Goal: Check status: Check status

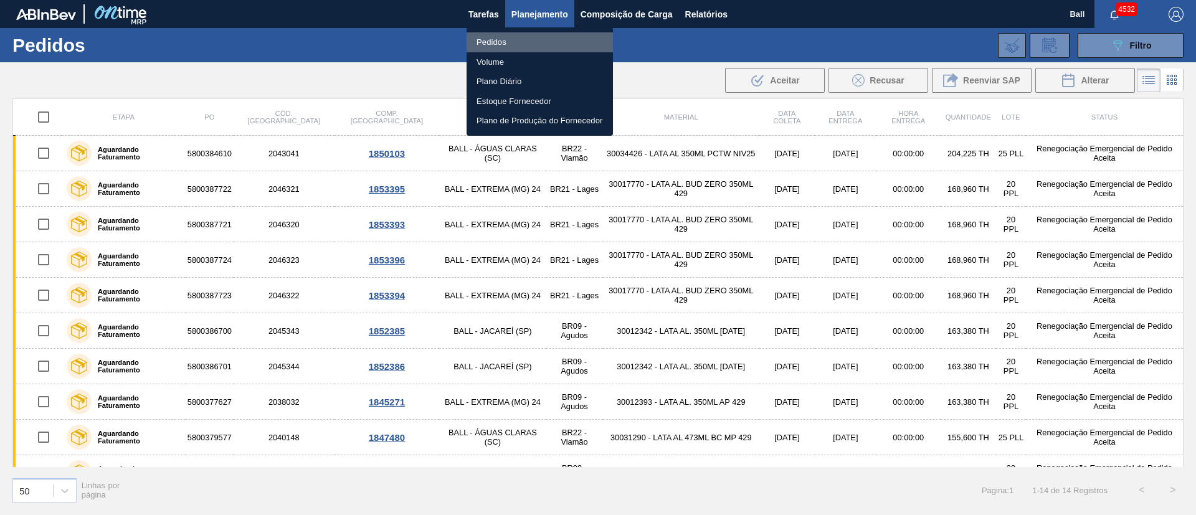
click at [510, 39] on li "Pedidos" at bounding box center [540, 42] width 146 height 20
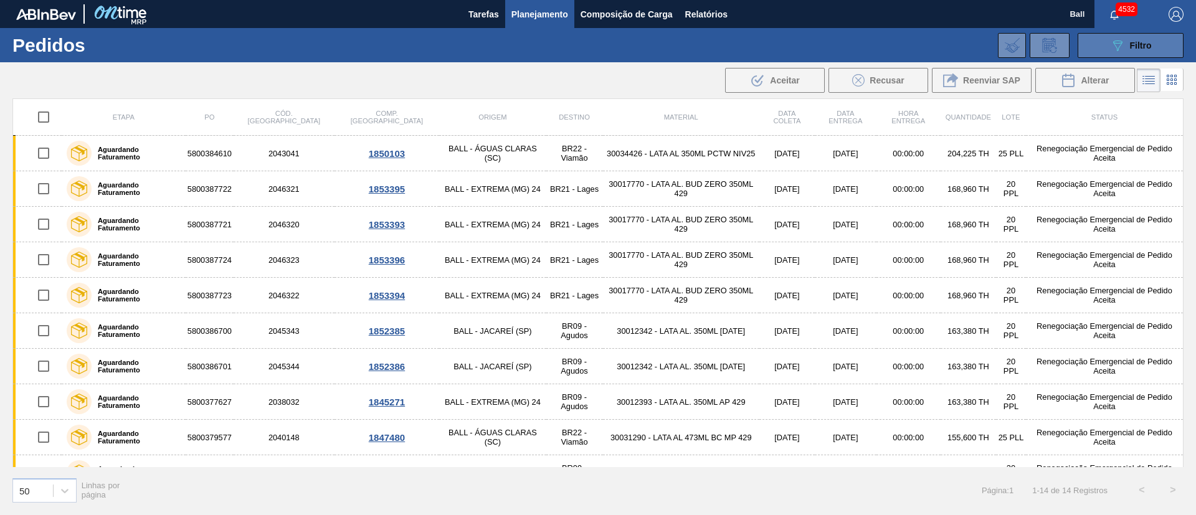
click at [1108, 41] on button "089F7B8B-B2A5-4AFE-B5C0-19BA573D28AC Filtro" at bounding box center [1131, 45] width 106 height 25
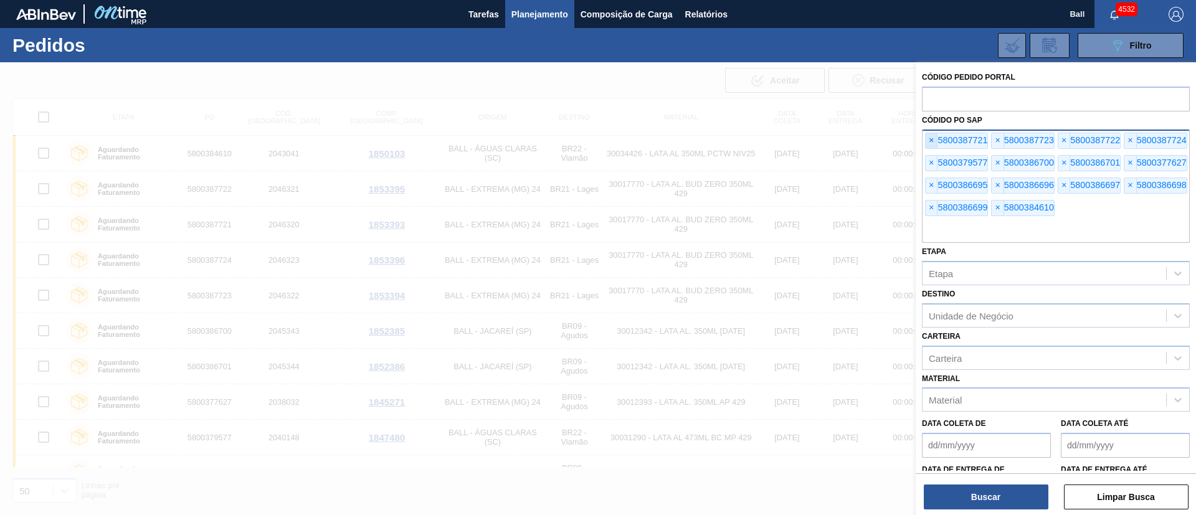
click at [929, 143] on span "×" at bounding box center [932, 140] width 12 height 15
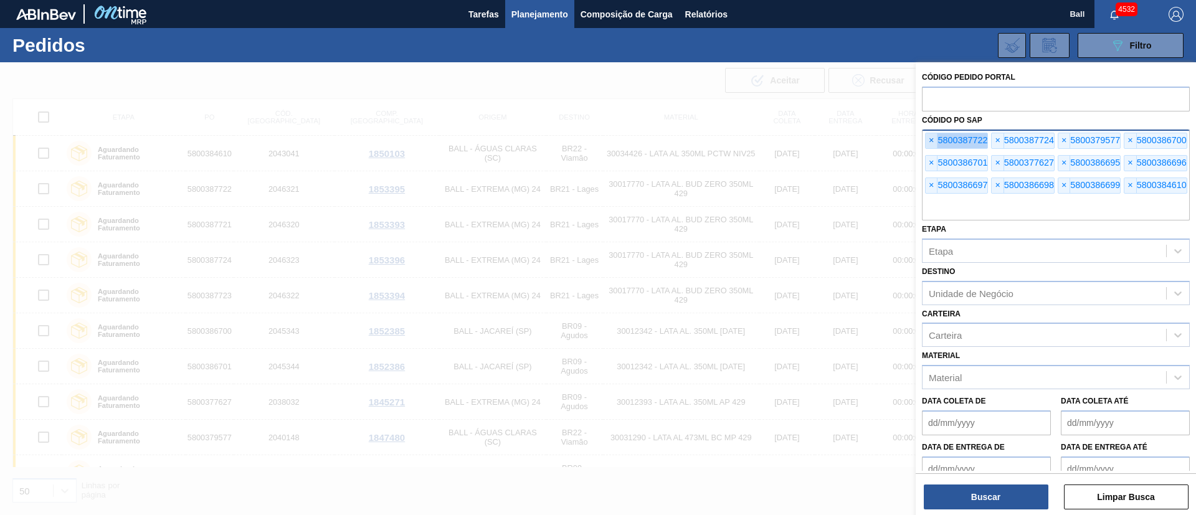
click at [929, 143] on span "×" at bounding box center [932, 140] width 12 height 15
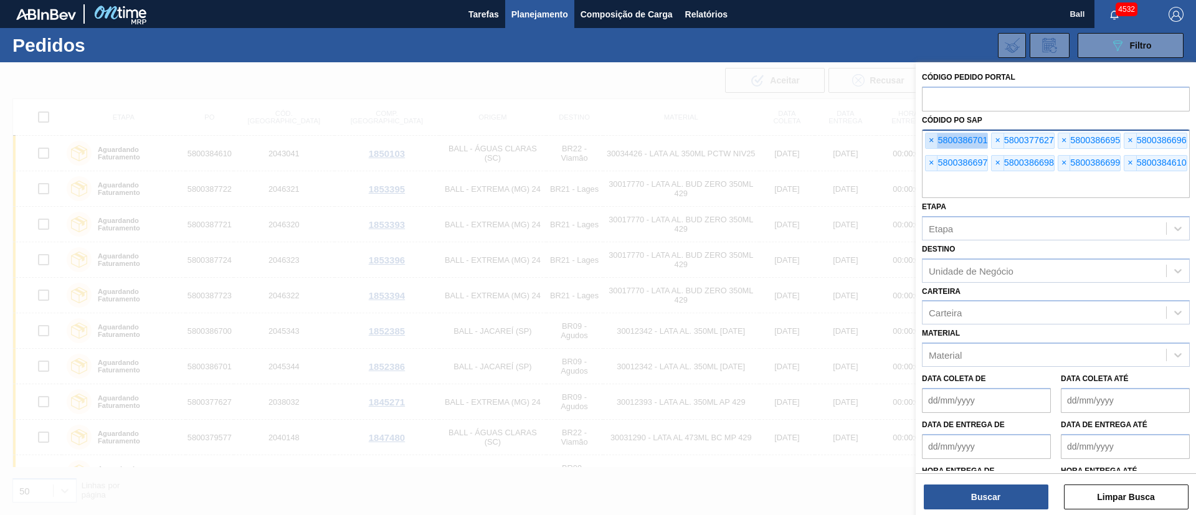
click at [929, 143] on span "×" at bounding box center [932, 140] width 12 height 15
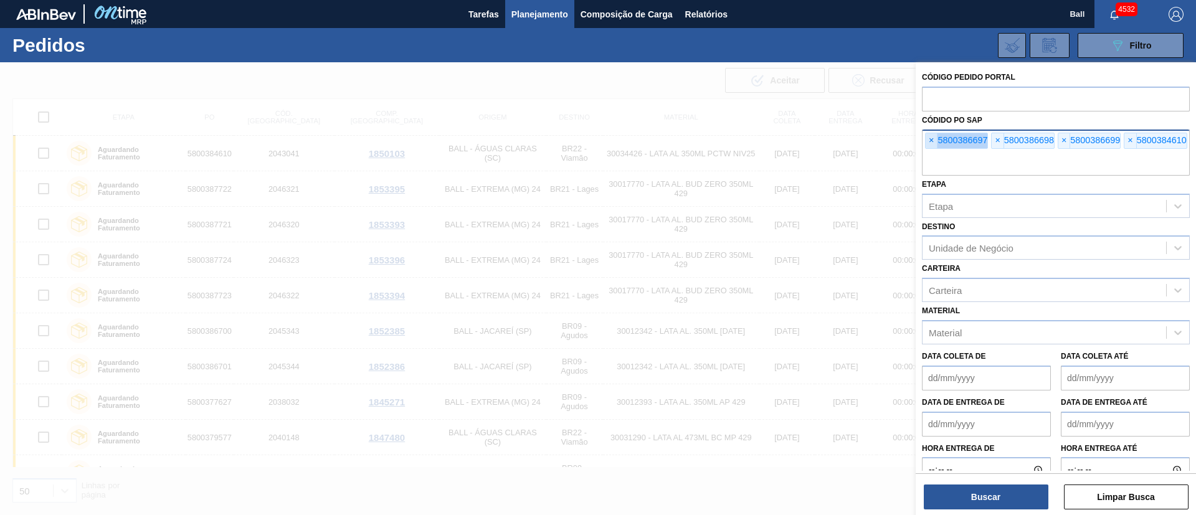
click at [929, 143] on span "×" at bounding box center [932, 140] width 12 height 15
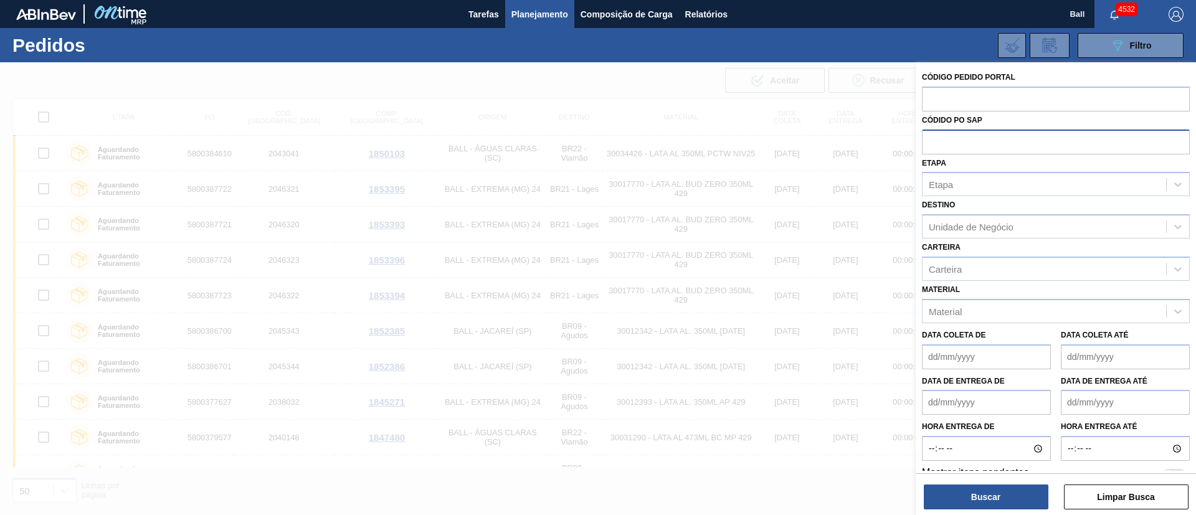
click at [929, 143] on input "text" at bounding box center [1056, 142] width 268 height 24
paste input "5800385210"
type input "5800385210"
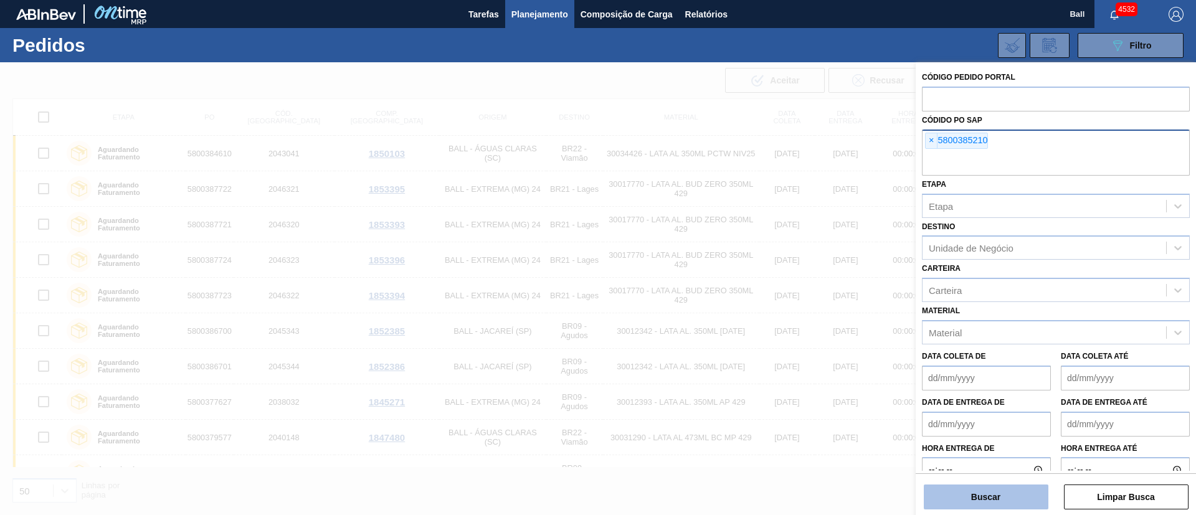
click at [976, 492] on button "Buscar" at bounding box center [986, 497] width 125 height 25
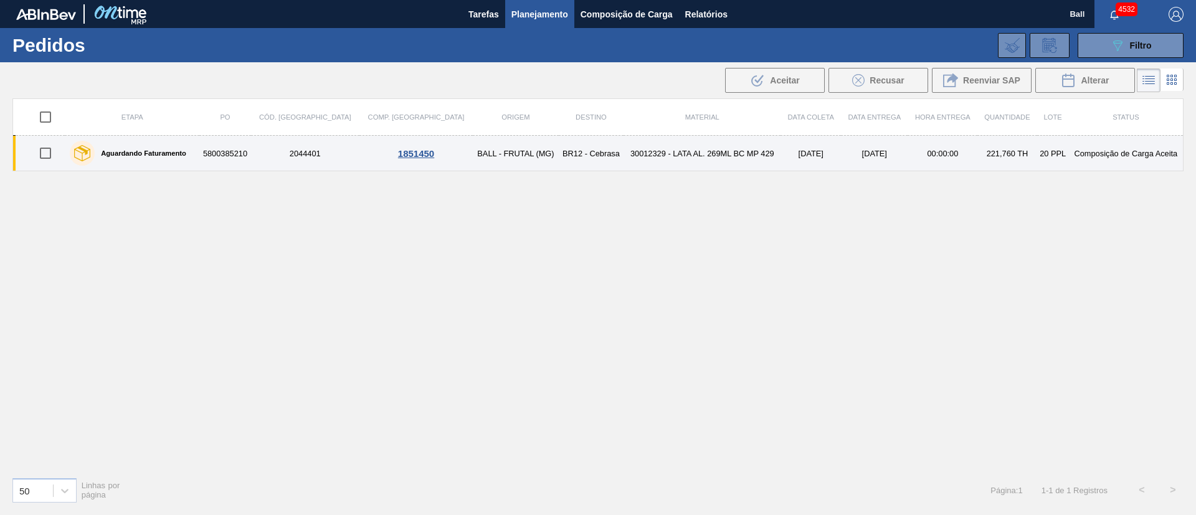
click at [644, 166] on td "30012329 - LATA AL. 269ML BC MP 429" at bounding box center [702, 154] width 157 height 36
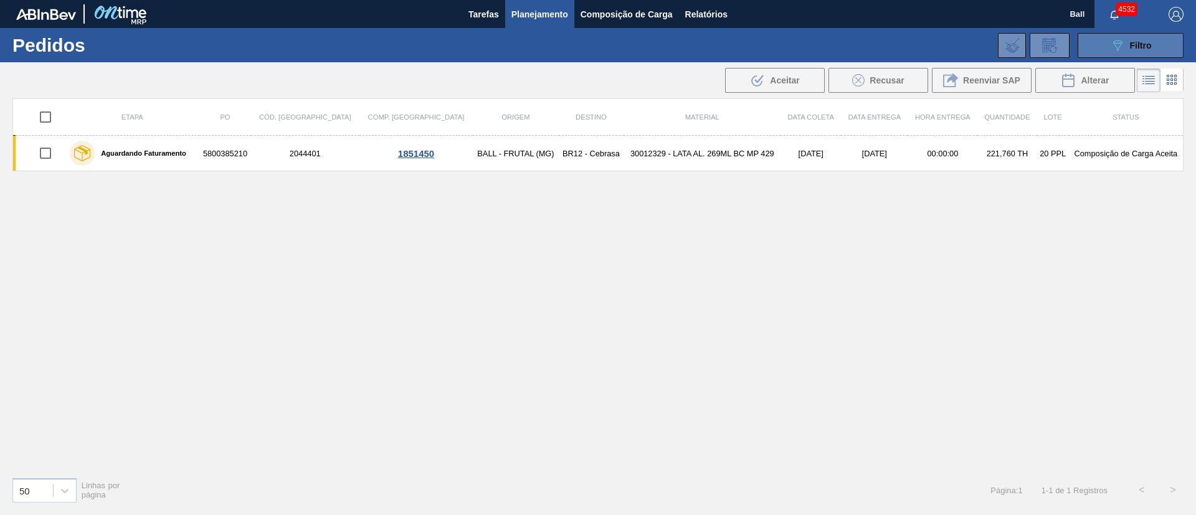
click at [1106, 39] on button "089F7B8B-B2A5-4AFE-B5C0-19BA573D28AC Filtro" at bounding box center [1131, 45] width 106 height 25
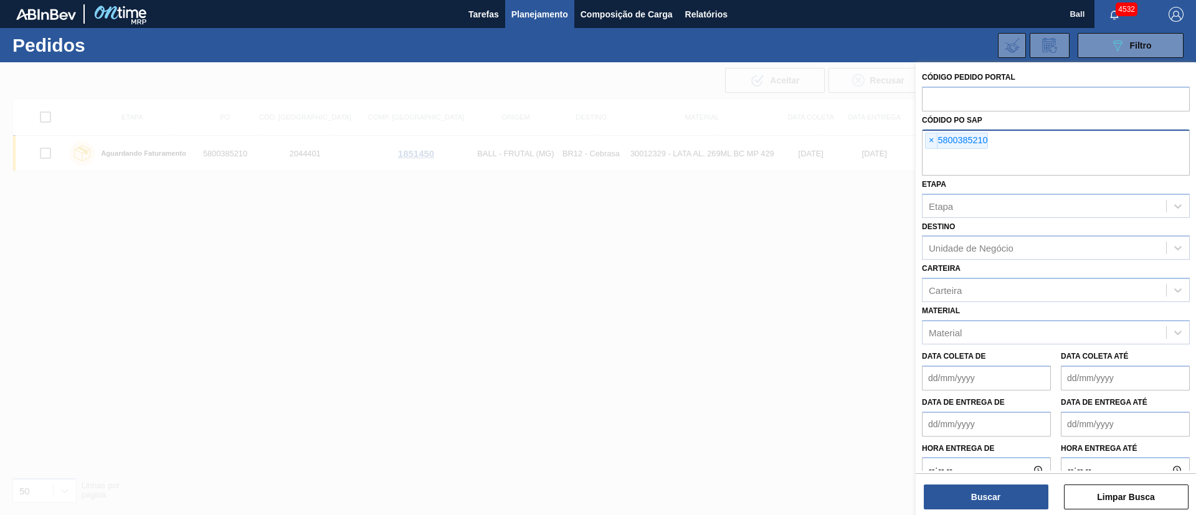
click at [924, 140] on div "× 5800385210" at bounding box center [1056, 153] width 268 height 46
click at [928, 143] on span "×" at bounding box center [932, 140] width 12 height 15
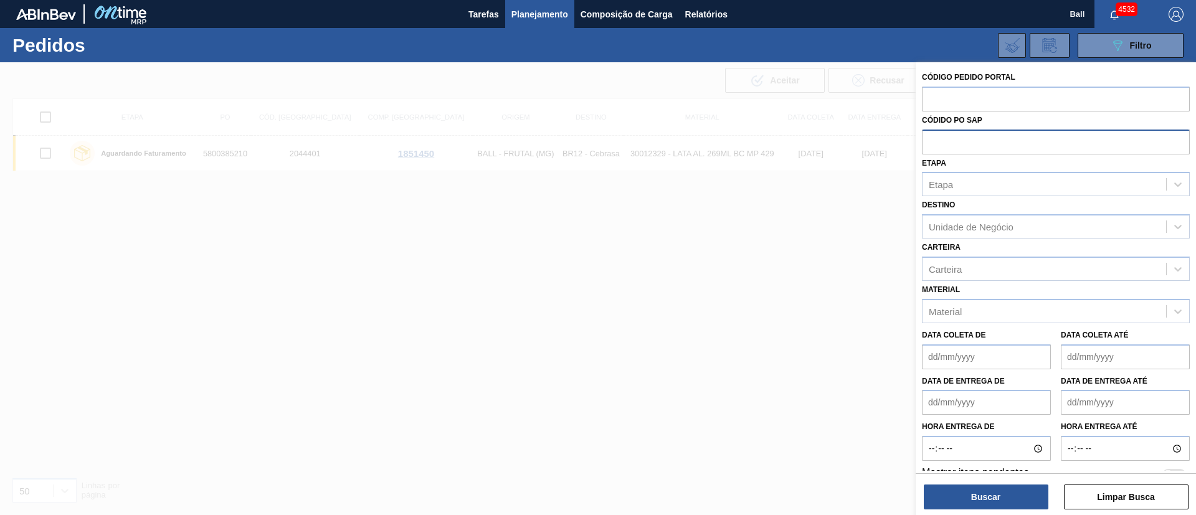
paste input "text"
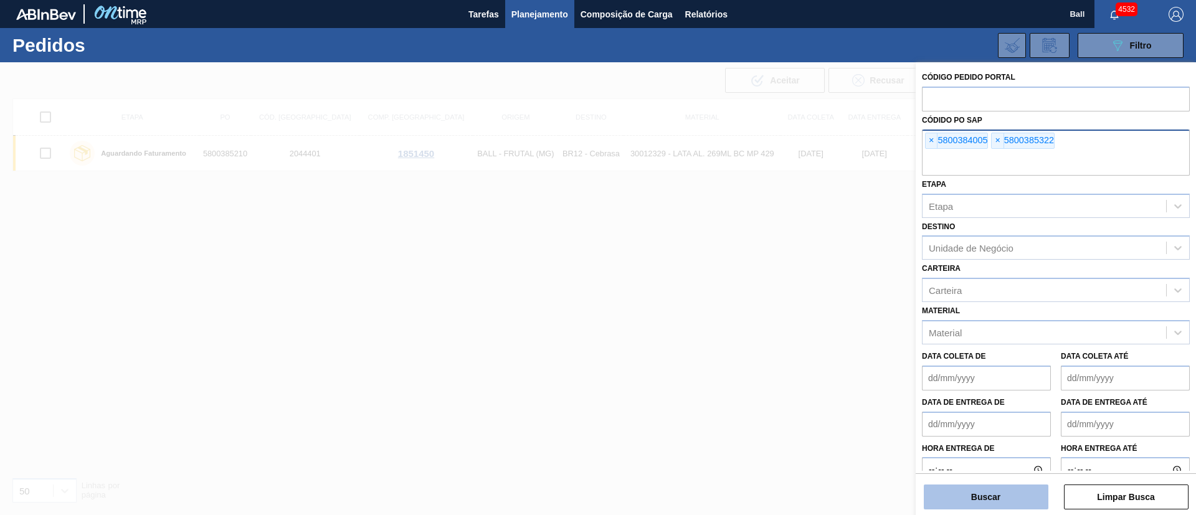
click at [988, 492] on button "Buscar" at bounding box center [986, 497] width 125 height 25
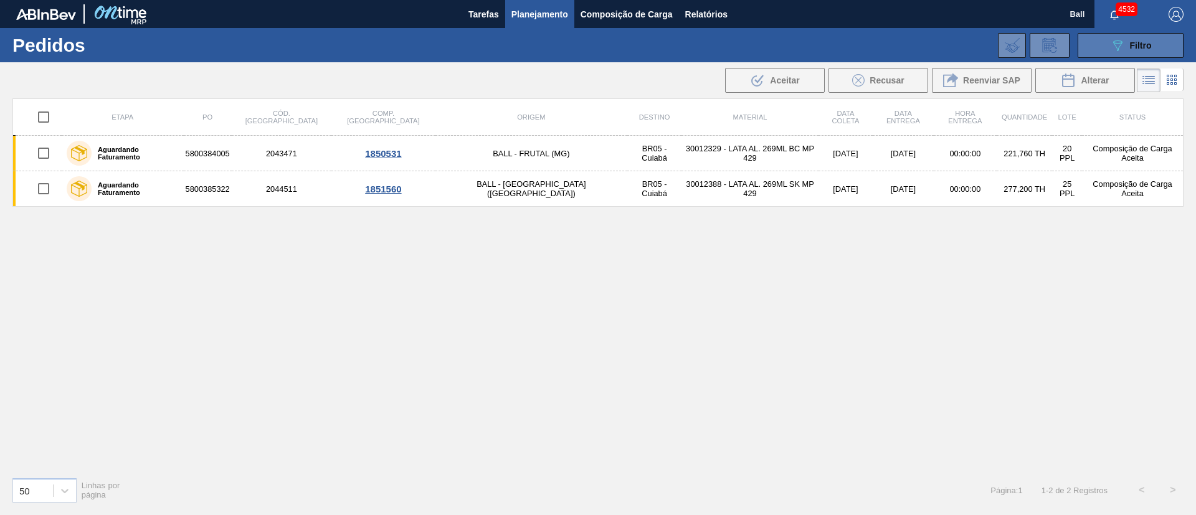
click at [1105, 37] on button "089F7B8B-B2A5-4AFE-B5C0-19BA573D28AC Filtro" at bounding box center [1131, 45] width 106 height 25
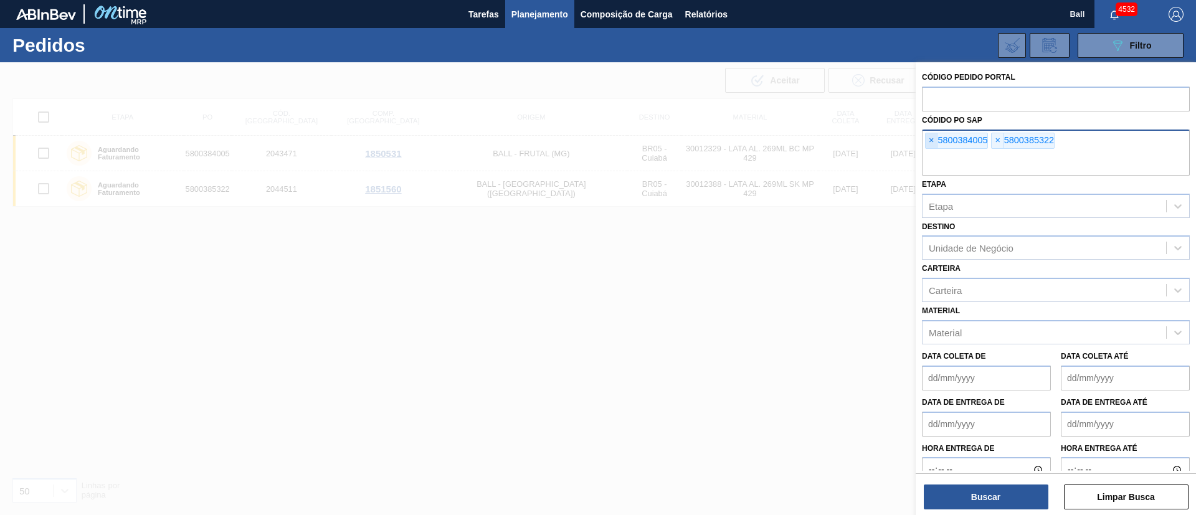
click at [931, 139] on span "×" at bounding box center [932, 140] width 12 height 15
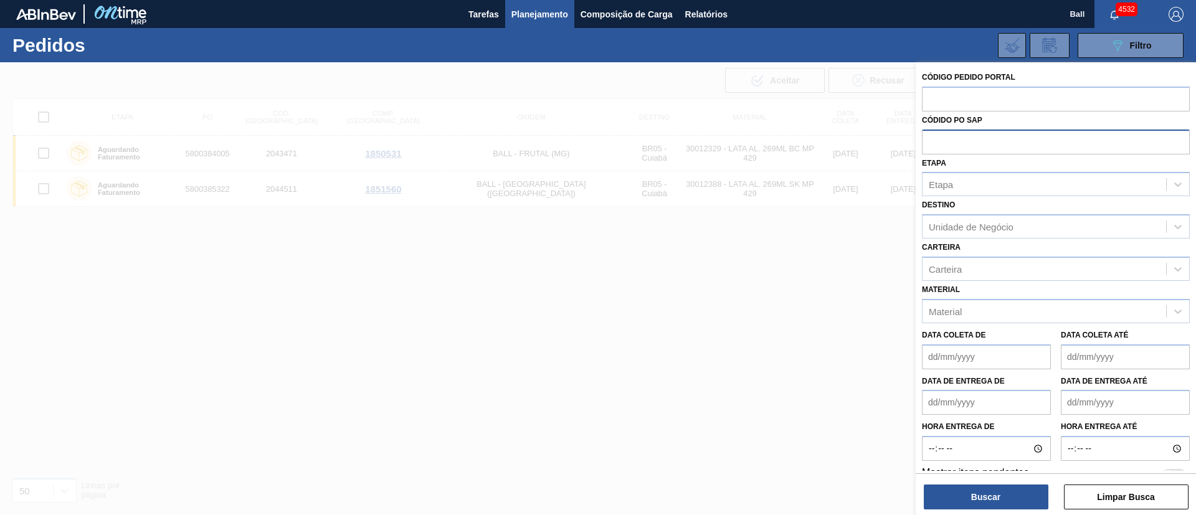
click at [931, 139] on input "text" at bounding box center [1056, 142] width 268 height 24
paste input "text"
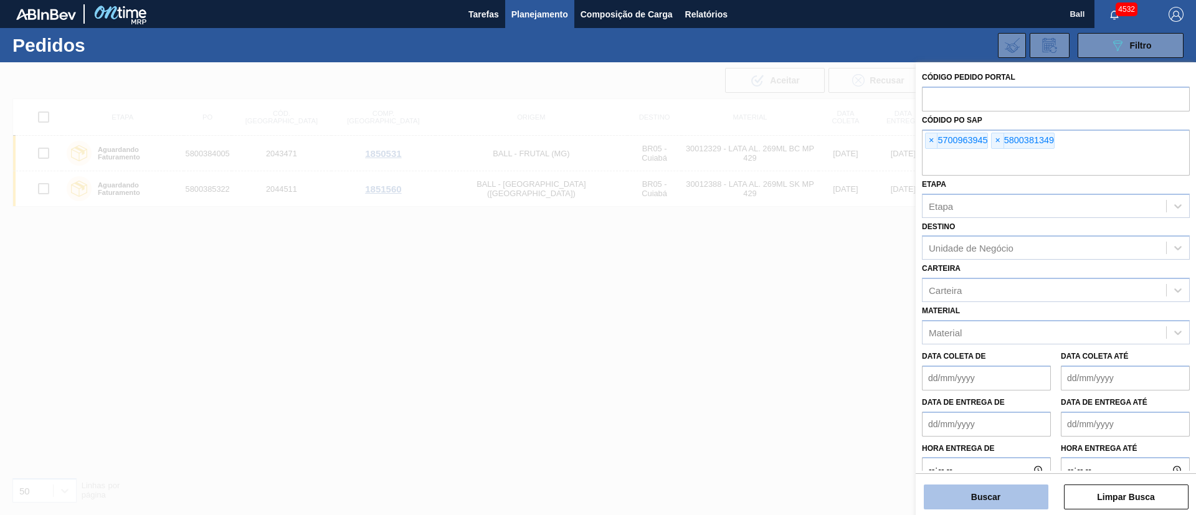
click at [980, 497] on button "Buscar" at bounding box center [986, 497] width 125 height 25
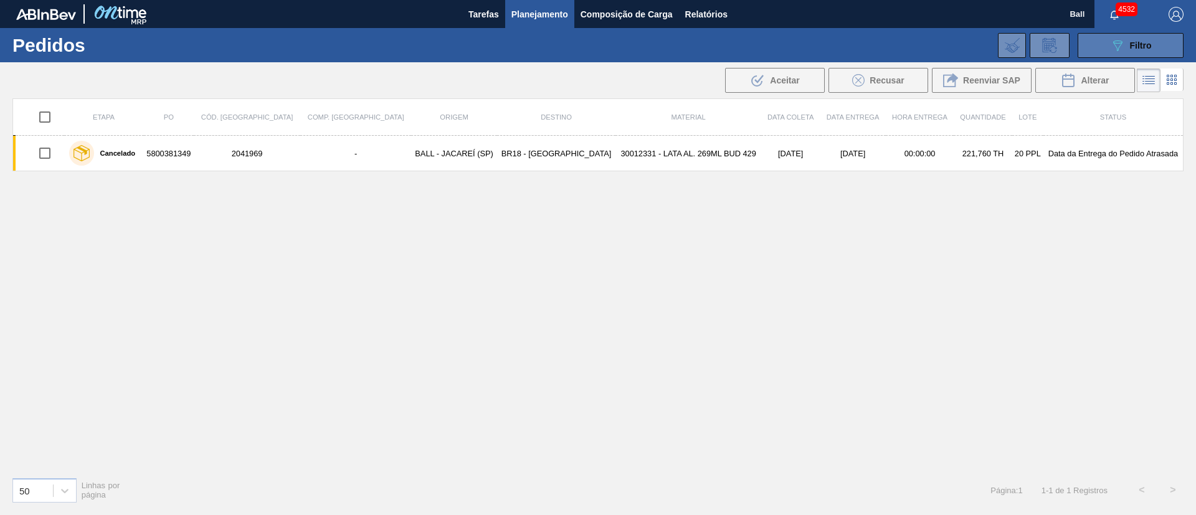
click at [1116, 47] on icon "089F7B8B-B2A5-4AFE-B5C0-19BA573D28AC" at bounding box center [1117, 45] width 15 height 15
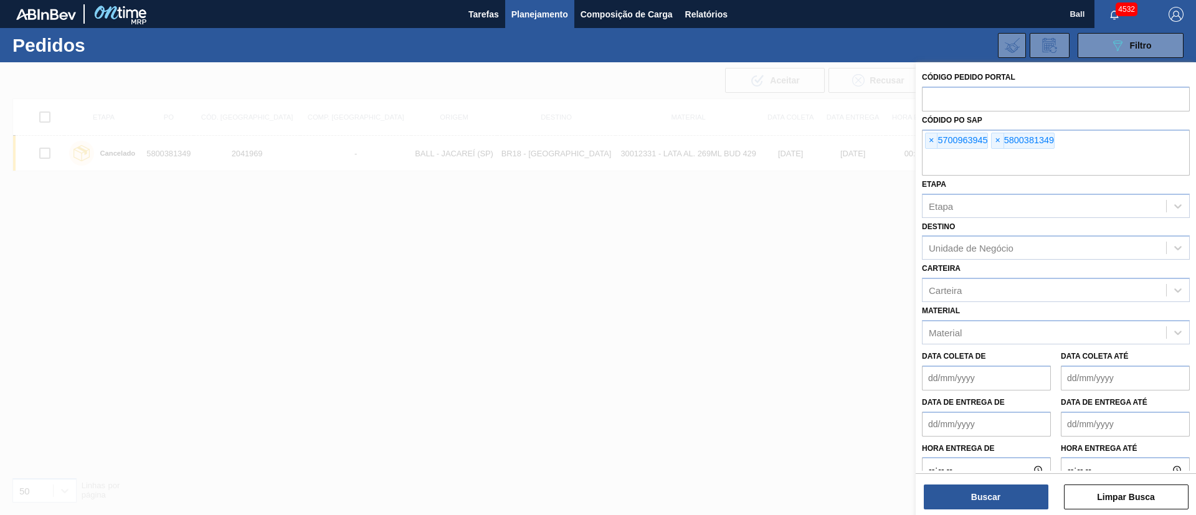
click at [810, 244] on div at bounding box center [598, 319] width 1196 height 515
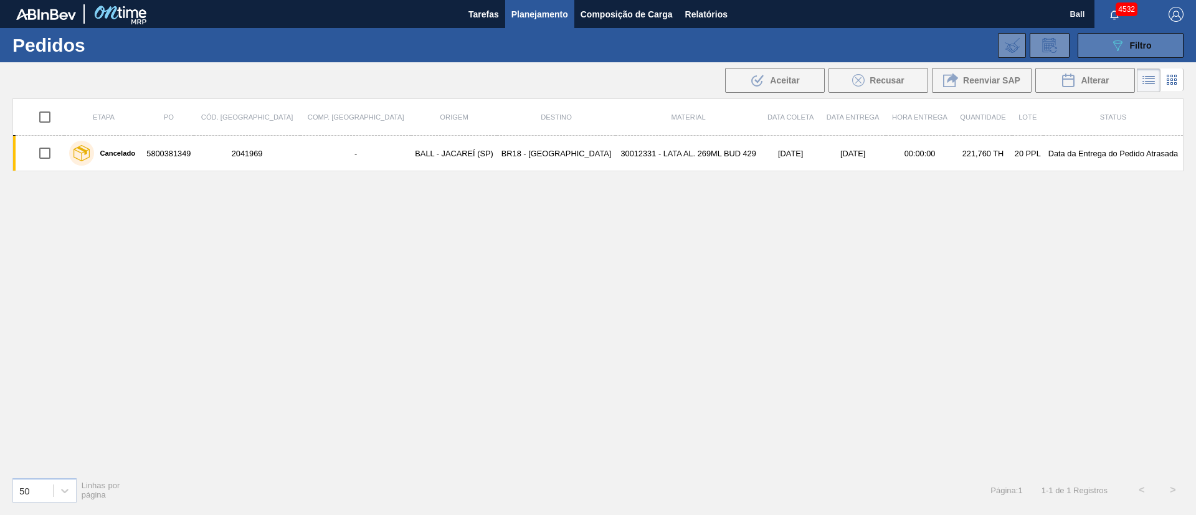
click at [1155, 42] on button "089F7B8B-B2A5-4AFE-B5C0-19BA573D28AC Filtro" at bounding box center [1131, 45] width 106 height 25
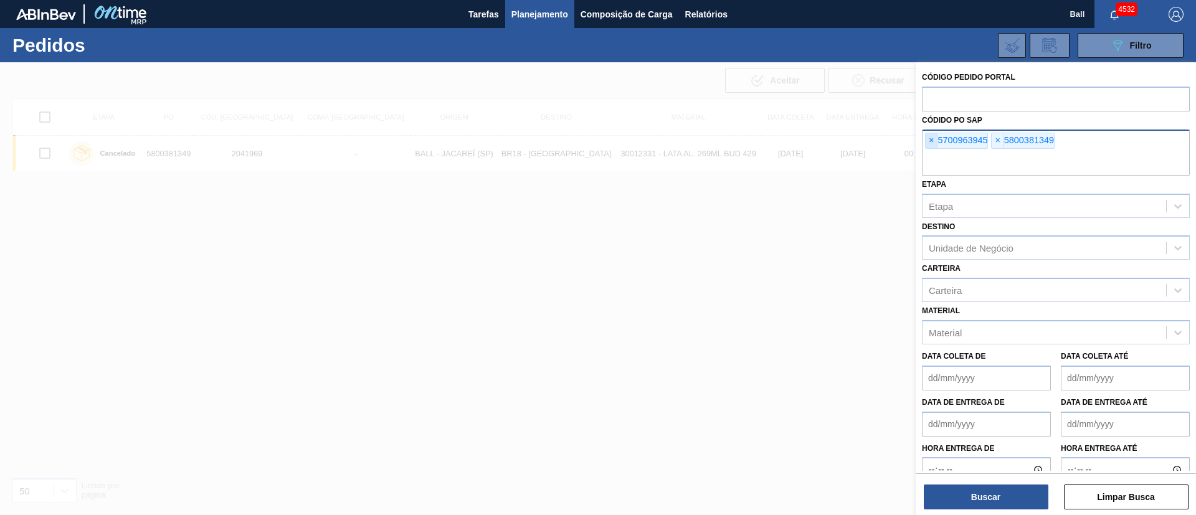
click at [935, 138] on span "×" at bounding box center [932, 140] width 12 height 15
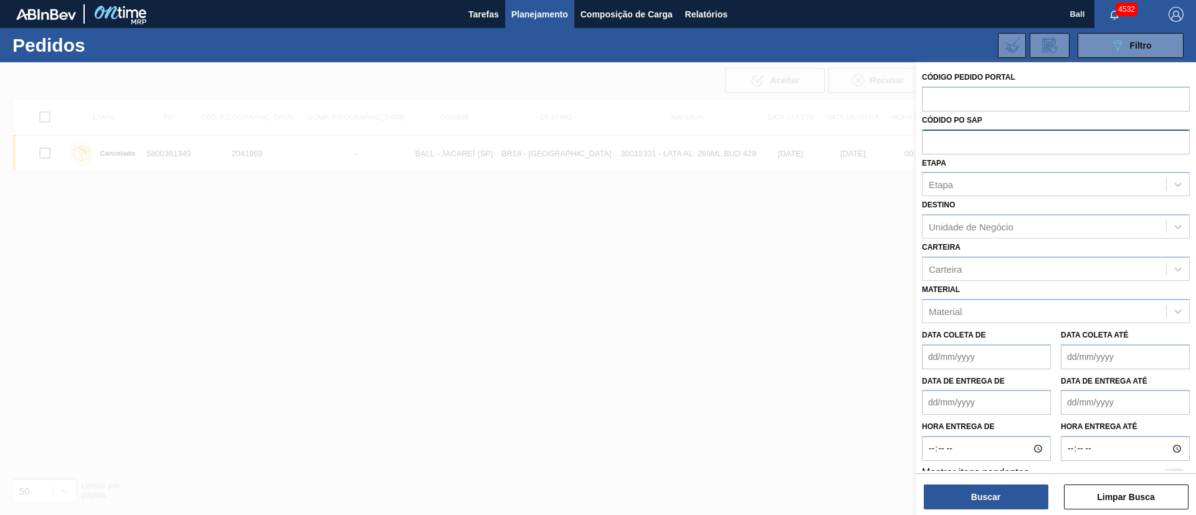
click at [935, 138] on input "text" at bounding box center [1056, 142] width 268 height 24
paste input "text"
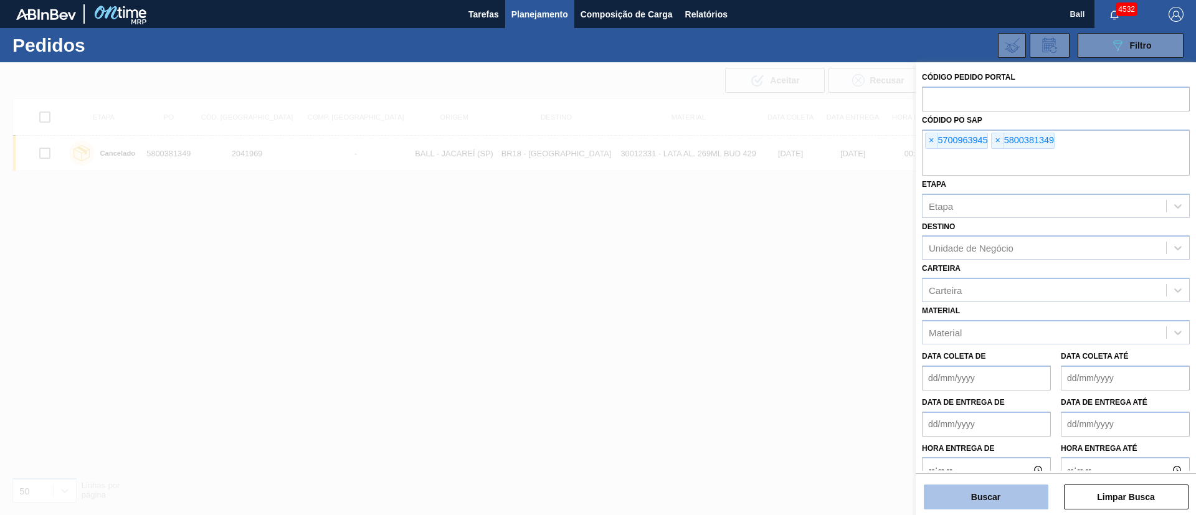
click at [1005, 500] on button "Buscar" at bounding box center [986, 497] width 125 height 25
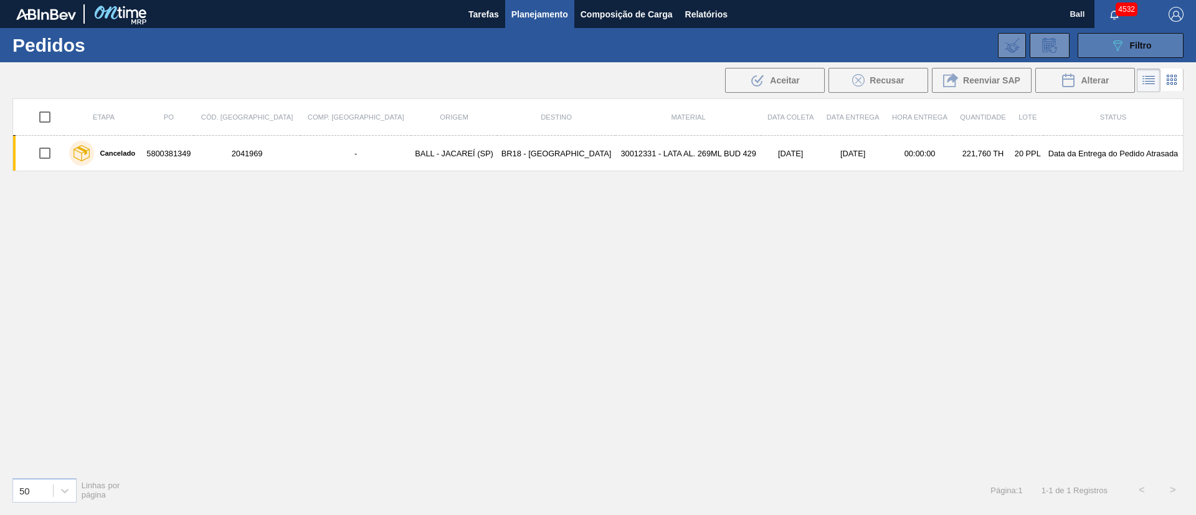
click at [1132, 49] on span "Filtro" at bounding box center [1141, 46] width 22 height 10
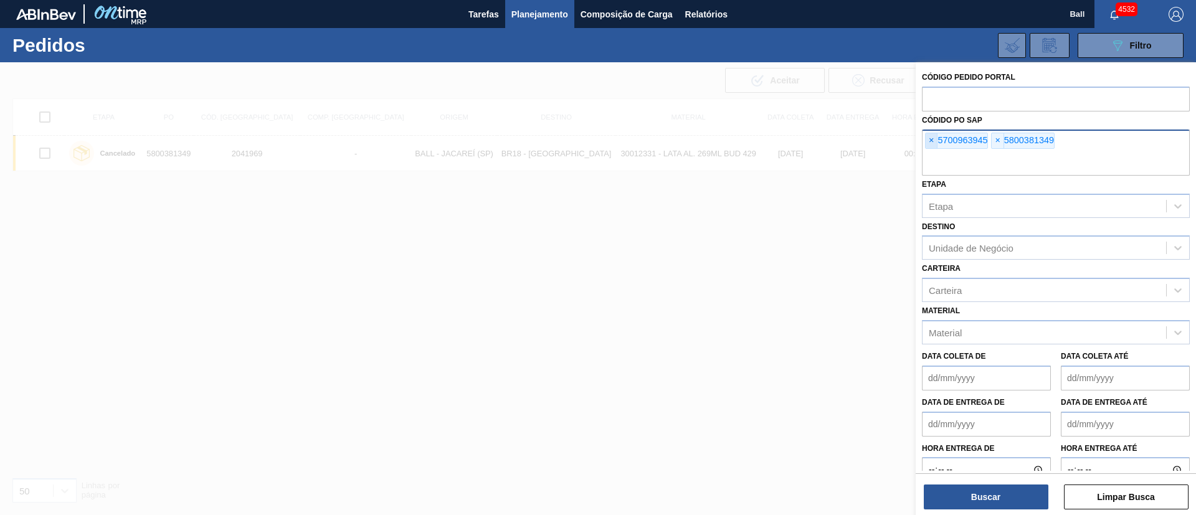
click at [930, 140] on span "×" at bounding box center [932, 140] width 12 height 15
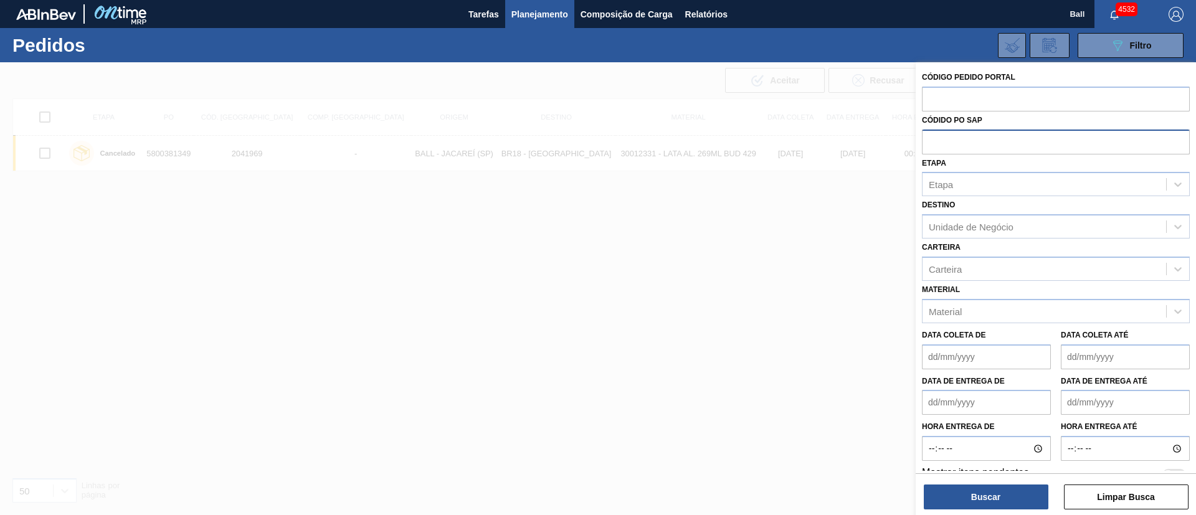
click at [930, 140] on input "text" at bounding box center [1056, 142] width 268 height 24
paste input "5800386647"
type input "5800386647"
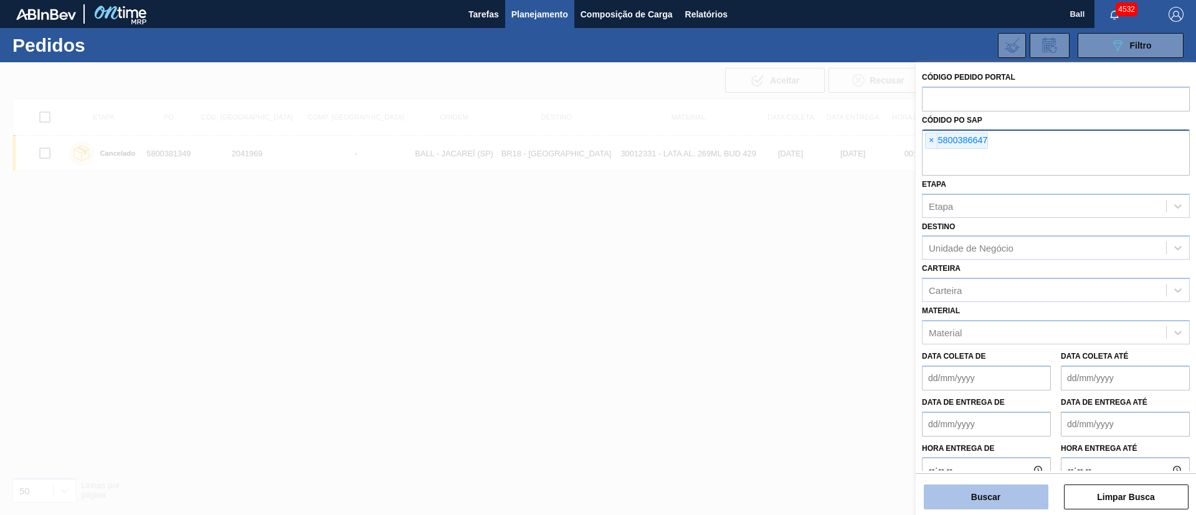
click at [991, 503] on button "Buscar" at bounding box center [986, 497] width 125 height 25
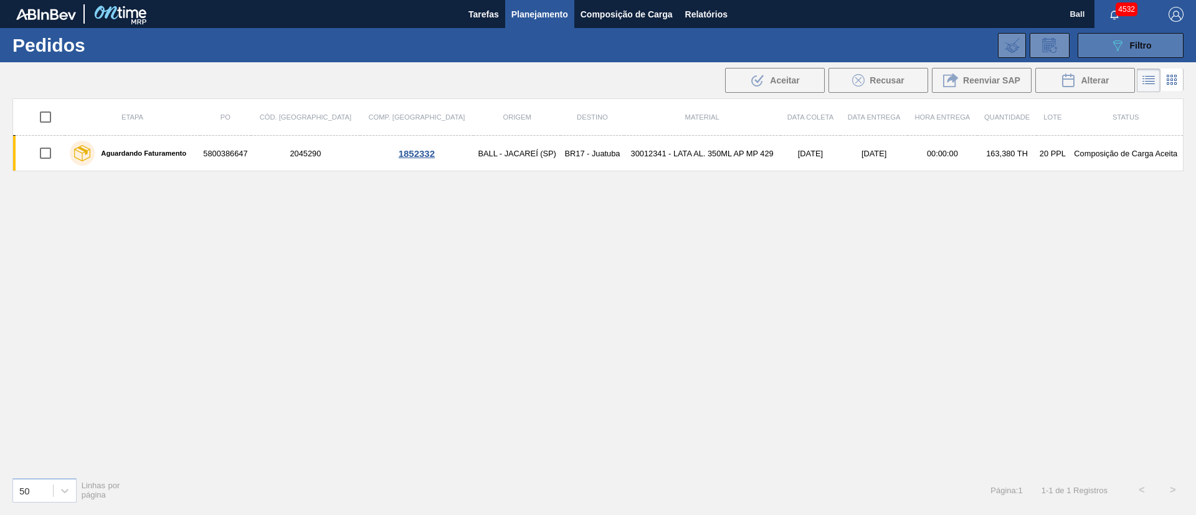
click at [1144, 33] on button "089F7B8B-B2A5-4AFE-B5C0-19BA573D28AC Filtro" at bounding box center [1131, 45] width 106 height 25
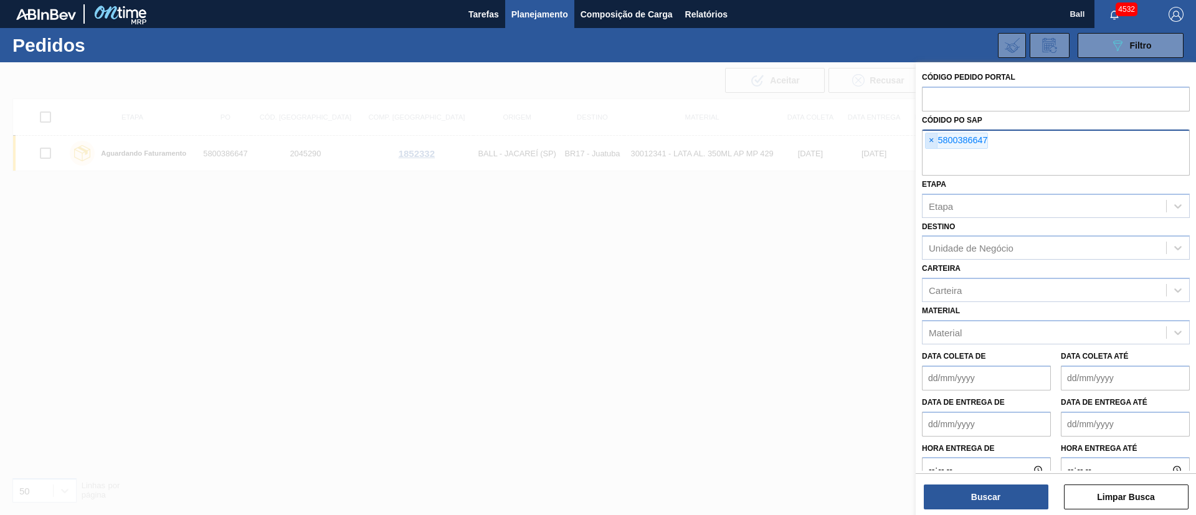
click at [930, 143] on span "×" at bounding box center [932, 140] width 12 height 15
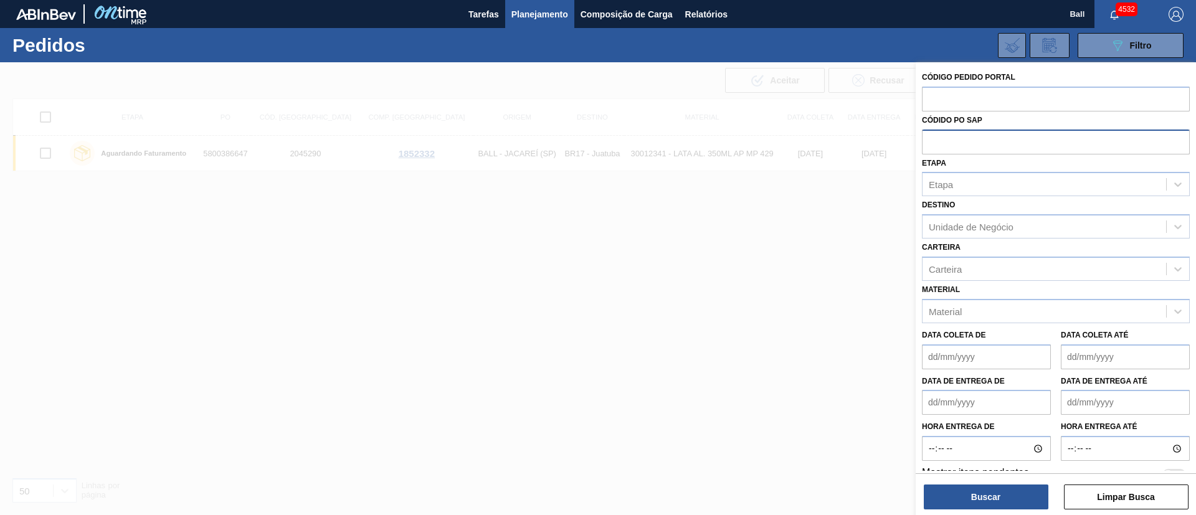
paste input "text"
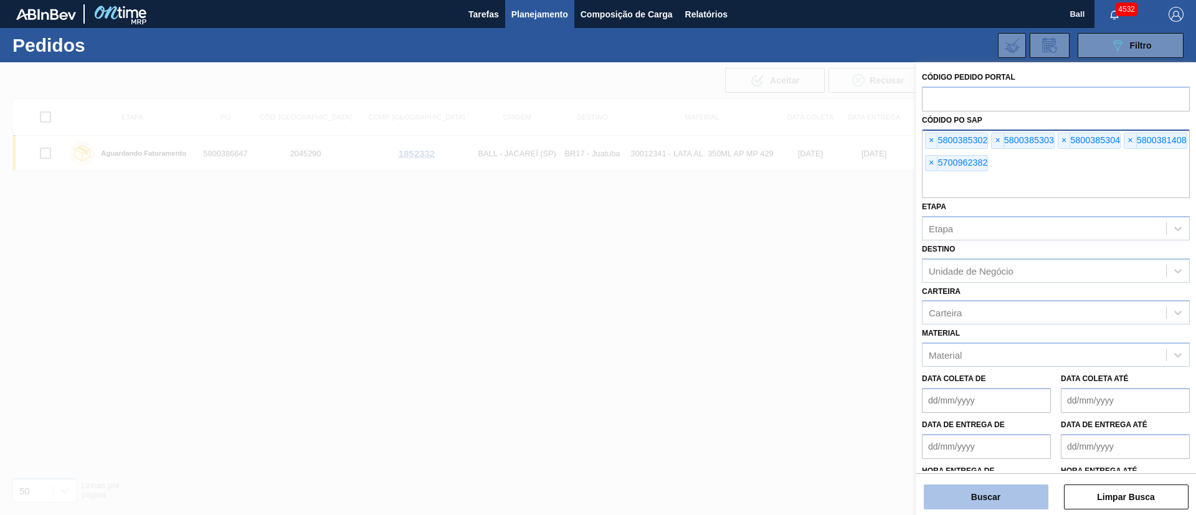
click at [1007, 489] on button "Buscar" at bounding box center [986, 497] width 125 height 25
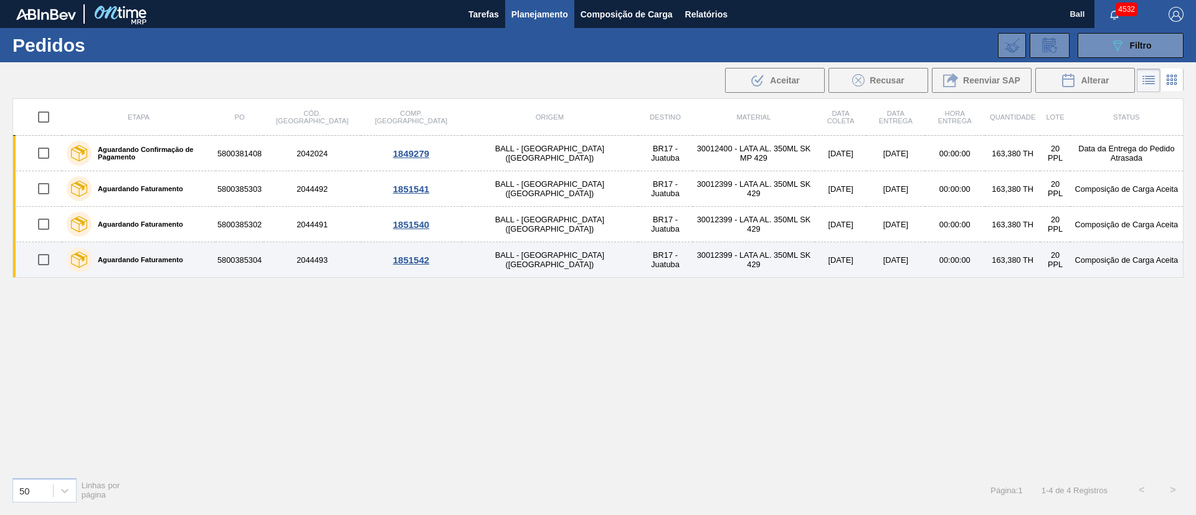
click at [925, 260] on td "00:00:00" at bounding box center [955, 260] width 60 height 36
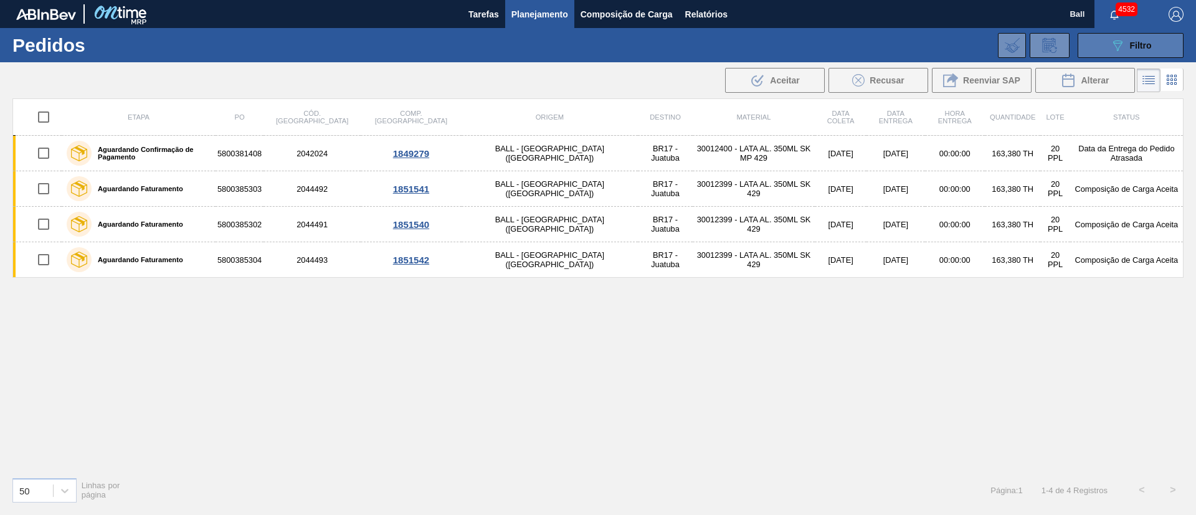
click at [1152, 37] on button "089F7B8B-B2A5-4AFE-B5C0-19BA573D28AC Filtro" at bounding box center [1131, 45] width 106 height 25
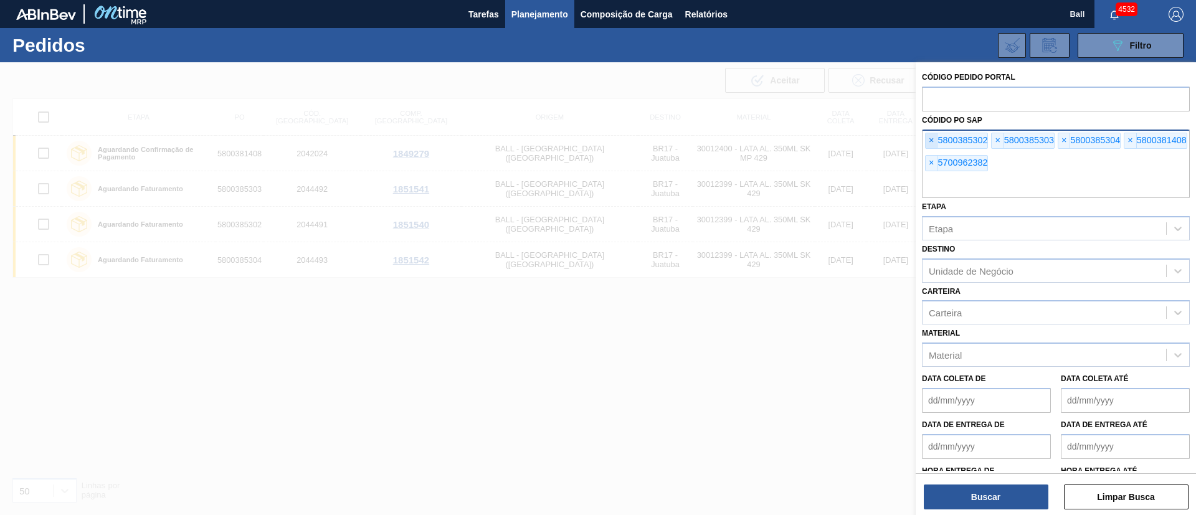
click at [934, 141] on span "×" at bounding box center [932, 140] width 12 height 15
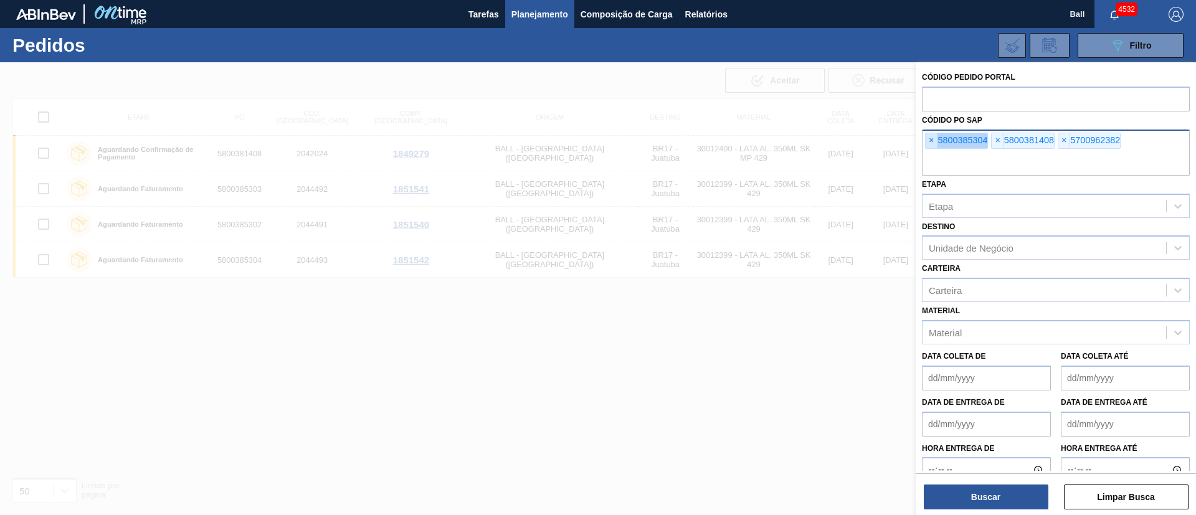
click at [934, 141] on span "×" at bounding box center [932, 140] width 12 height 15
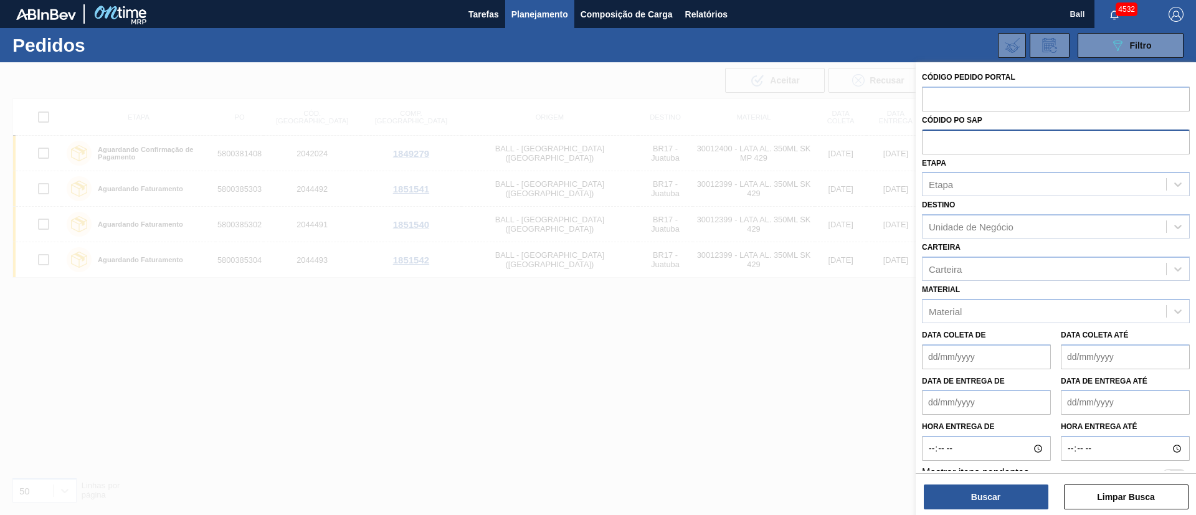
click at [934, 141] on input "text" at bounding box center [1056, 142] width 268 height 24
paste input "5800385210"
type input "5800385210"
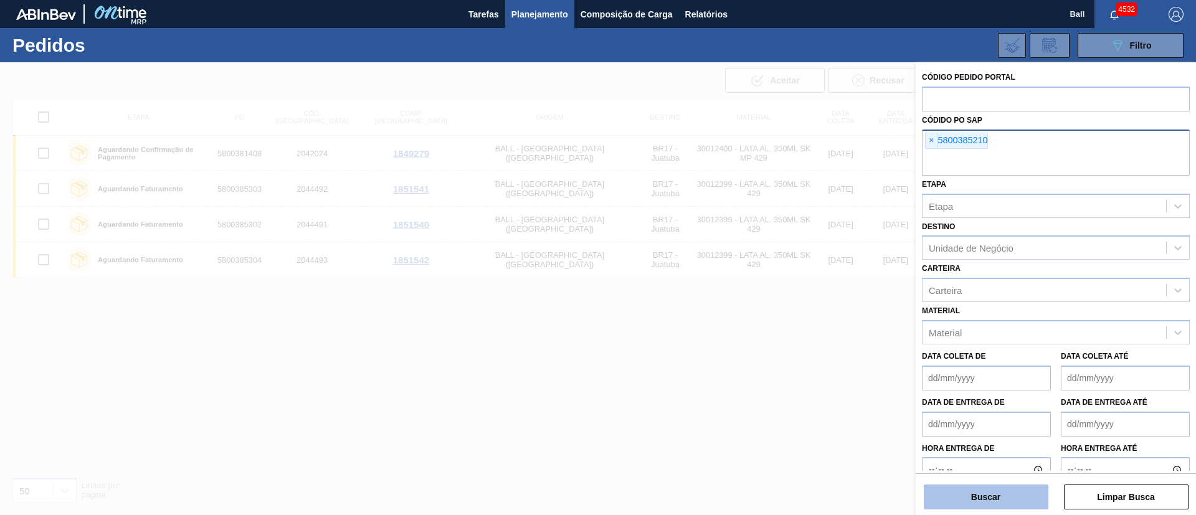
click at [1005, 485] on button "Buscar" at bounding box center [986, 497] width 125 height 25
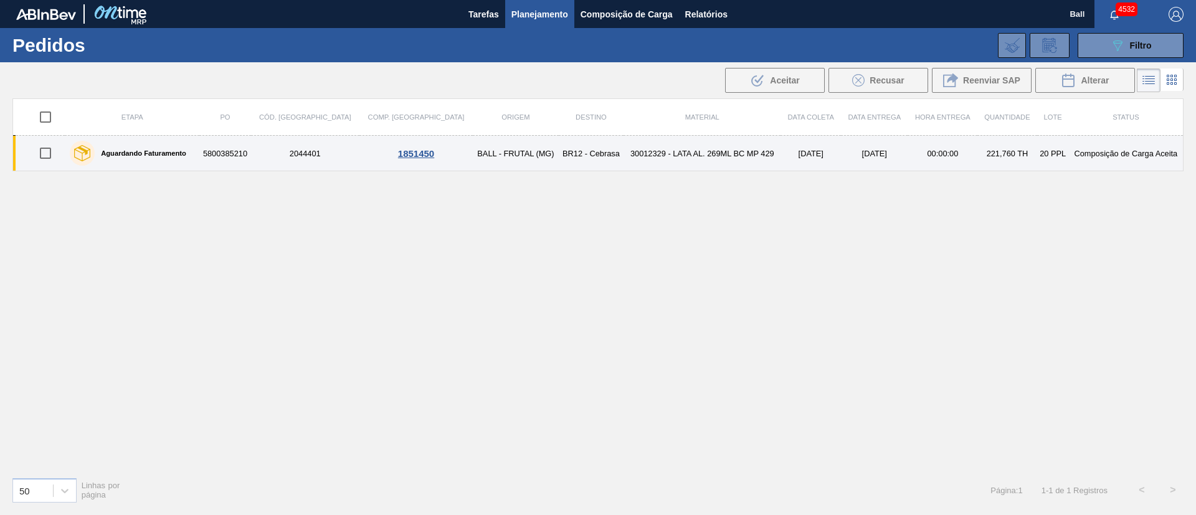
click at [863, 161] on td "05/10/2025" at bounding box center [874, 154] width 67 height 36
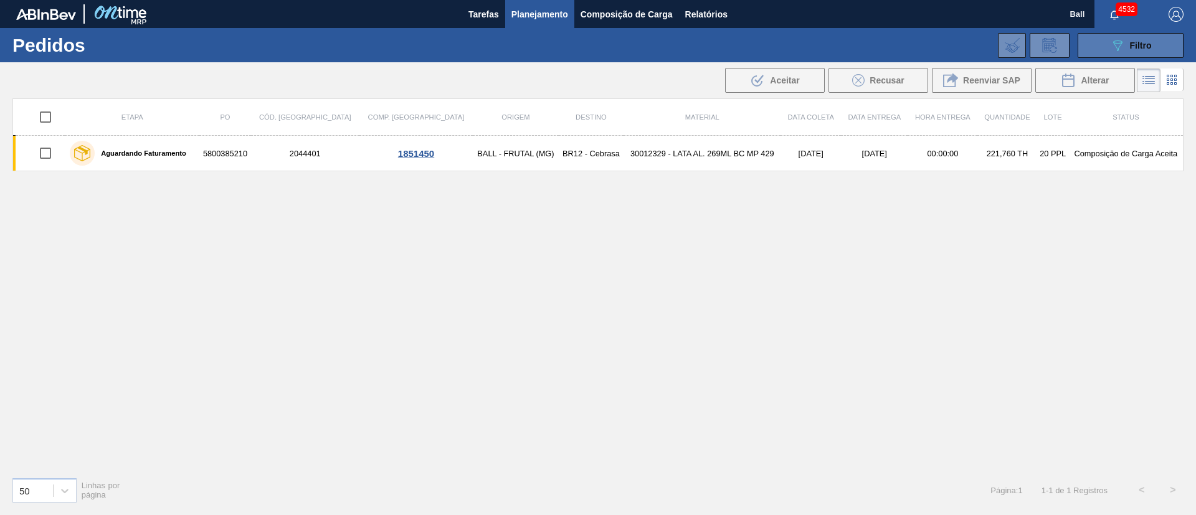
click at [1143, 42] on span "Filtro" at bounding box center [1141, 46] width 22 height 10
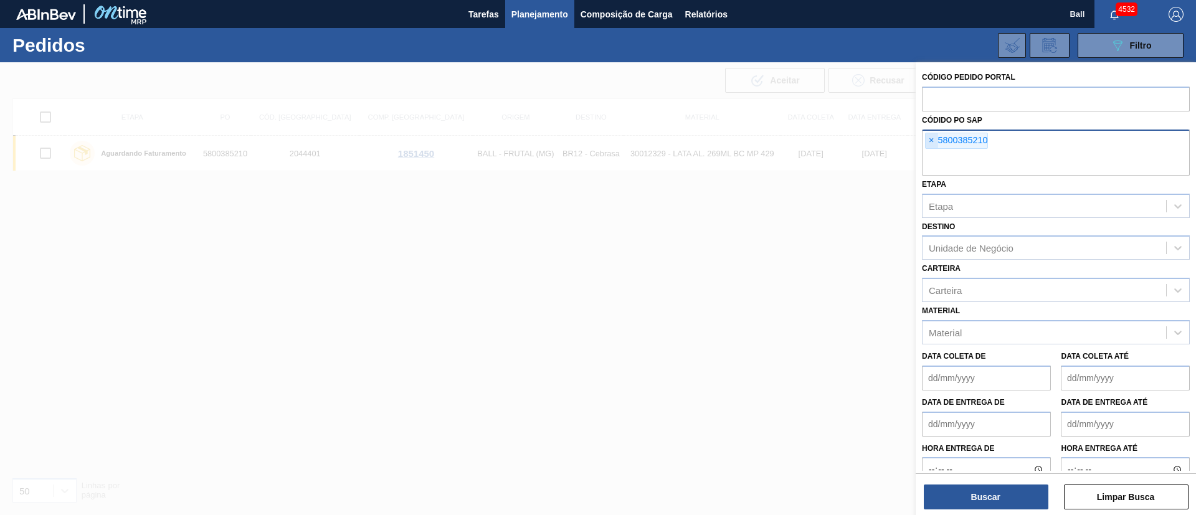
click at [934, 140] on span "×" at bounding box center [932, 140] width 12 height 15
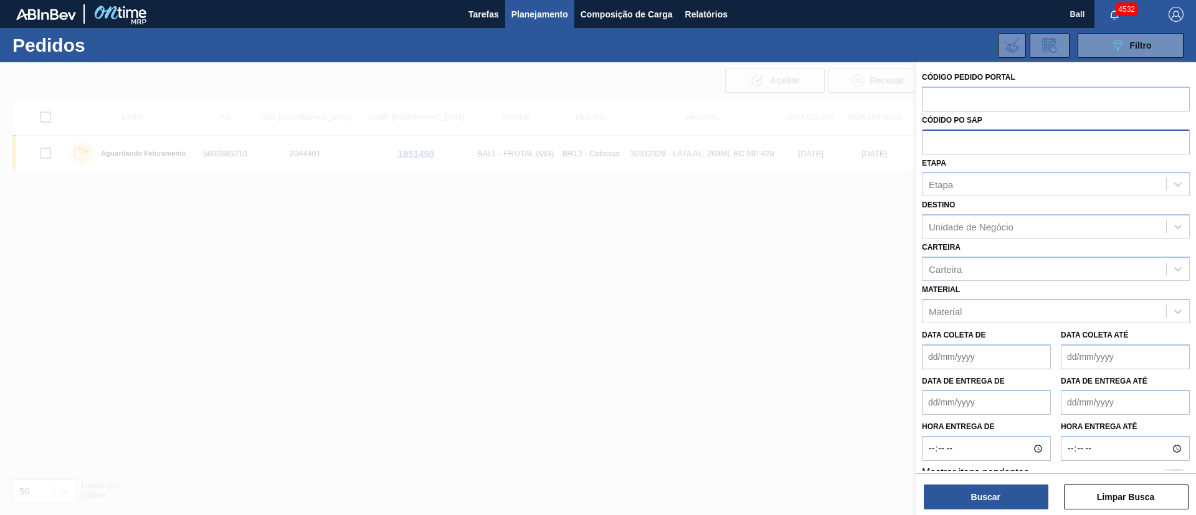
paste input "text"
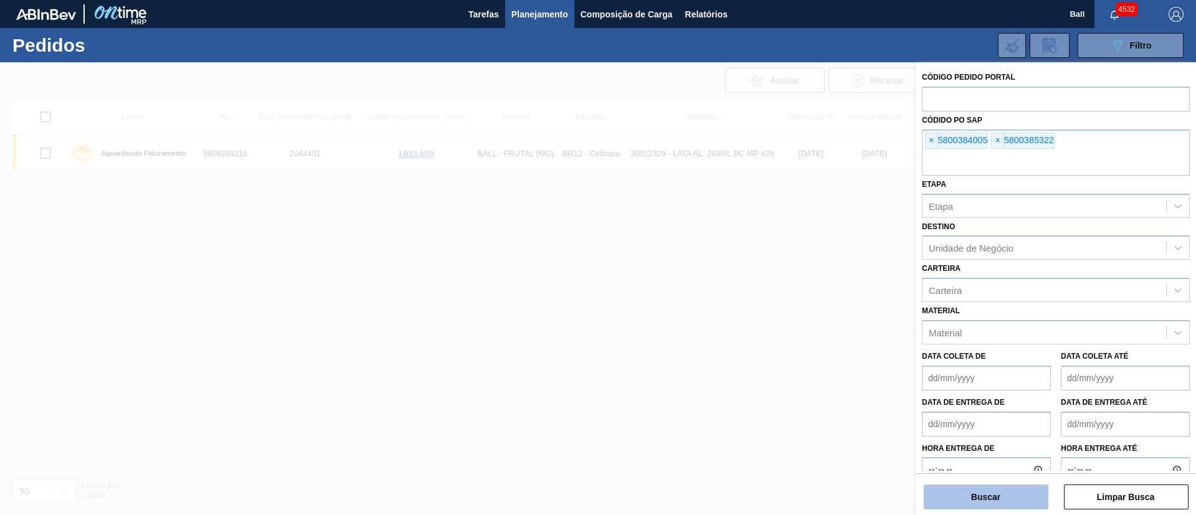
click at [973, 486] on button "Buscar" at bounding box center [986, 497] width 125 height 25
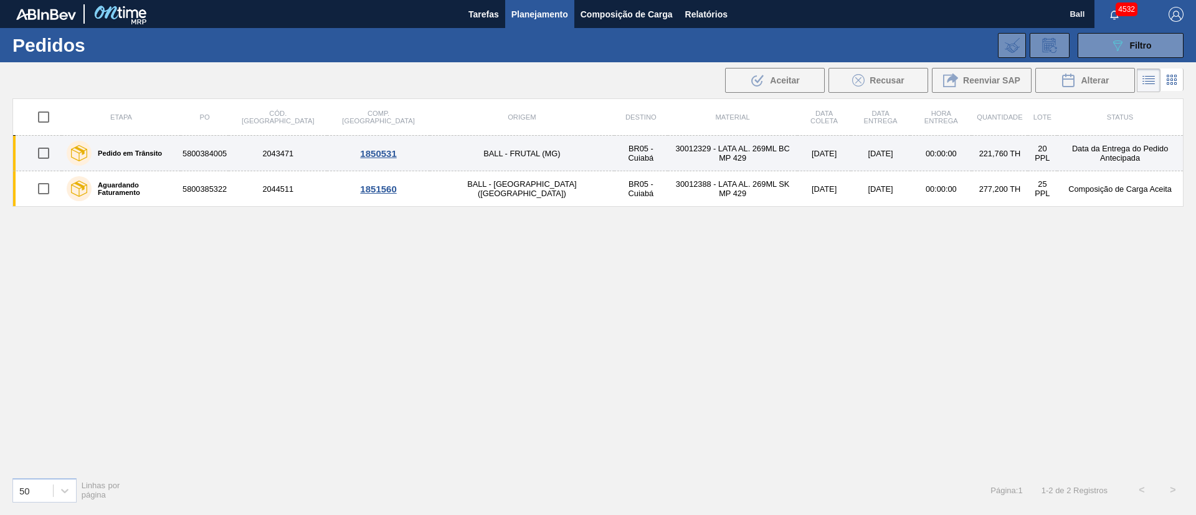
click at [910, 160] on td "00:00:00" at bounding box center [941, 154] width 62 height 36
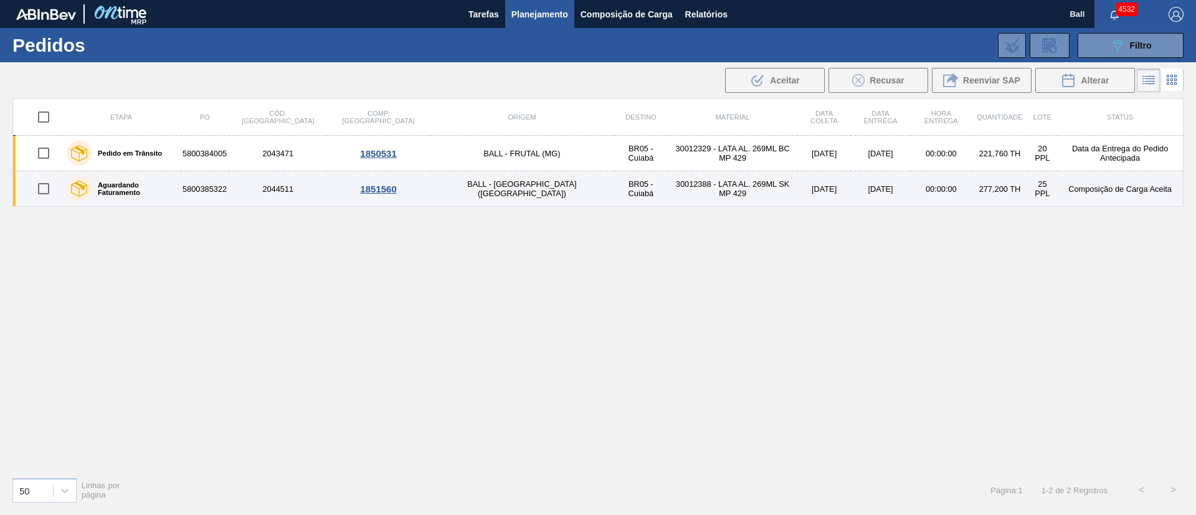
click at [852, 181] on td "06/10/2025" at bounding box center [881, 189] width 60 height 36
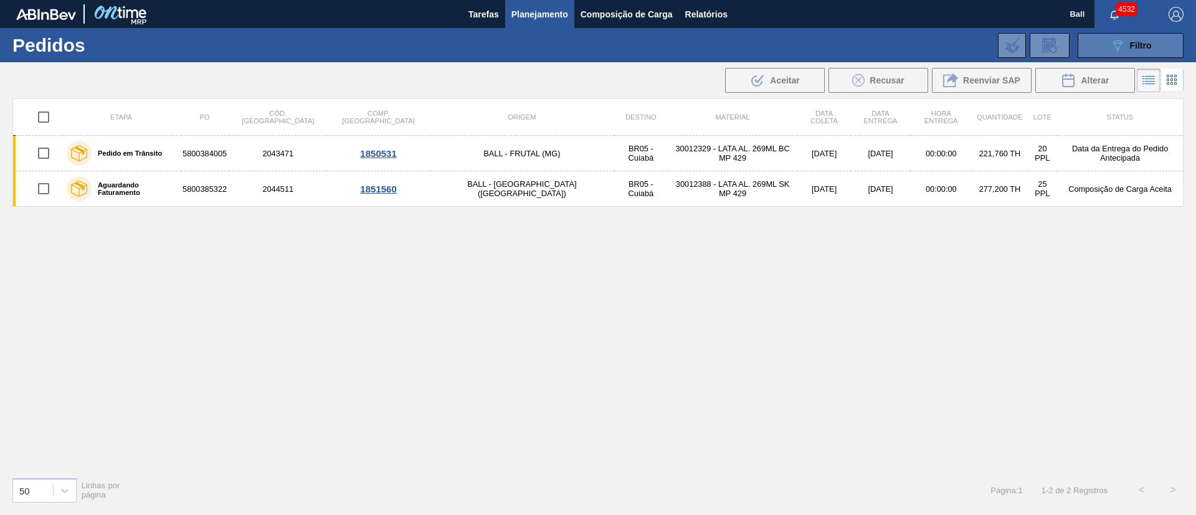
click at [1160, 41] on button "089F7B8B-B2A5-4AFE-B5C0-19BA573D28AC Filtro" at bounding box center [1131, 45] width 106 height 25
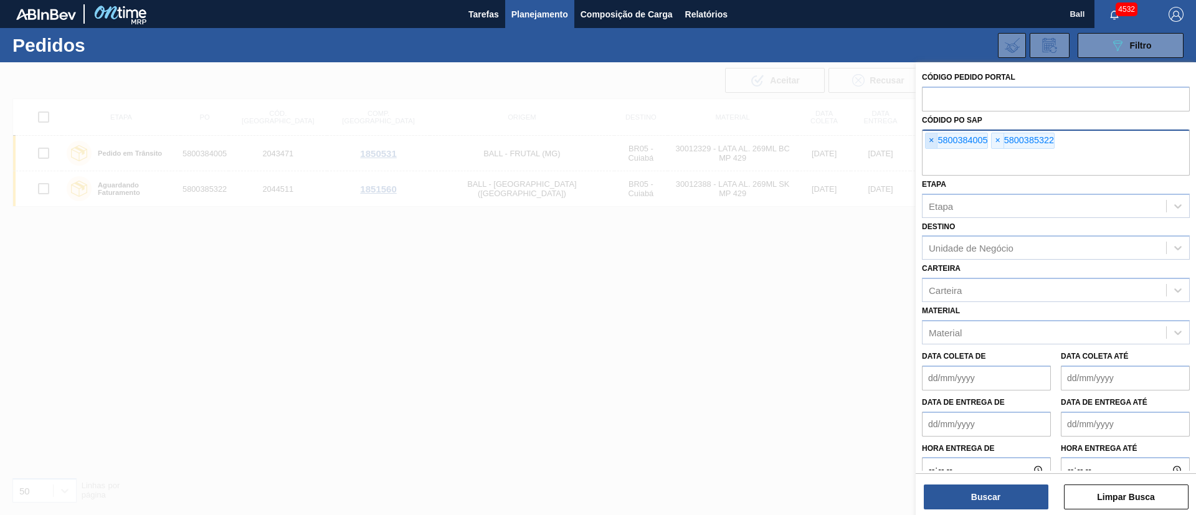
click at [931, 143] on span "×" at bounding box center [932, 140] width 12 height 15
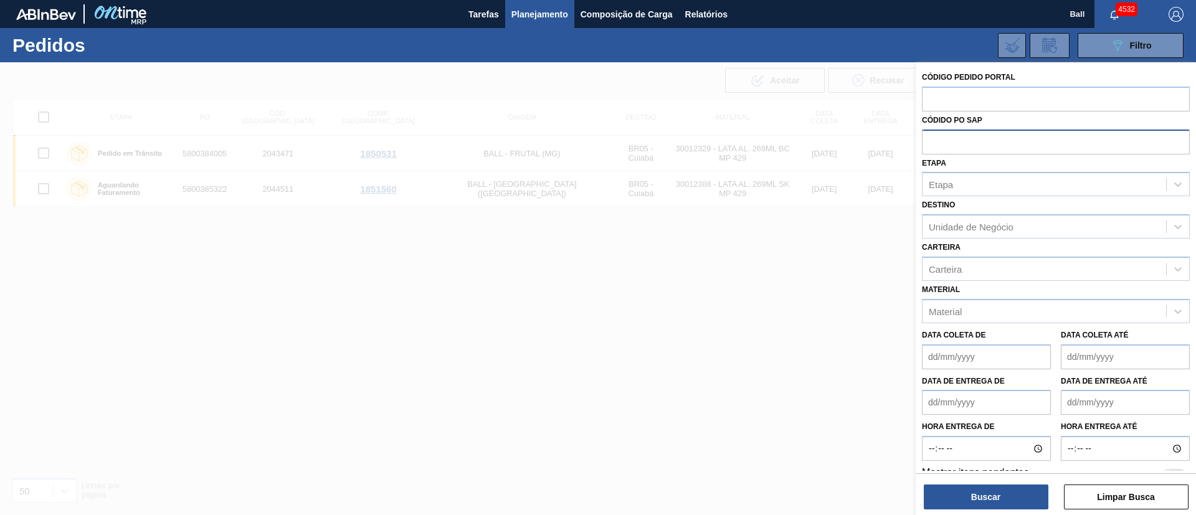
paste input "text"
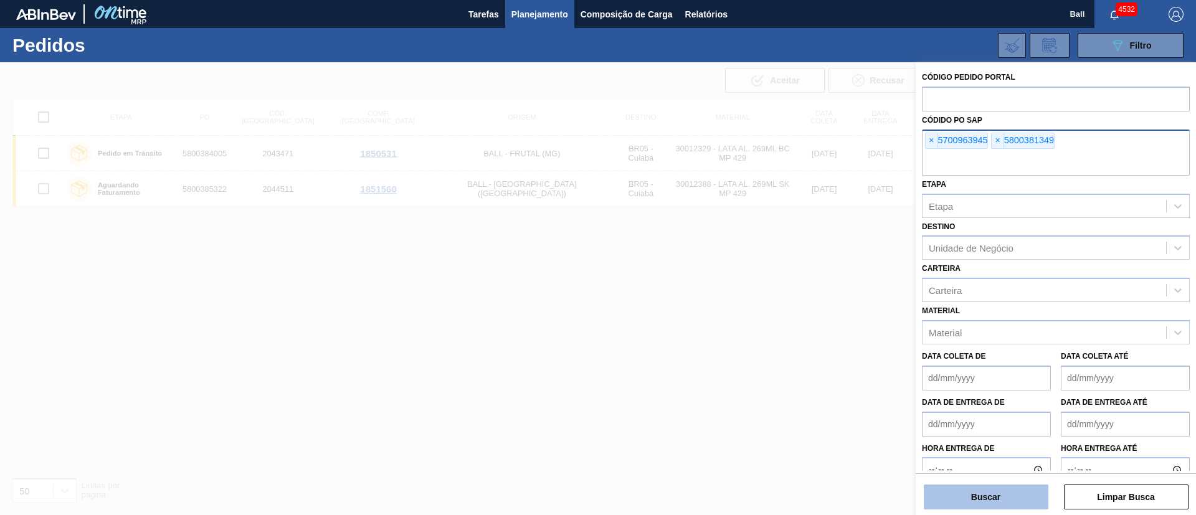
click at [997, 498] on button "Buscar" at bounding box center [986, 497] width 125 height 25
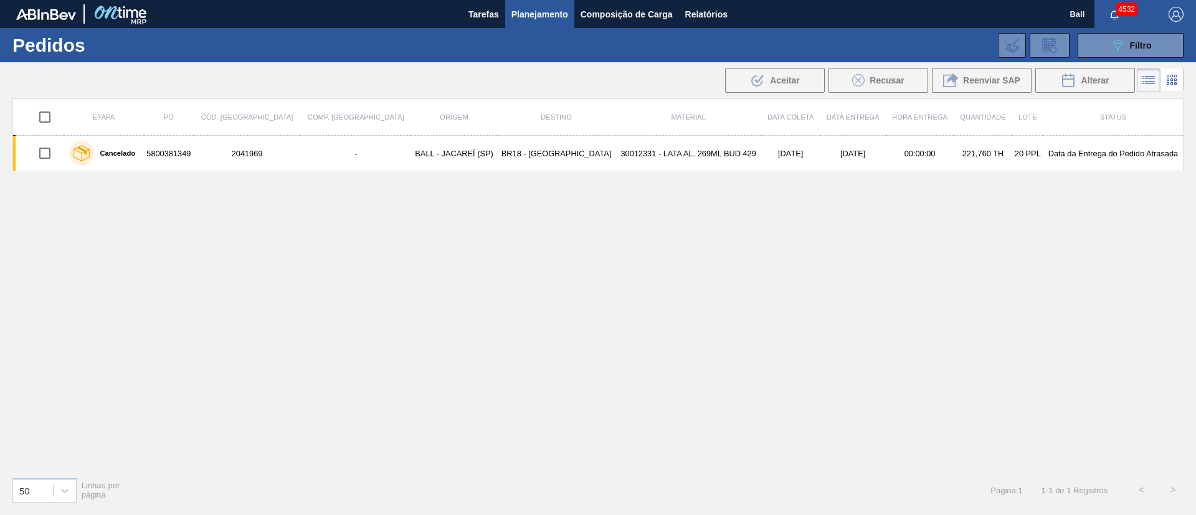
drag, startPoint x: 1130, startPoint y: 44, endPoint x: 1099, endPoint y: 60, distance: 35.7
click at [1130, 44] on span "Filtro" at bounding box center [1141, 46] width 22 height 10
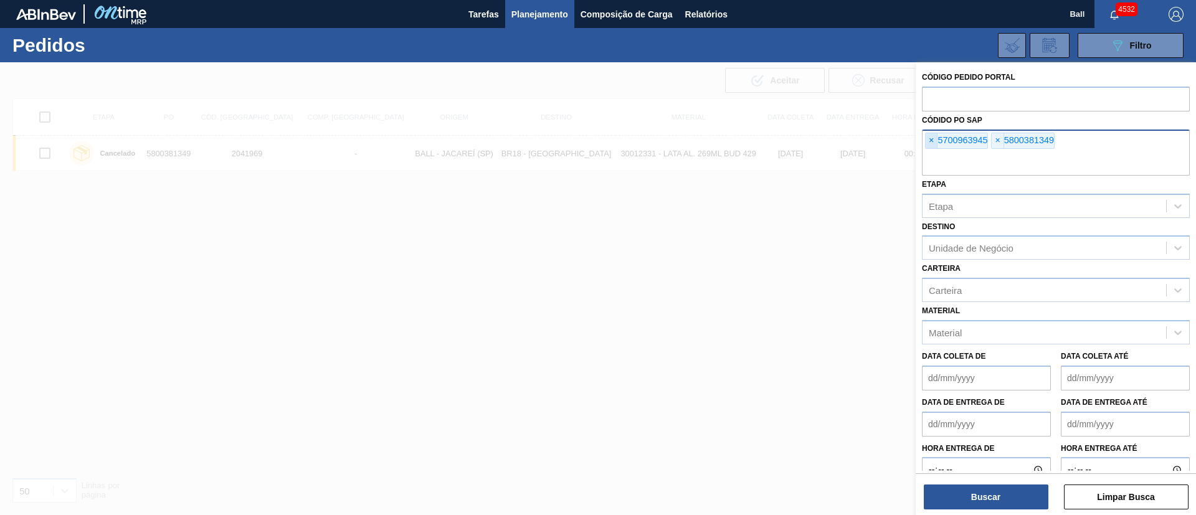
click at [932, 142] on span "×" at bounding box center [932, 140] width 12 height 15
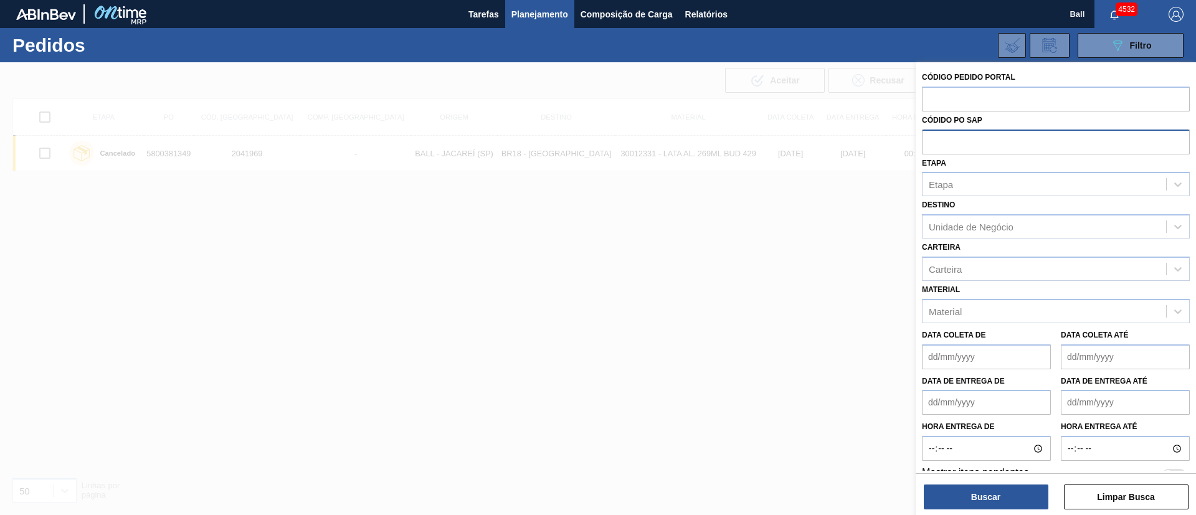
paste input "text"
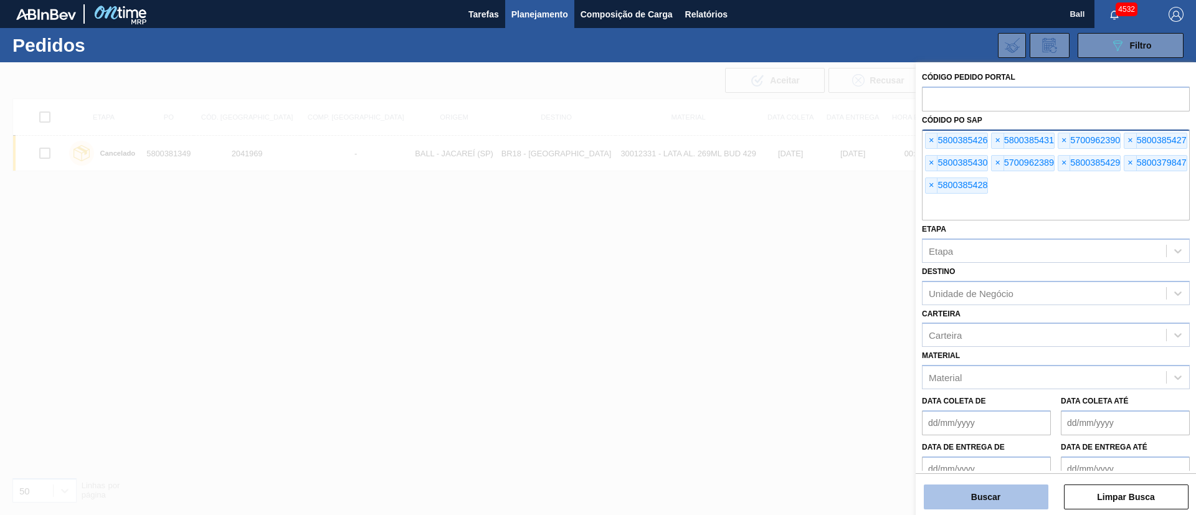
click at [1002, 491] on button "Buscar" at bounding box center [986, 497] width 125 height 25
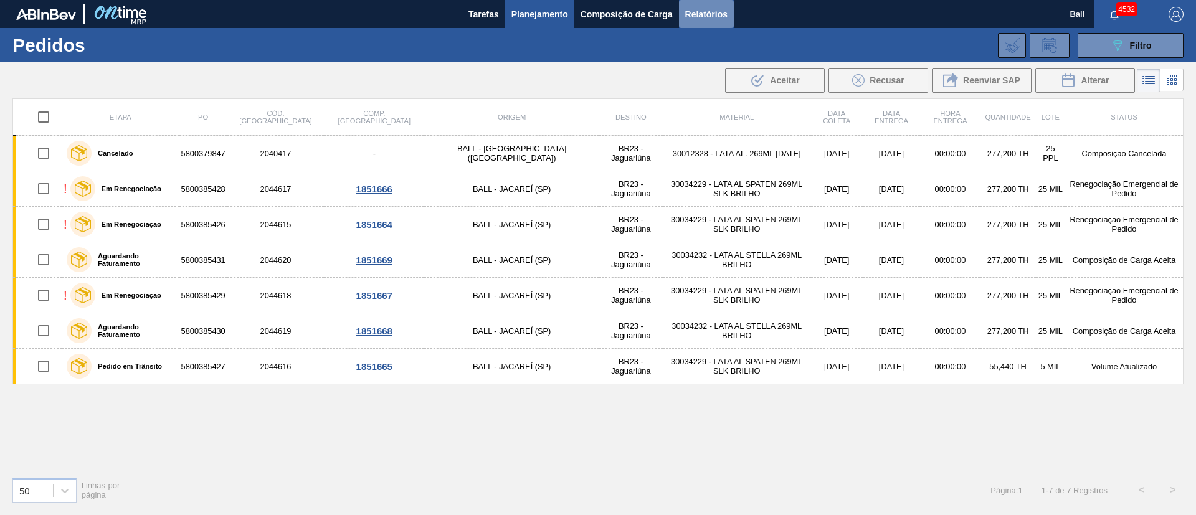
click at [719, 19] on span "Relatórios" at bounding box center [706, 14] width 42 height 15
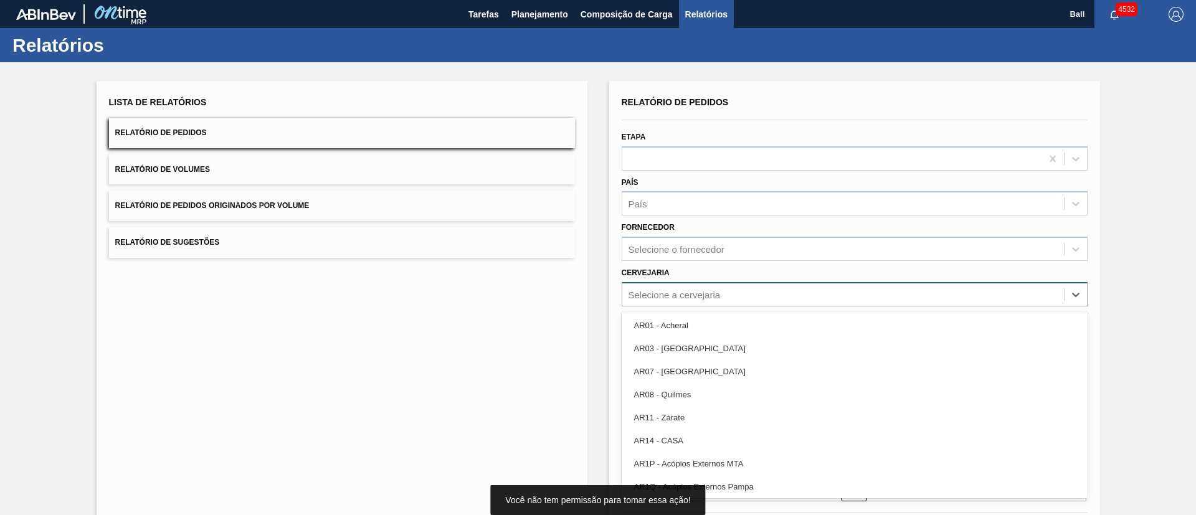
click at [767, 289] on div "Selecione a cervejaria" at bounding box center [844, 294] width 442 height 18
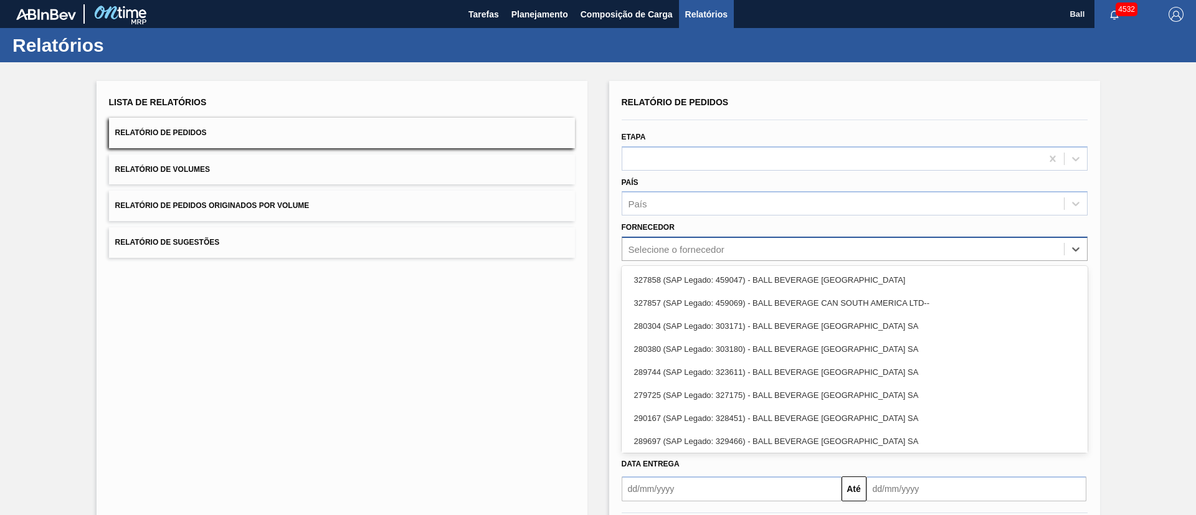
click at [756, 242] on div "Selecione o fornecedor" at bounding box center [844, 250] width 442 height 18
click at [742, 209] on div "País" at bounding box center [844, 204] width 442 height 18
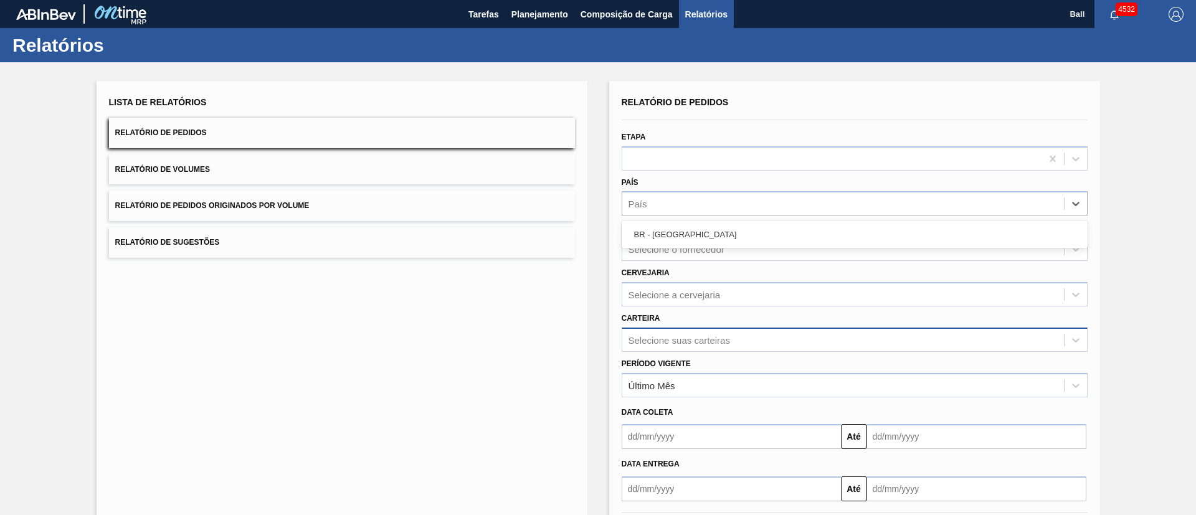
drag, startPoint x: 656, startPoint y: 357, endPoint x: 662, endPoint y: 351, distance: 8.8
click at [660, 353] on div "Período Vigente Último Mês" at bounding box center [855, 374] width 476 height 45
click at [674, 336] on div "Selecione suas carteiras" at bounding box center [855, 340] width 466 height 24
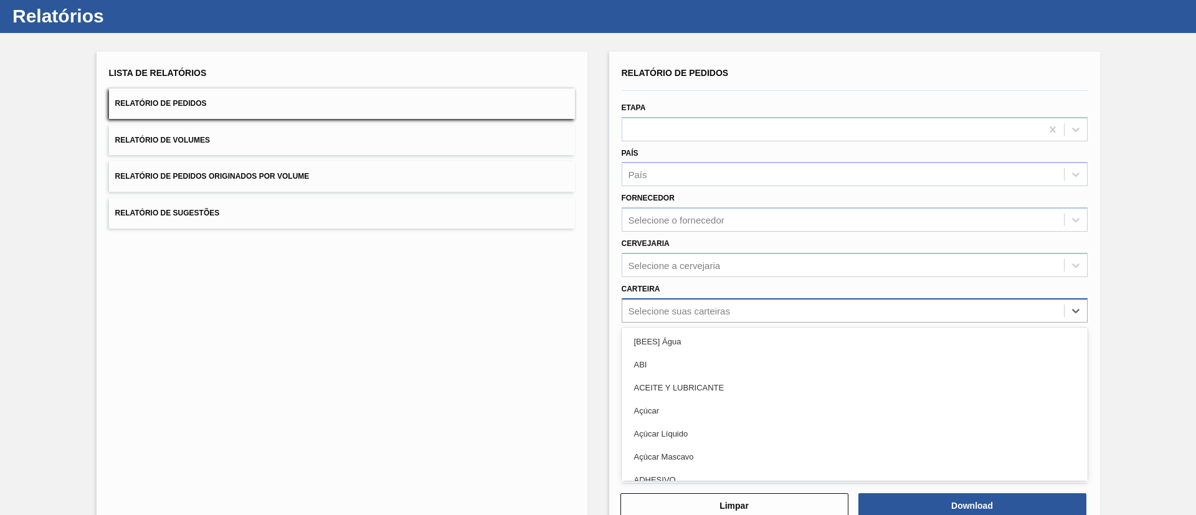
scroll to position [34, 0]
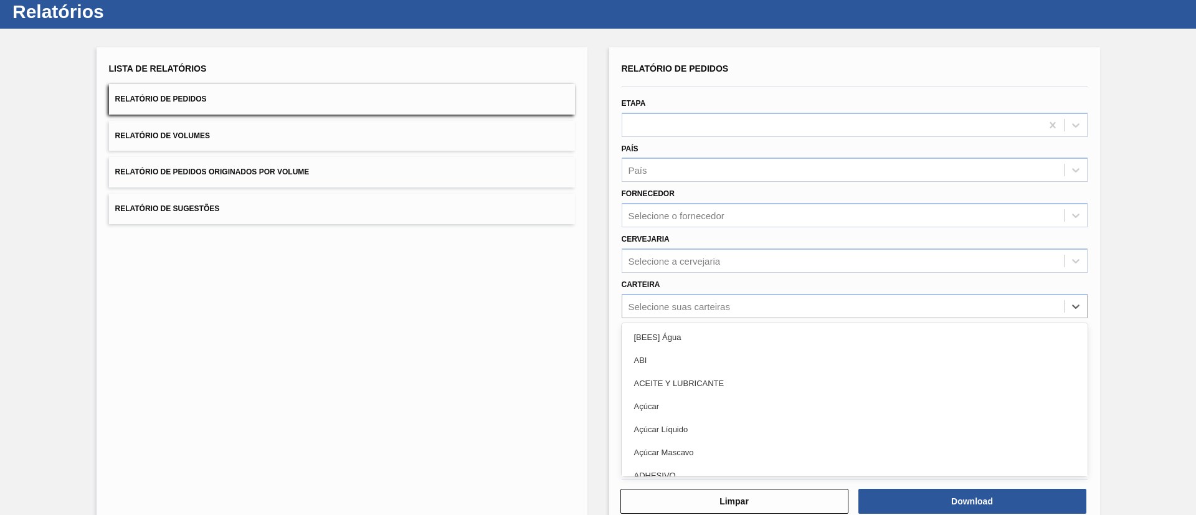
click at [480, 335] on div "Lista de Relatórios Relatório de Pedidos Relatório de Volumes Relatório de Pedi…" at bounding box center [342, 287] width 491 height 480
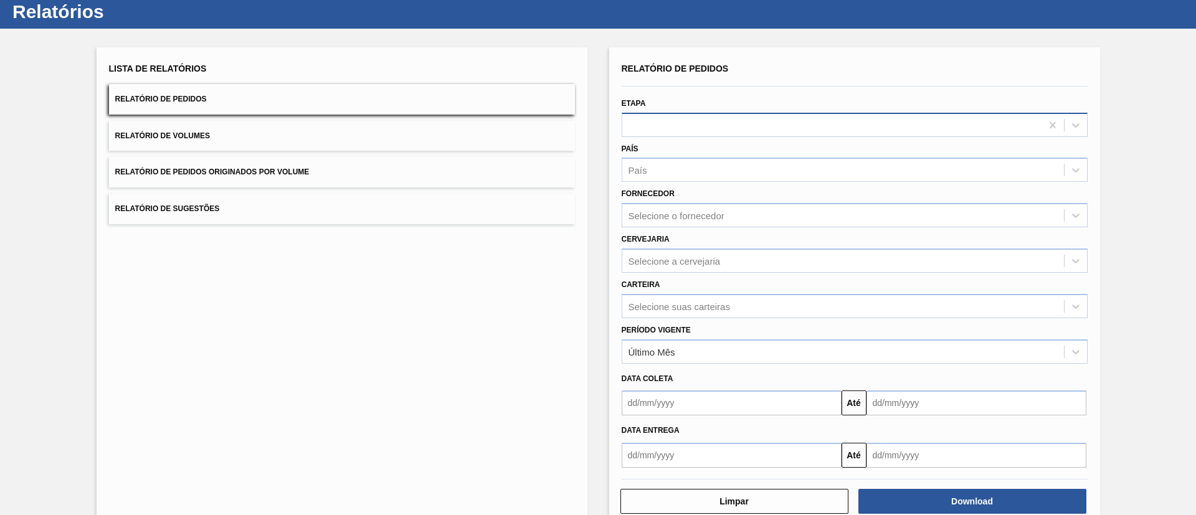
click at [704, 124] on div at bounding box center [832, 125] width 419 height 18
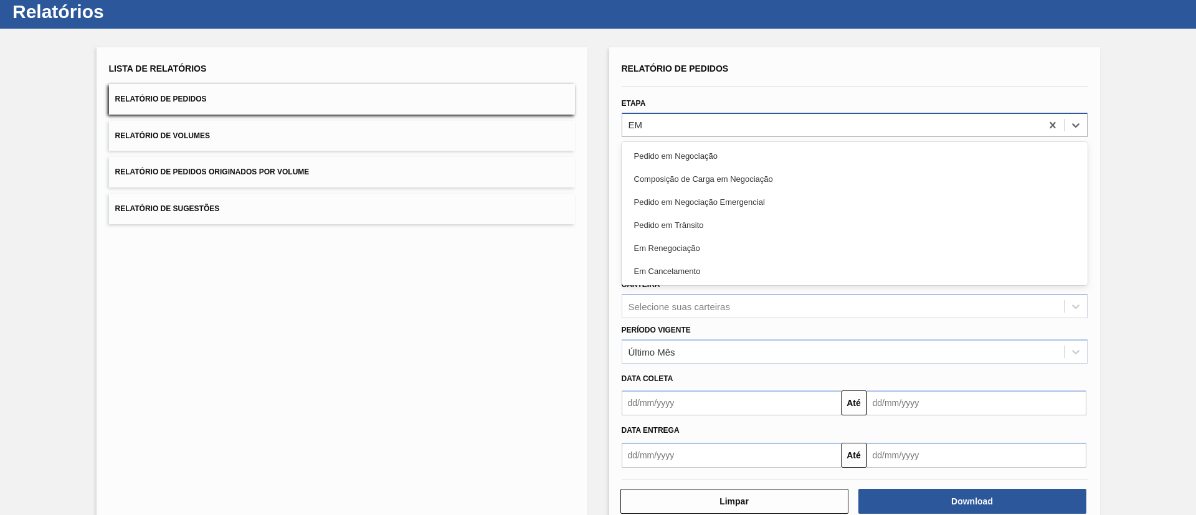
type input "EM R"
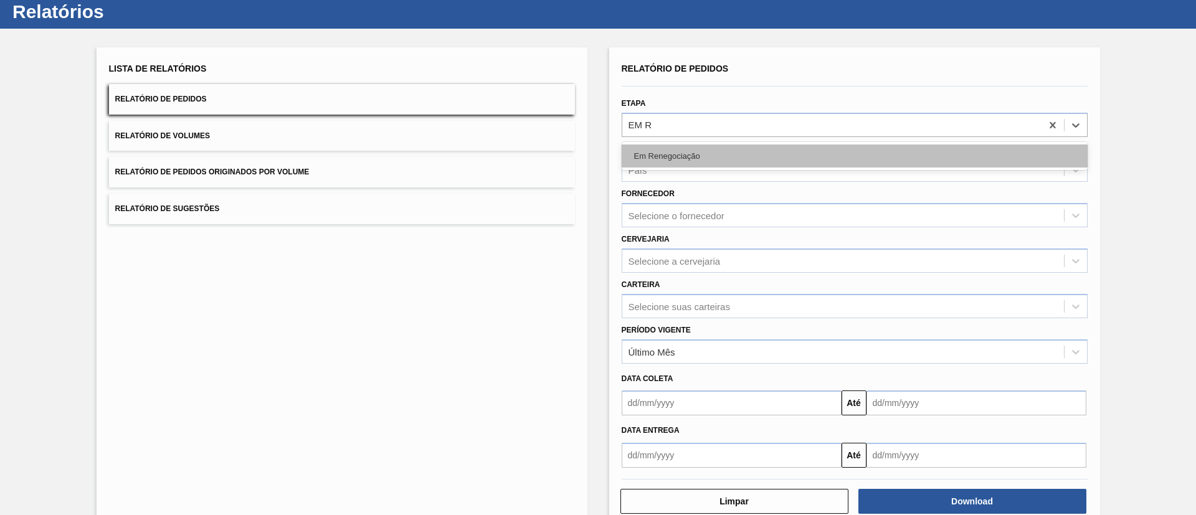
click at [685, 145] on div "Em Renegociação" at bounding box center [855, 156] width 466 height 23
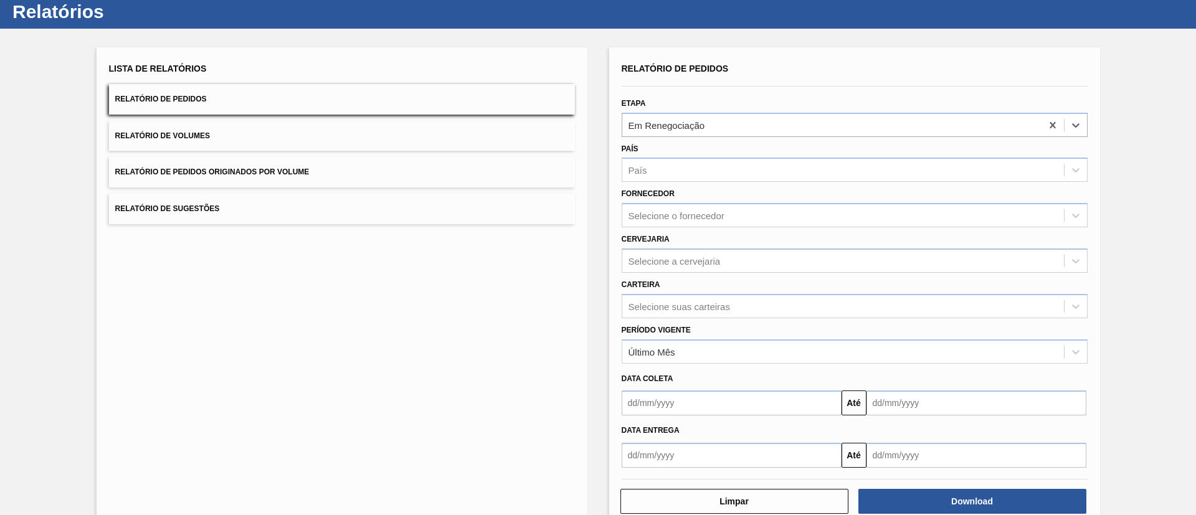
scroll to position [62, 0]
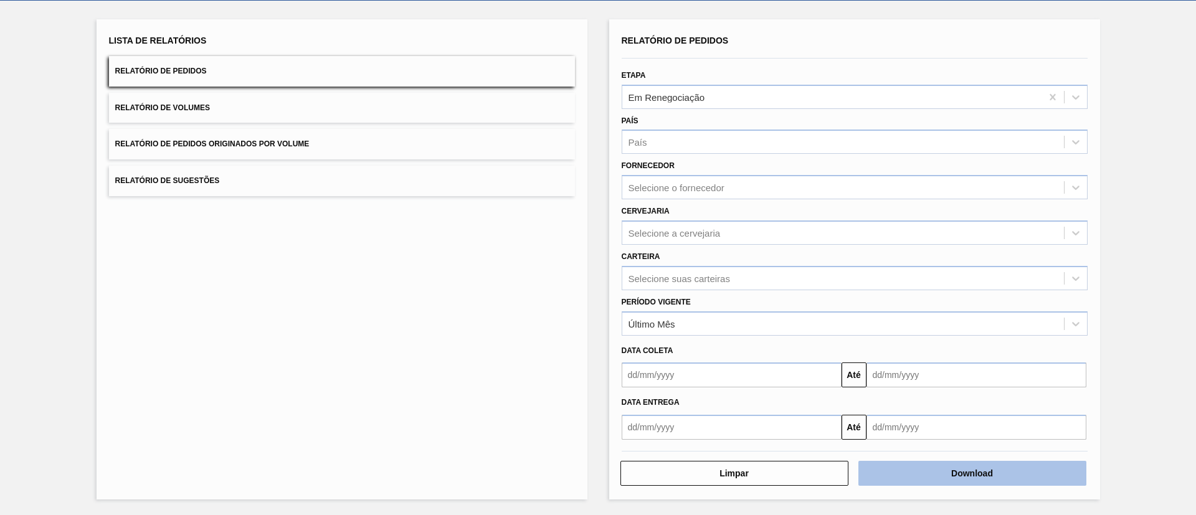
click at [1010, 479] on button "Download" at bounding box center [973, 473] width 228 height 25
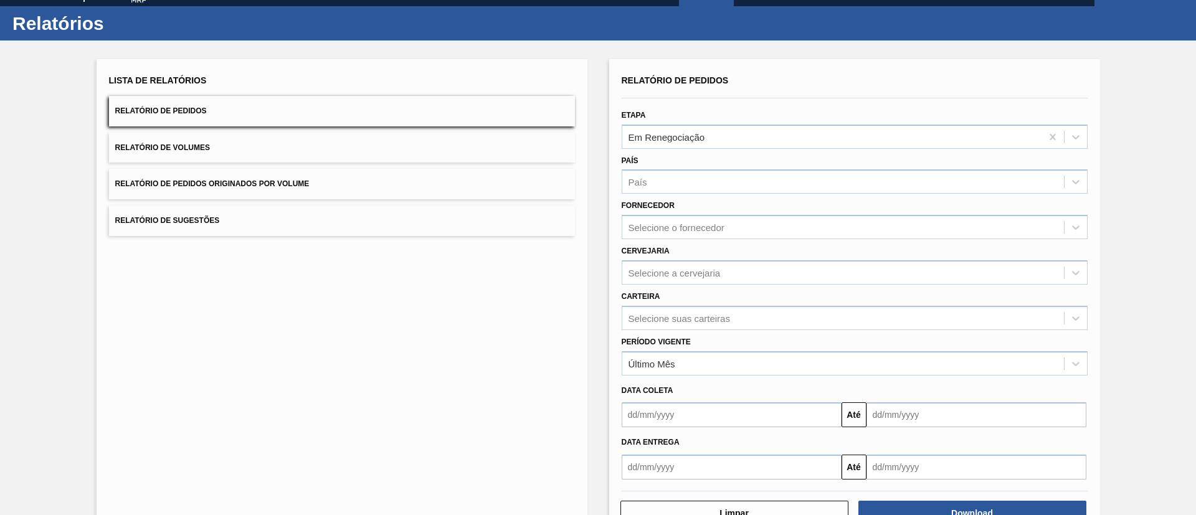
scroll to position [0, 0]
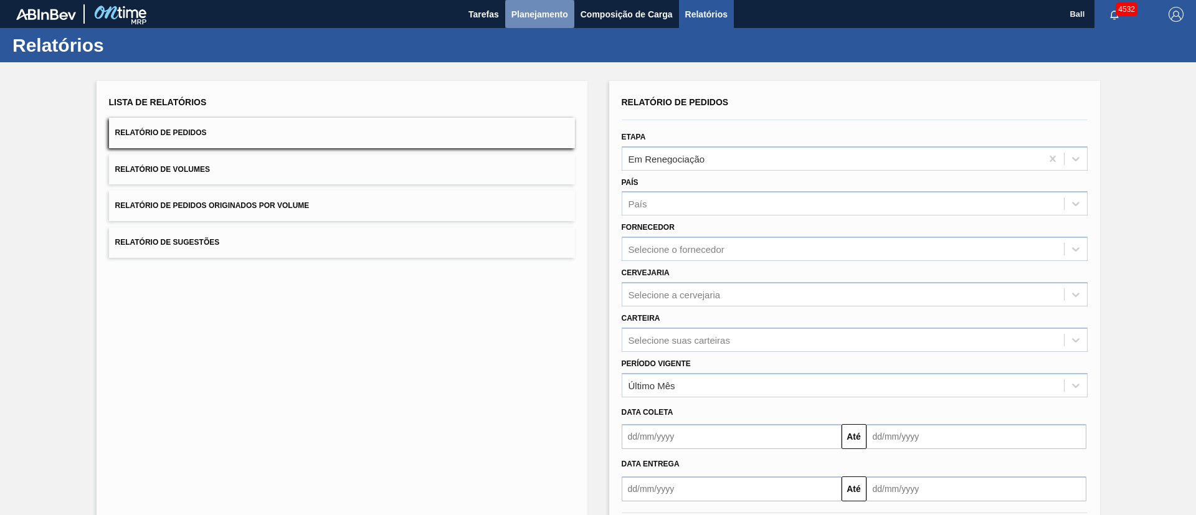
click at [555, 16] on span "Planejamento" at bounding box center [540, 14] width 57 height 15
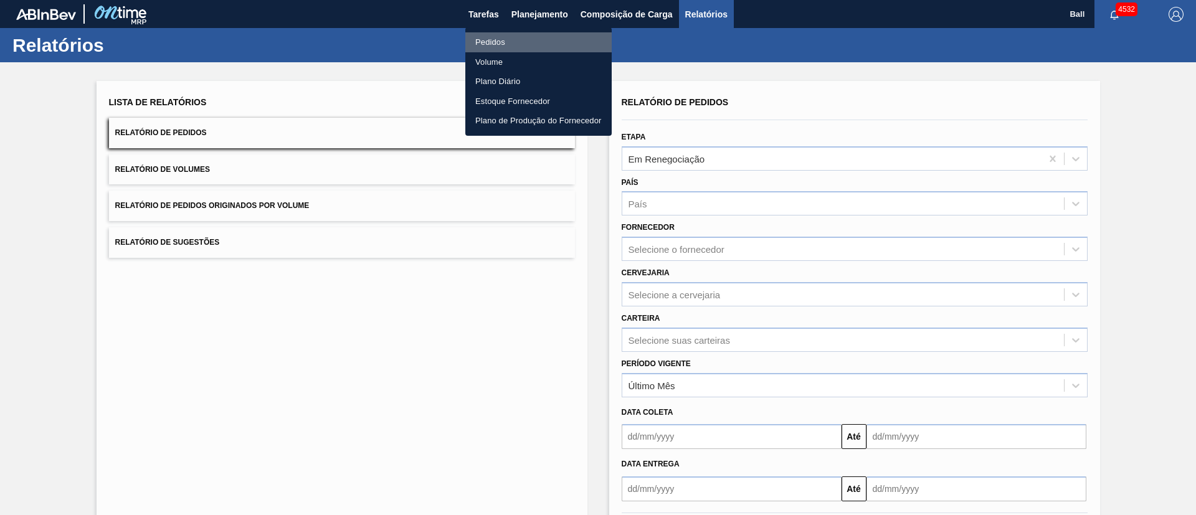
click at [492, 44] on li "Pedidos" at bounding box center [539, 42] width 146 height 20
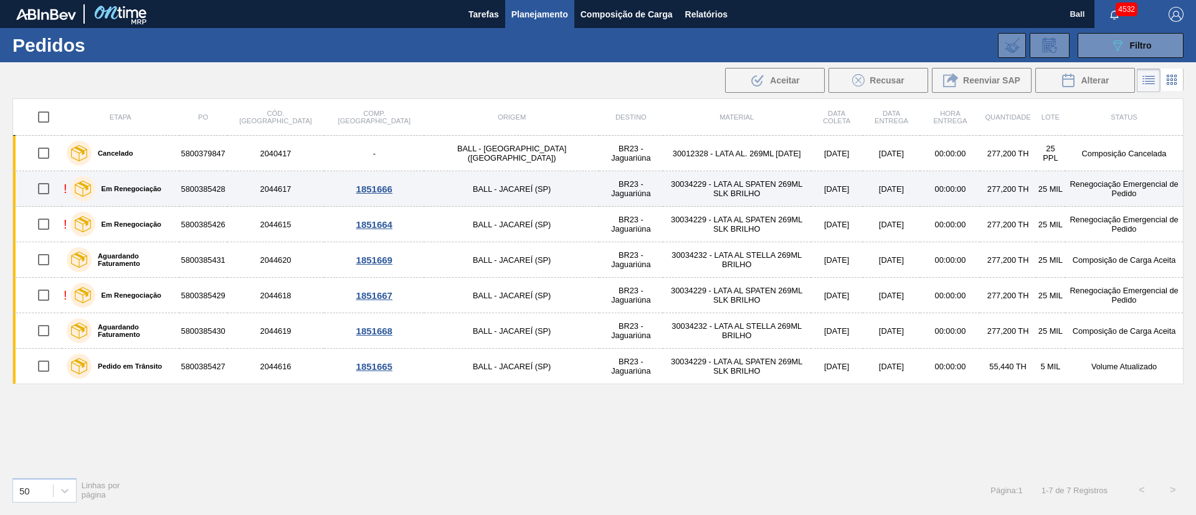
click at [218, 201] on td "5800385428" at bounding box center [203, 189] width 48 height 36
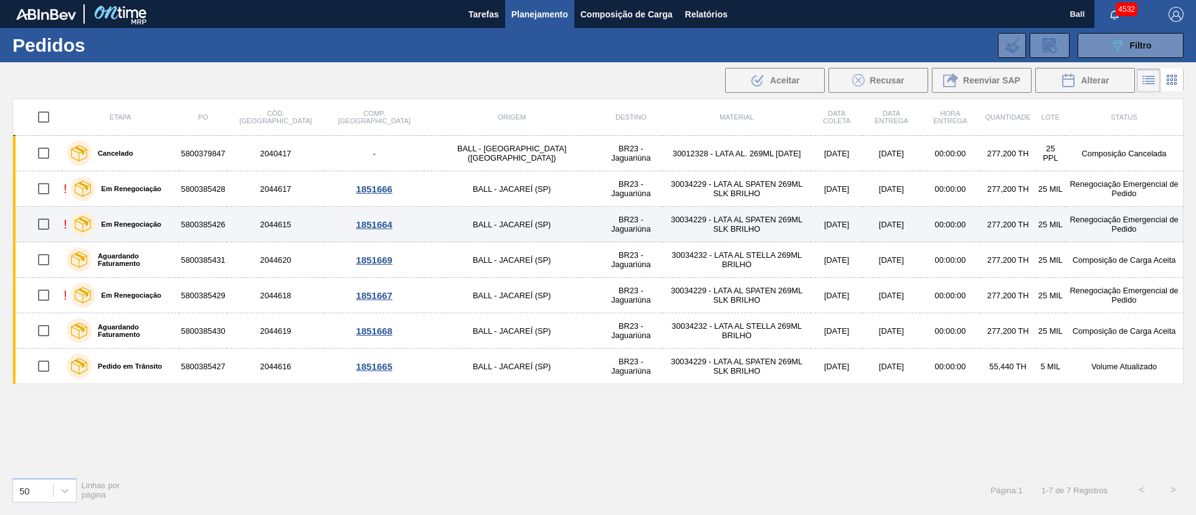
click at [218, 219] on td "5800385426" at bounding box center [203, 225] width 48 height 36
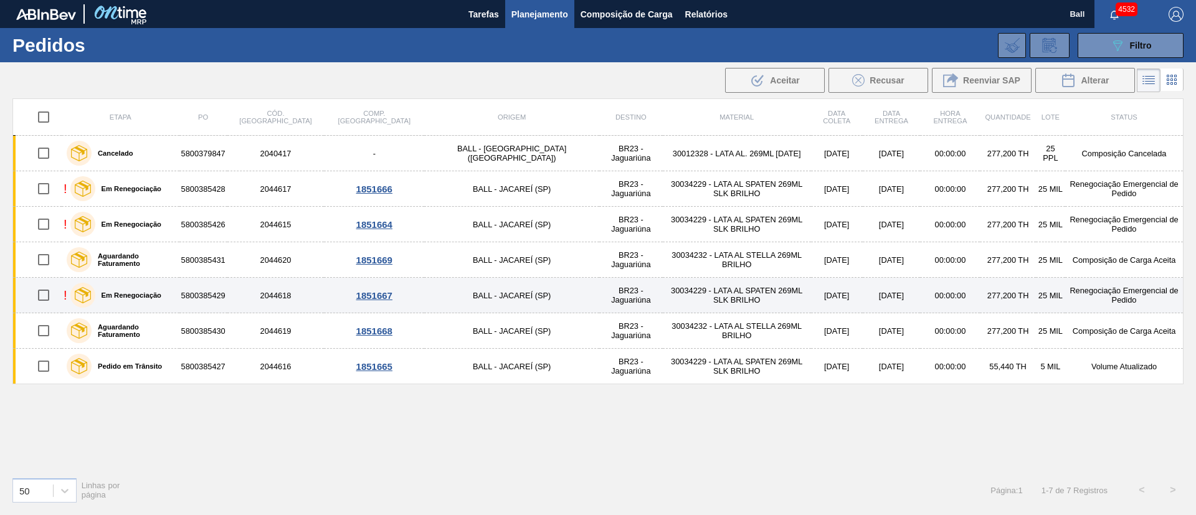
click at [209, 281] on td "5800385429" at bounding box center [203, 296] width 48 height 36
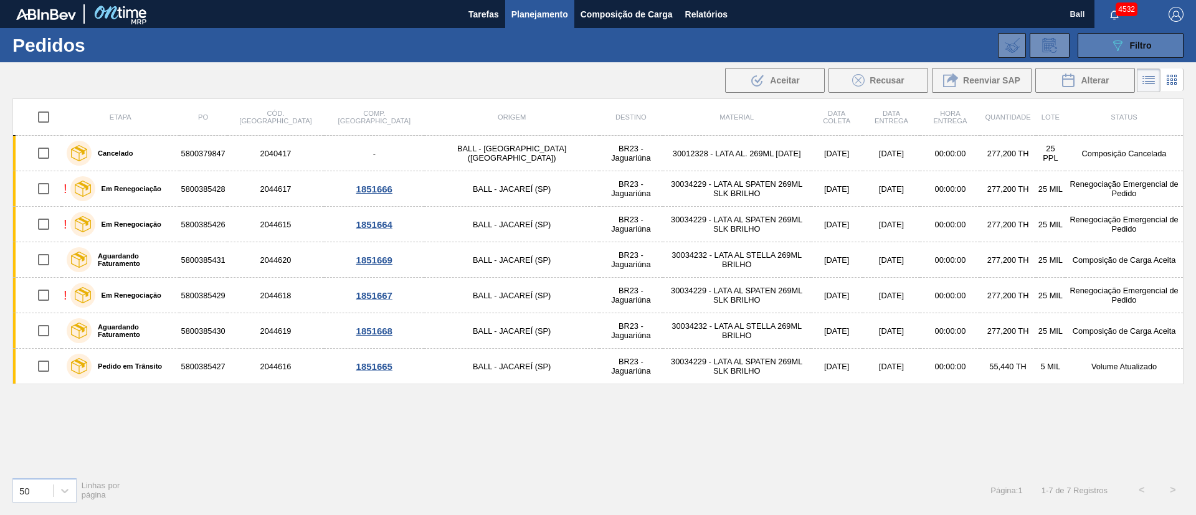
click at [1142, 36] on button "089F7B8B-B2A5-4AFE-B5C0-19BA573D28AC Filtro" at bounding box center [1131, 45] width 106 height 25
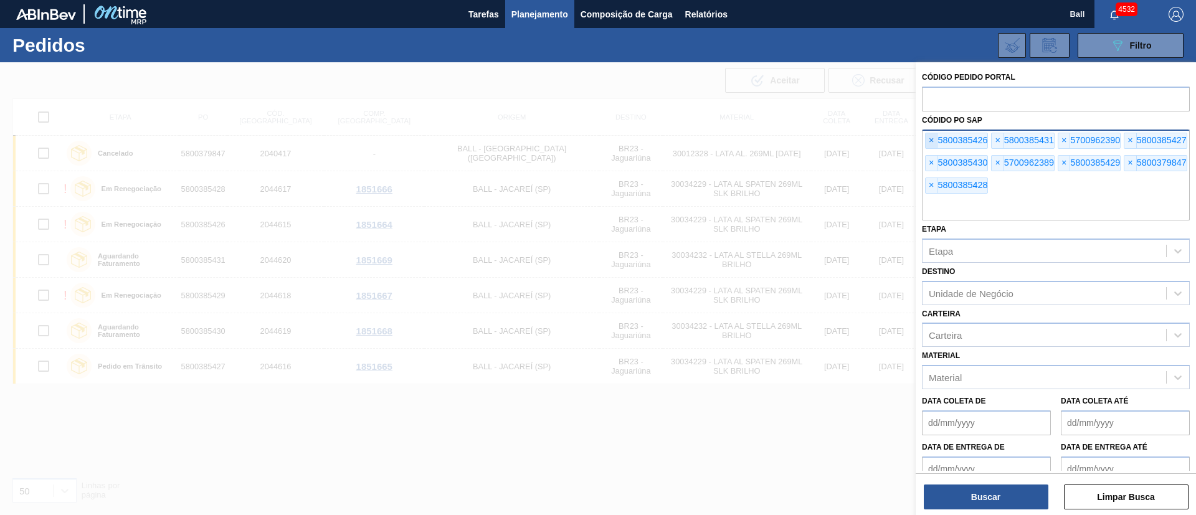
click at [930, 146] on span "×" at bounding box center [932, 140] width 12 height 15
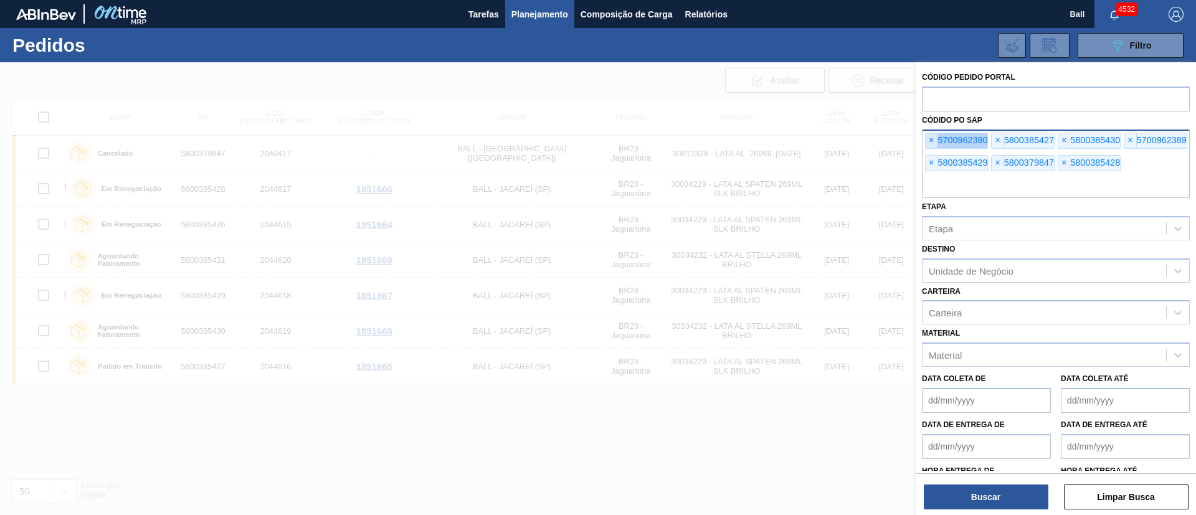
click at [930, 146] on span "×" at bounding box center [932, 140] width 12 height 15
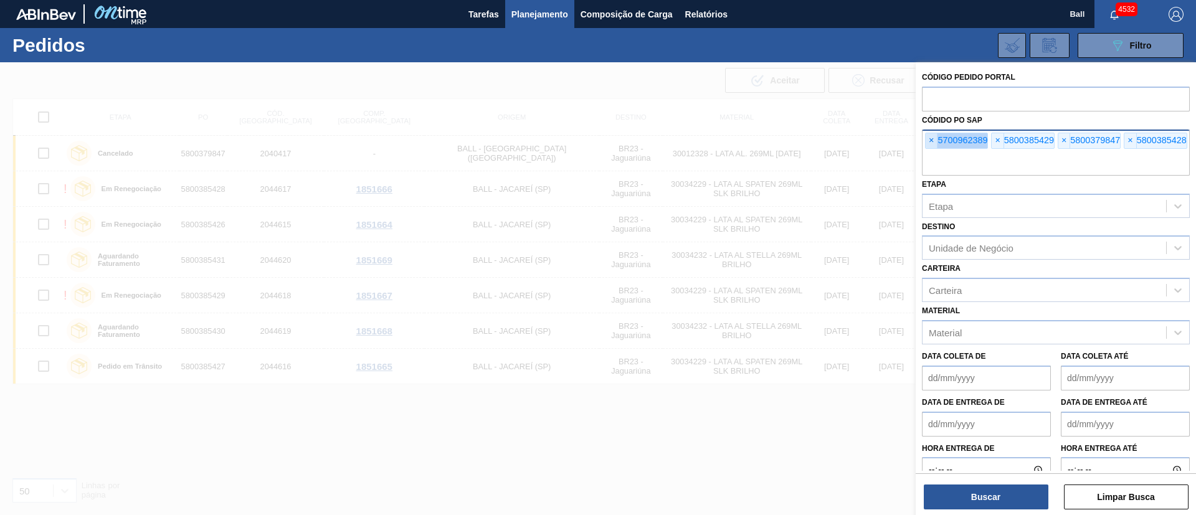
click at [930, 146] on span "×" at bounding box center [932, 140] width 12 height 15
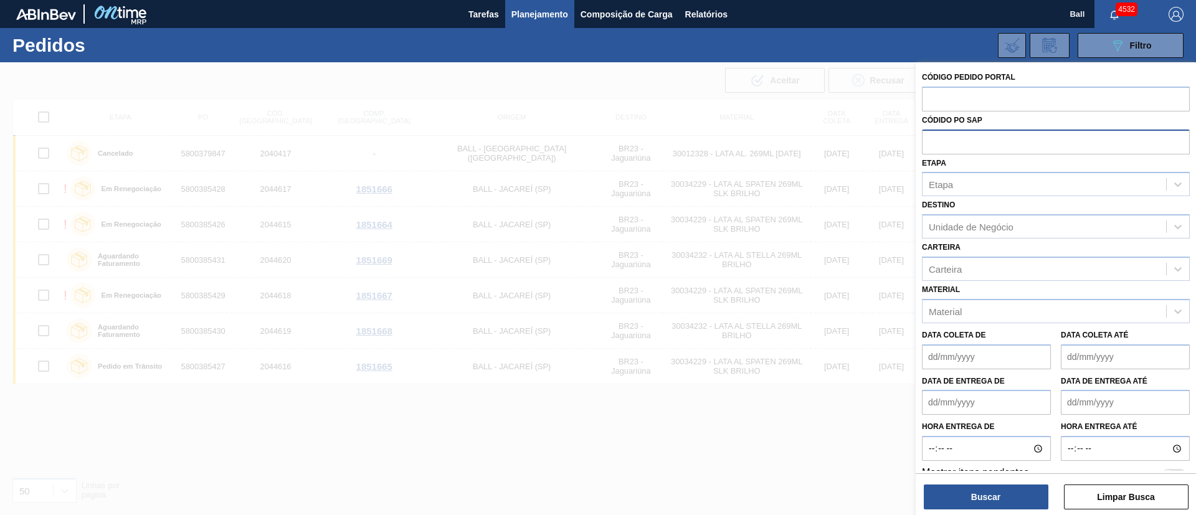
paste input "text"
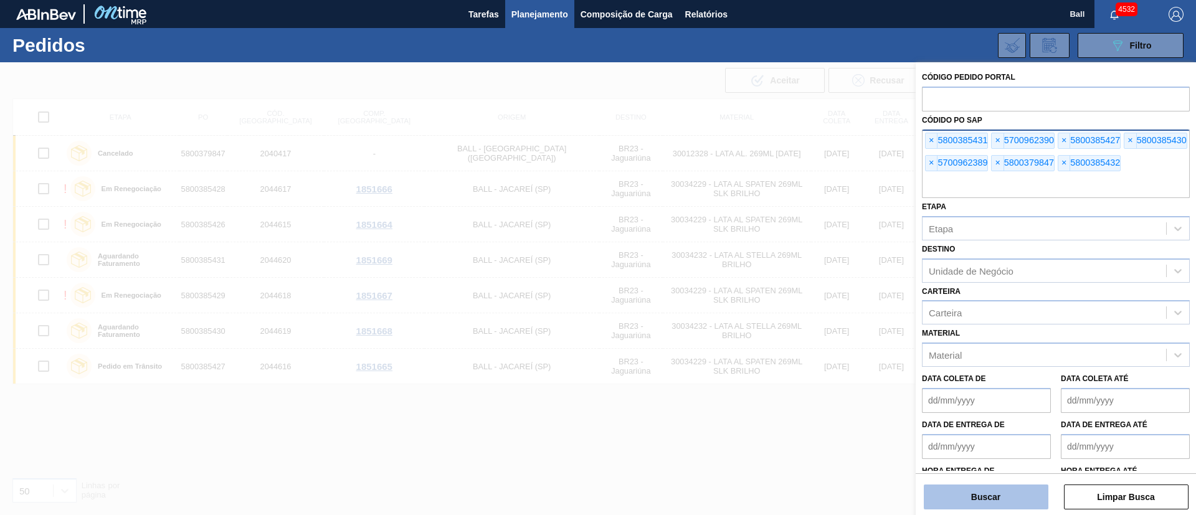
click at [988, 504] on button "Buscar" at bounding box center [986, 497] width 125 height 25
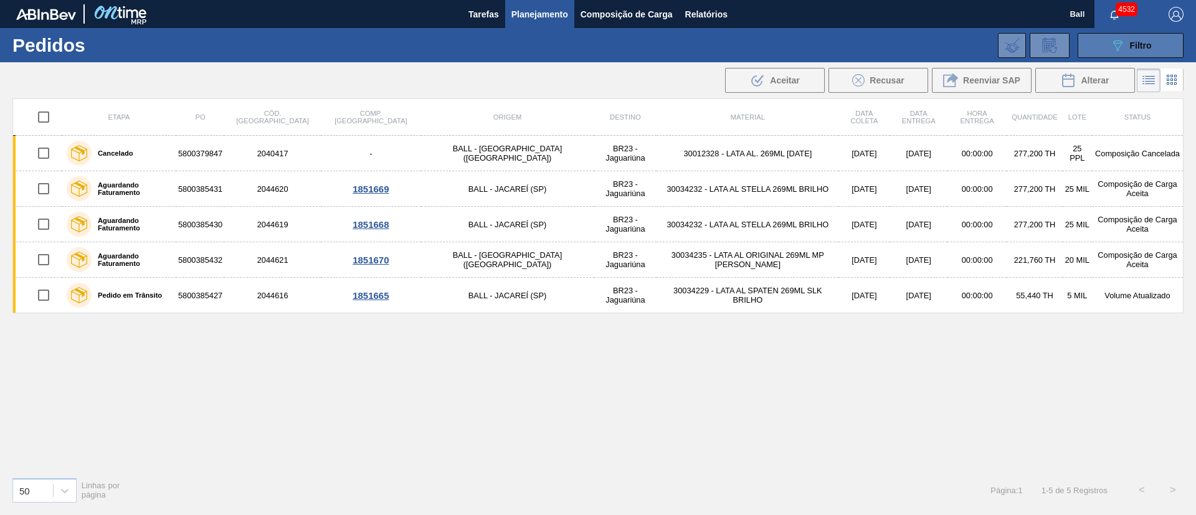
click at [1140, 52] on div "089F7B8B-B2A5-4AFE-B5C0-19BA573D28AC Filtro" at bounding box center [1131, 45] width 42 height 15
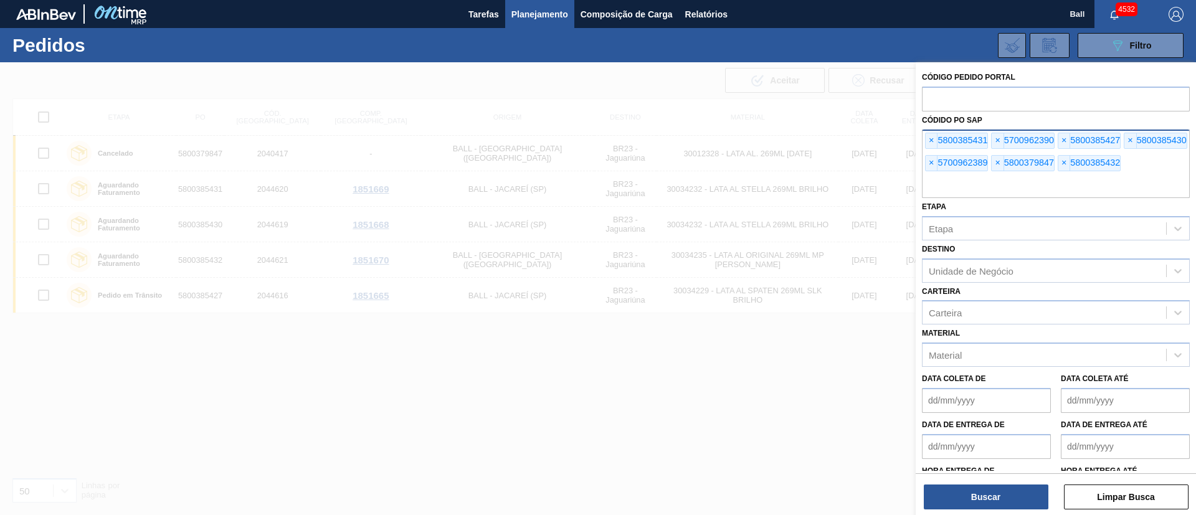
click at [924, 141] on div "× 5800385431 × 5700962390 × 5800385427 × 5800385430 × 5700962389 × 5800379847 ×…" at bounding box center [1056, 164] width 268 height 69
click at [929, 140] on span "×" at bounding box center [932, 140] width 12 height 15
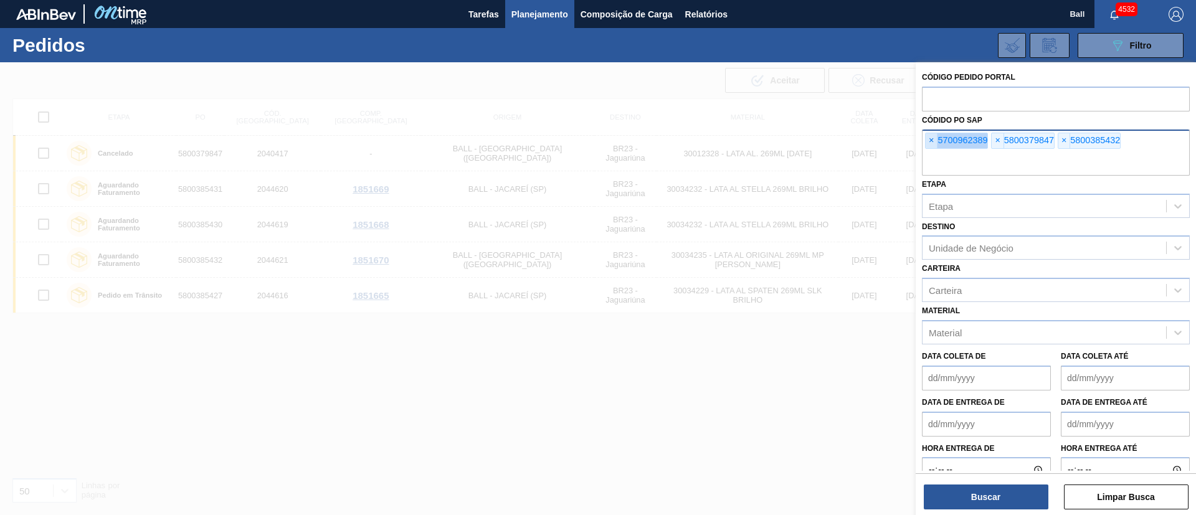
click at [929, 140] on span "×" at bounding box center [932, 140] width 12 height 15
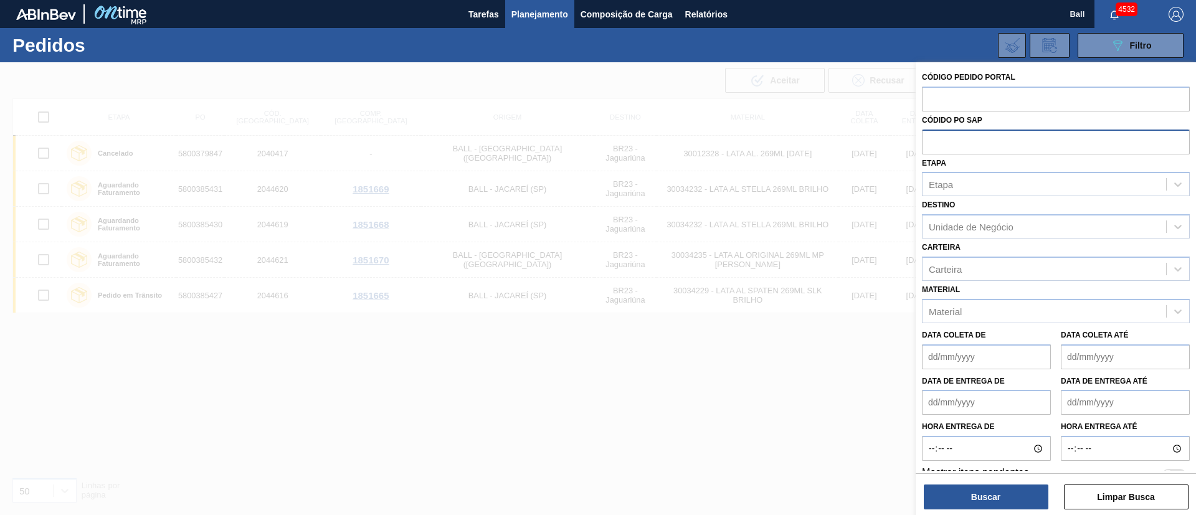
click at [929, 140] on input "text" at bounding box center [1056, 142] width 268 height 24
paste input "text"
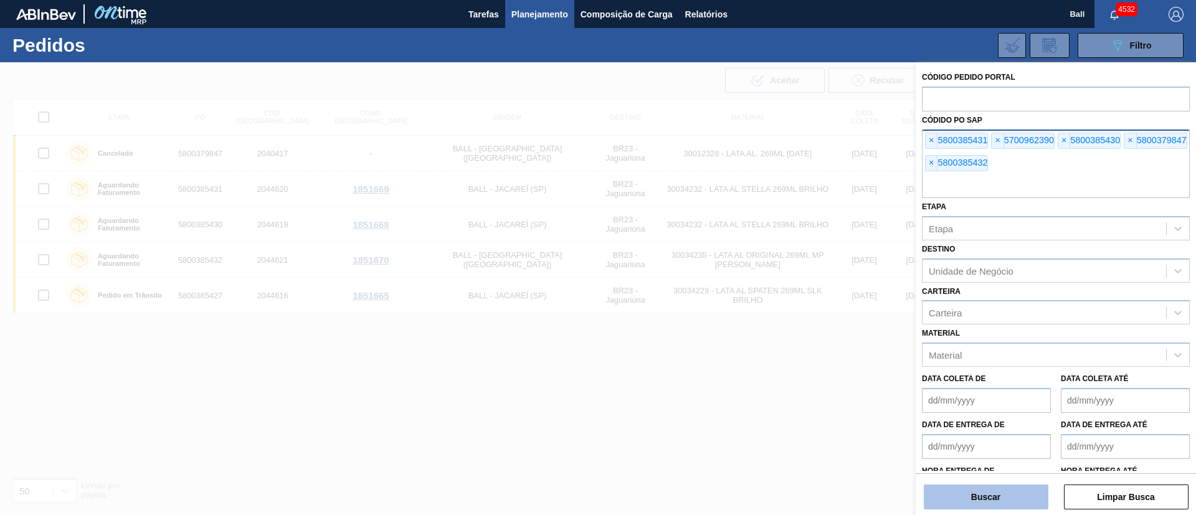
click at [970, 494] on button "Buscar" at bounding box center [986, 497] width 125 height 25
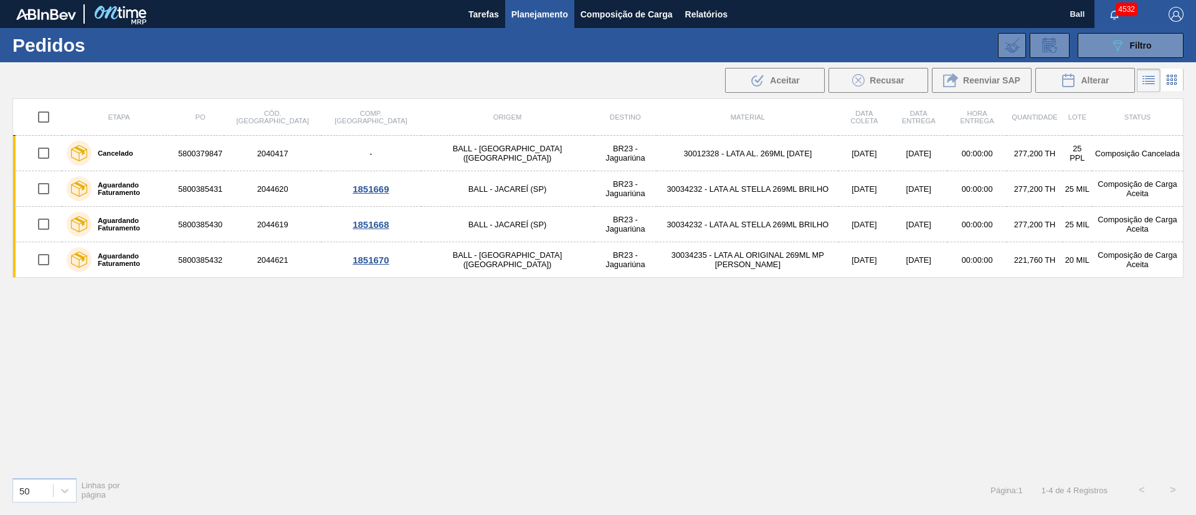
click at [1135, 28] on div "089F7B8B-B2A5-4AFE-B5C0-19BA573D28AC Filtro Código Pedido Portal Códido PO SAP …" at bounding box center [694, 45] width 991 height 37
click at [1118, 42] on icon "089F7B8B-B2A5-4AFE-B5C0-19BA573D28AC" at bounding box center [1117, 45] width 15 height 15
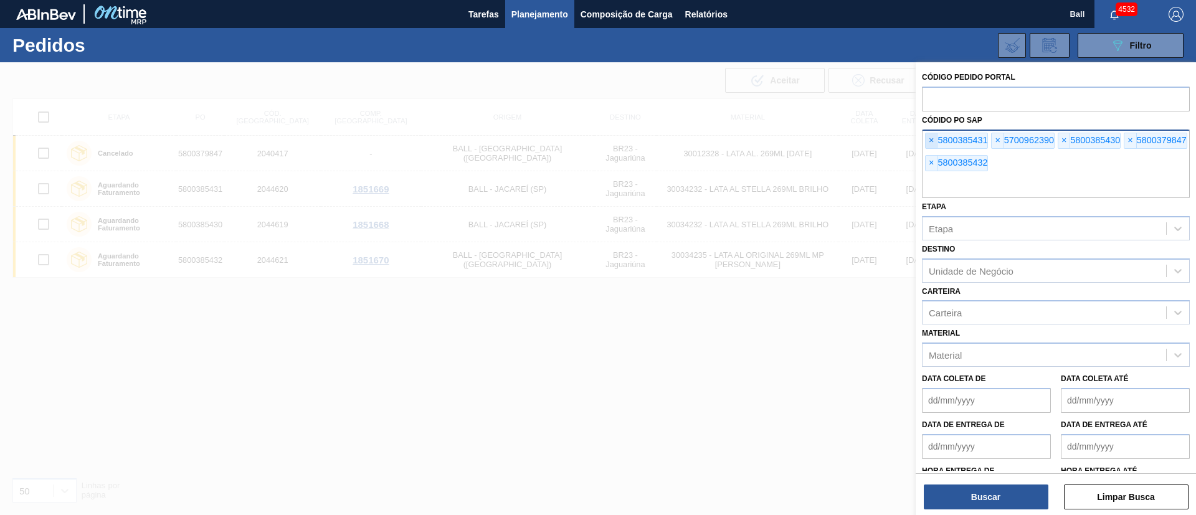
click at [933, 144] on span "×" at bounding box center [932, 140] width 12 height 15
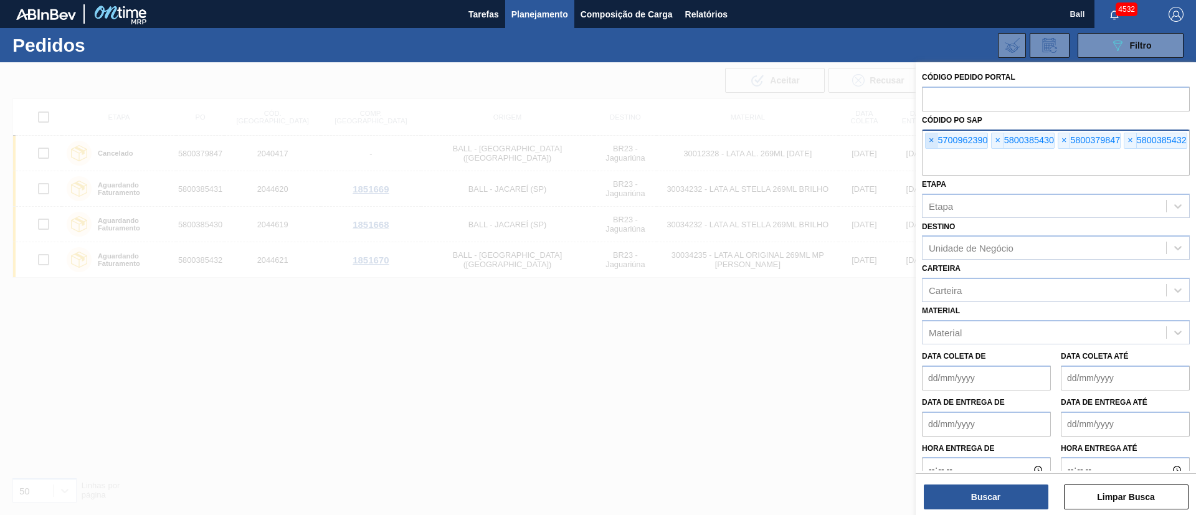
click at [933, 144] on span "×" at bounding box center [932, 140] width 12 height 15
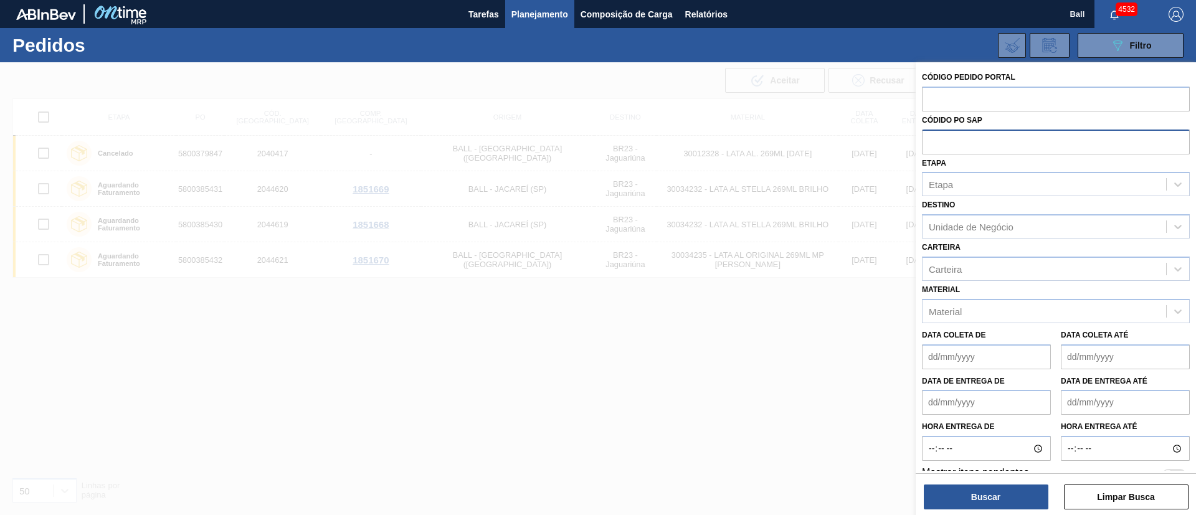
click at [933, 144] on input "text" at bounding box center [1056, 142] width 268 height 24
paste input "5700962390"
type input "5700962390"
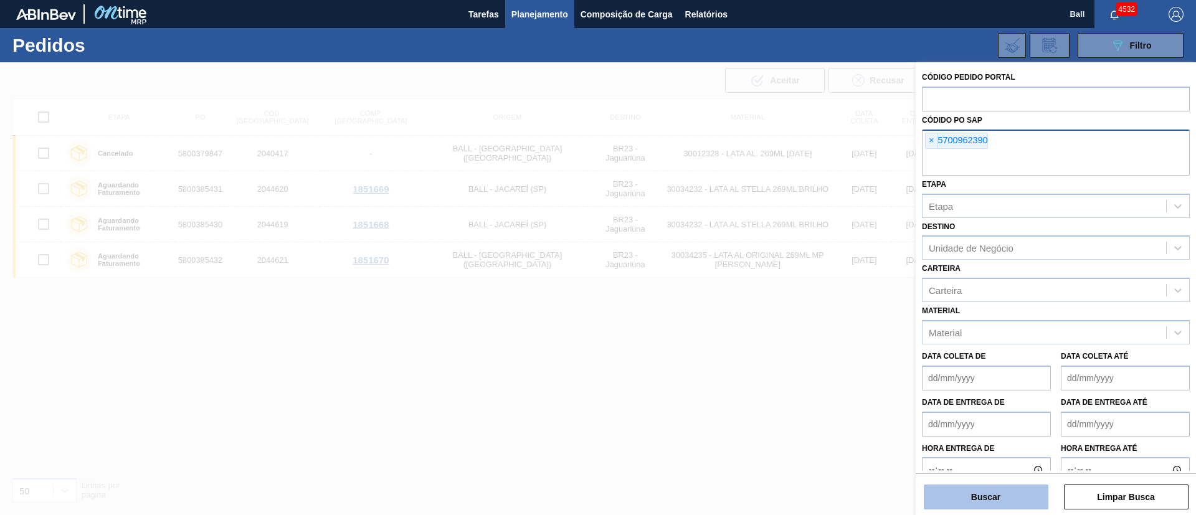
click at [998, 489] on button "Buscar" at bounding box center [986, 497] width 125 height 25
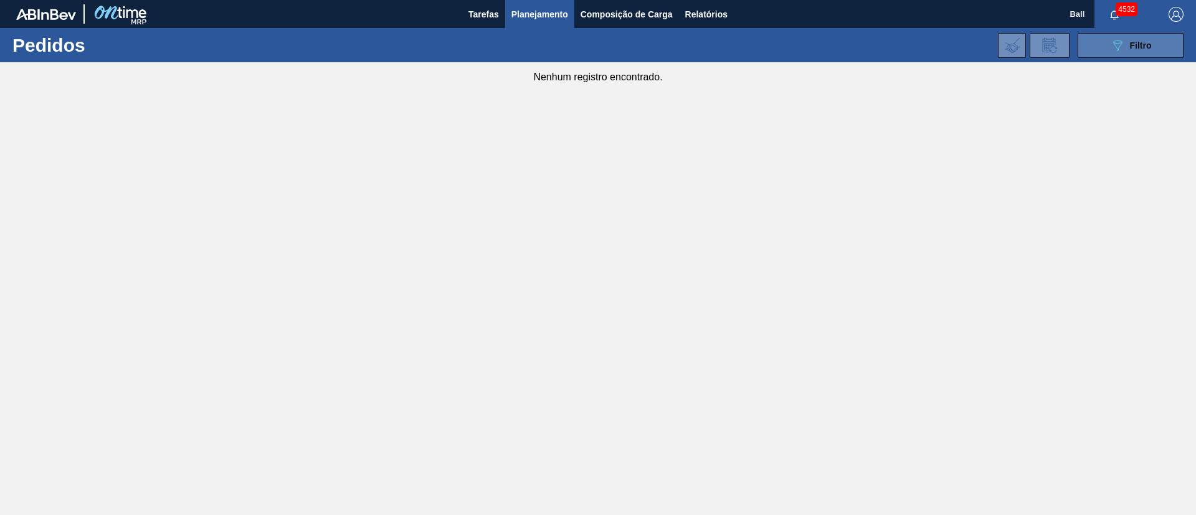
click at [1151, 42] on span "Filtro" at bounding box center [1141, 46] width 22 height 10
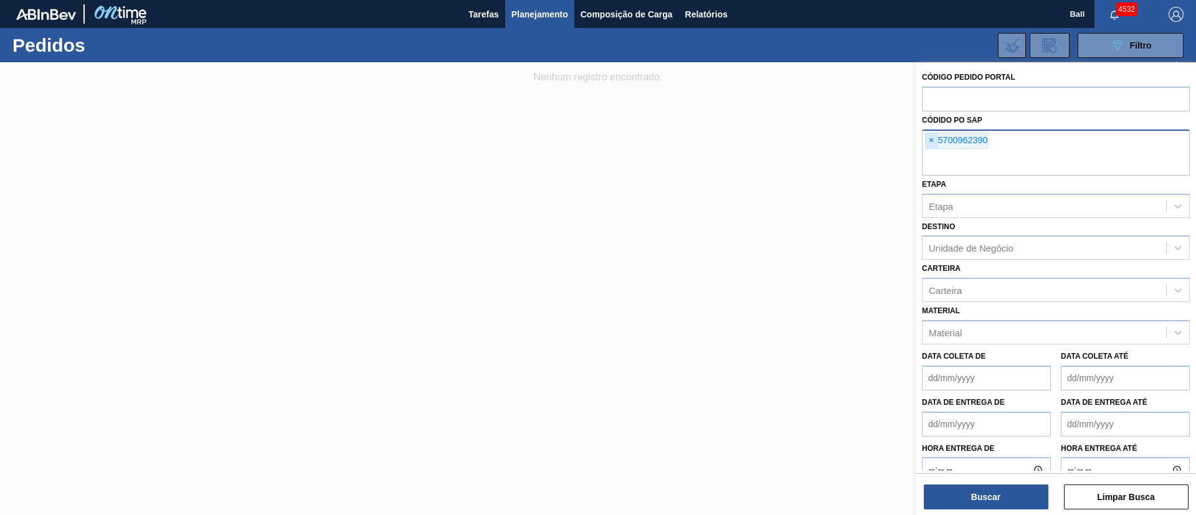
click at [932, 145] on span "×" at bounding box center [932, 140] width 12 height 15
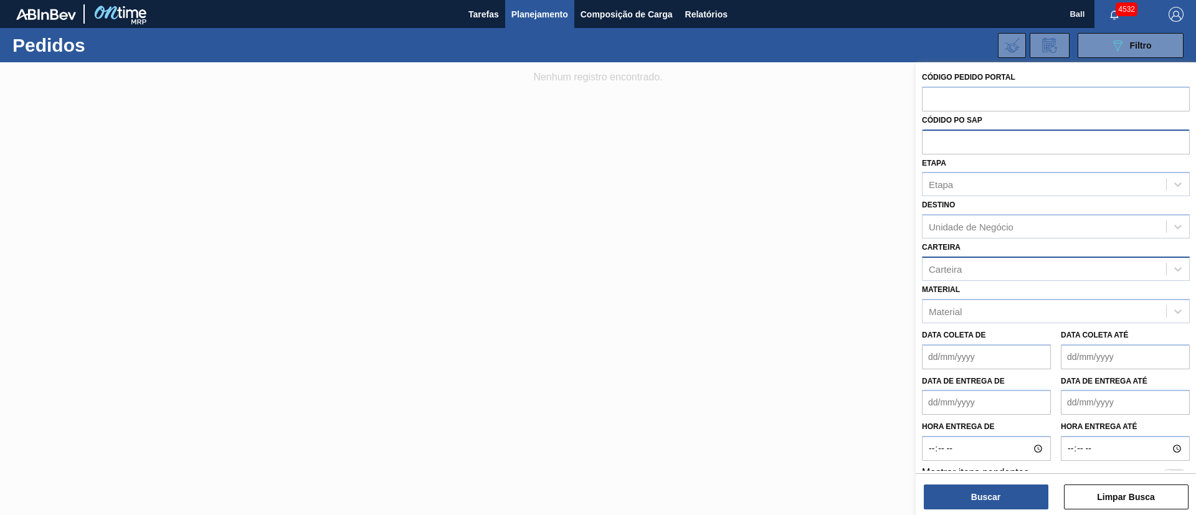
paste input "text"
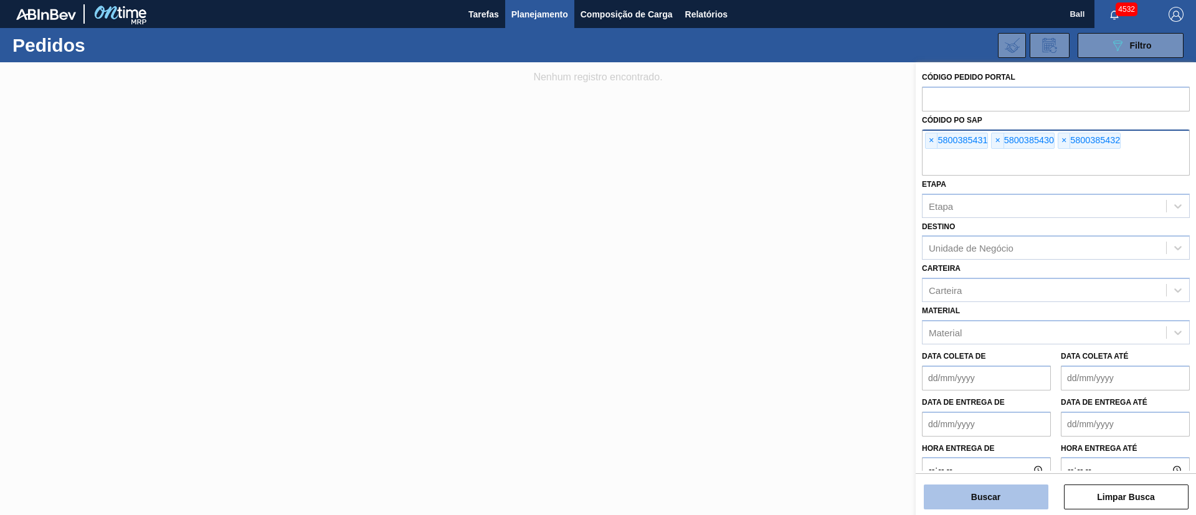
click at [985, 497] on button "Buscar" at bounding box center [986, 497] width 125 height 25
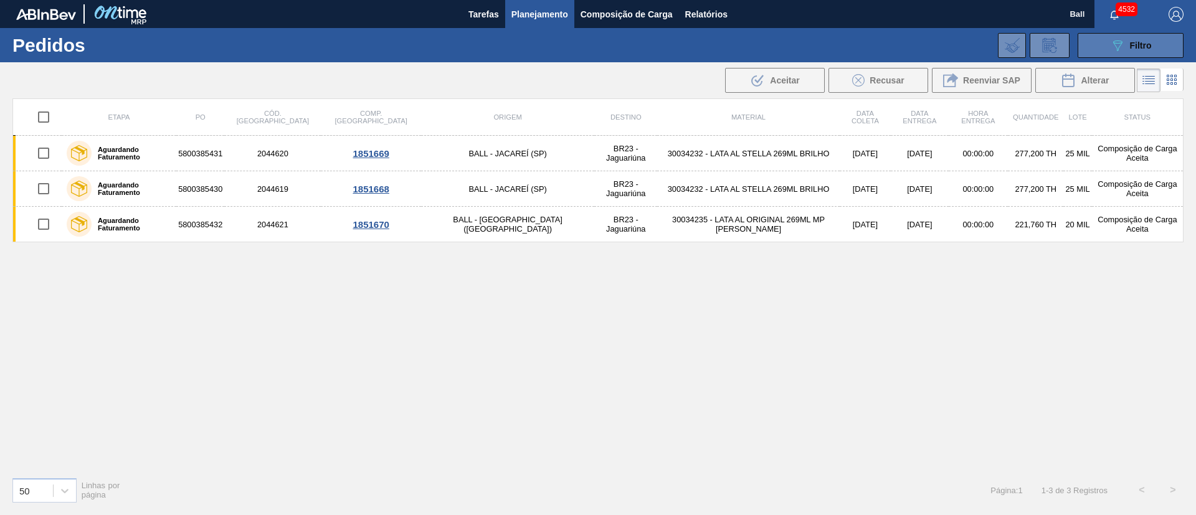
click at [1146, 36] on button "089F7B8B-B2A5-4AFE-B5C0-19BA573D28AC Filtro" at bounding box center [1131, 45] width 106 height 25
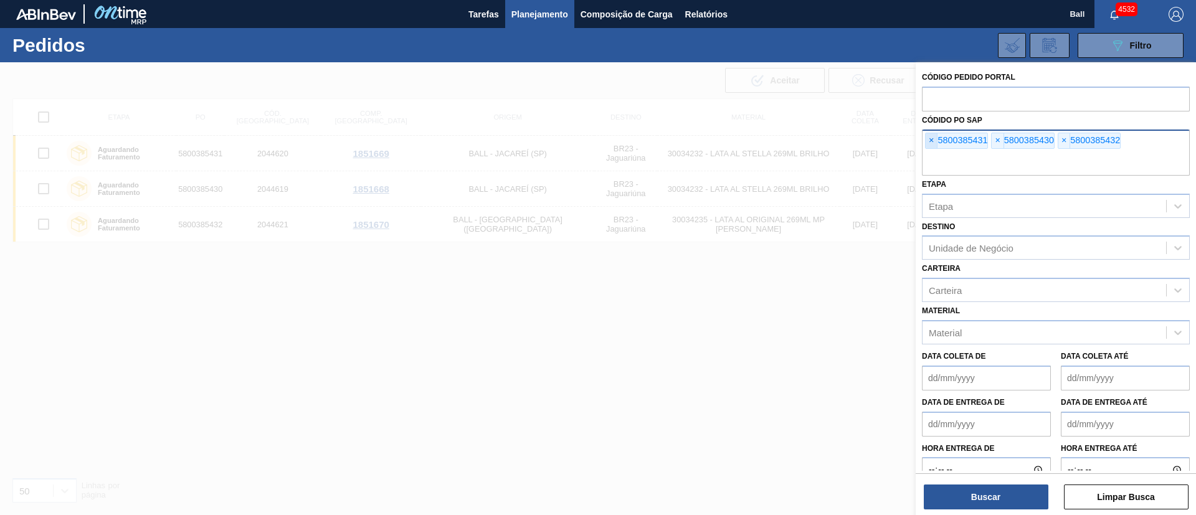
click at [935, 144] on span "×" at bounding box center [932, 140] width 12 height 15
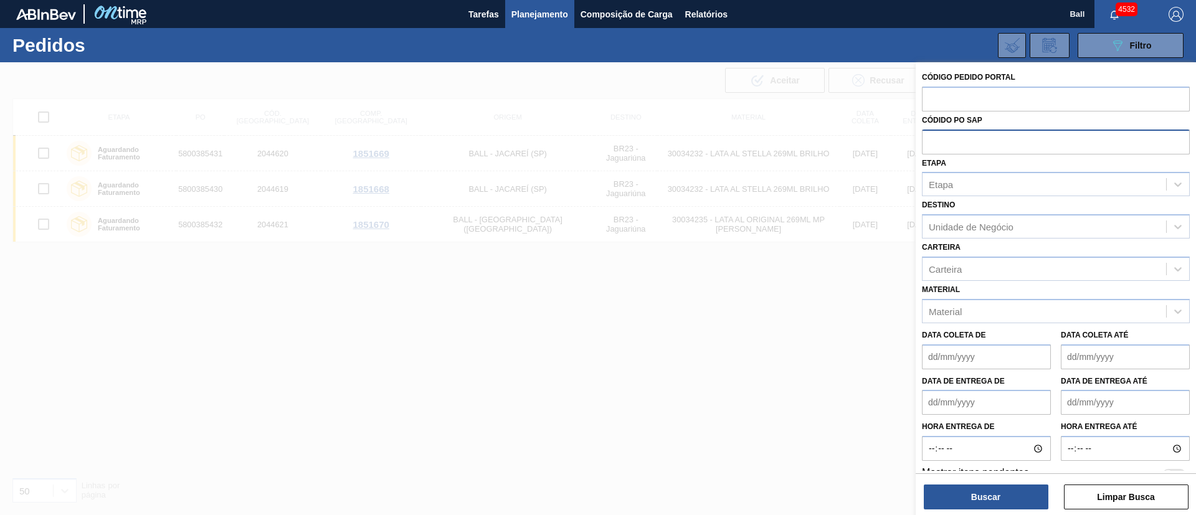
click at [935, 144] on input "text" at bounding box center [1056, 142] width 268 height 24
paste input "text"
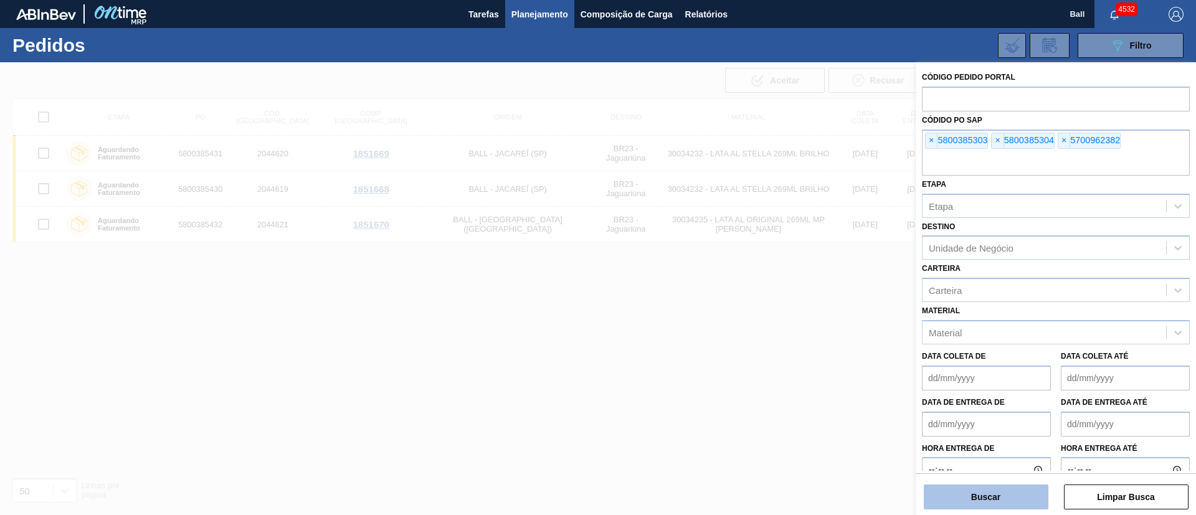
click at [996, 496] on button "Buscar" at bounding box center [986, 497] width 125 height 25
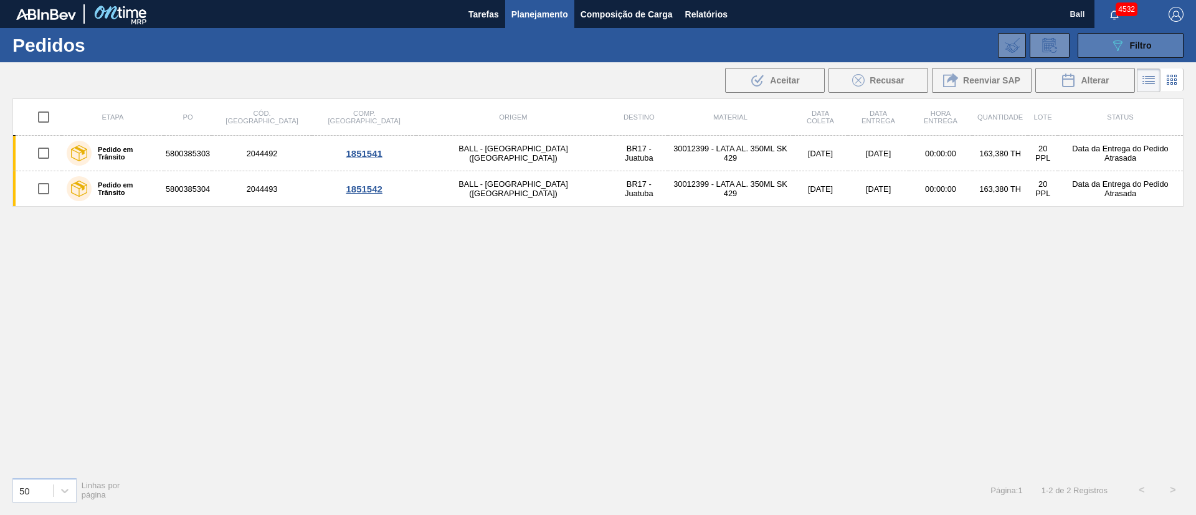
click at [1105, 44] on button "089F7B8B-B2A5-4AFE-B5C0-19BA573D28AC Filtro" at bounding box center [1131, 45] width 106 height 25
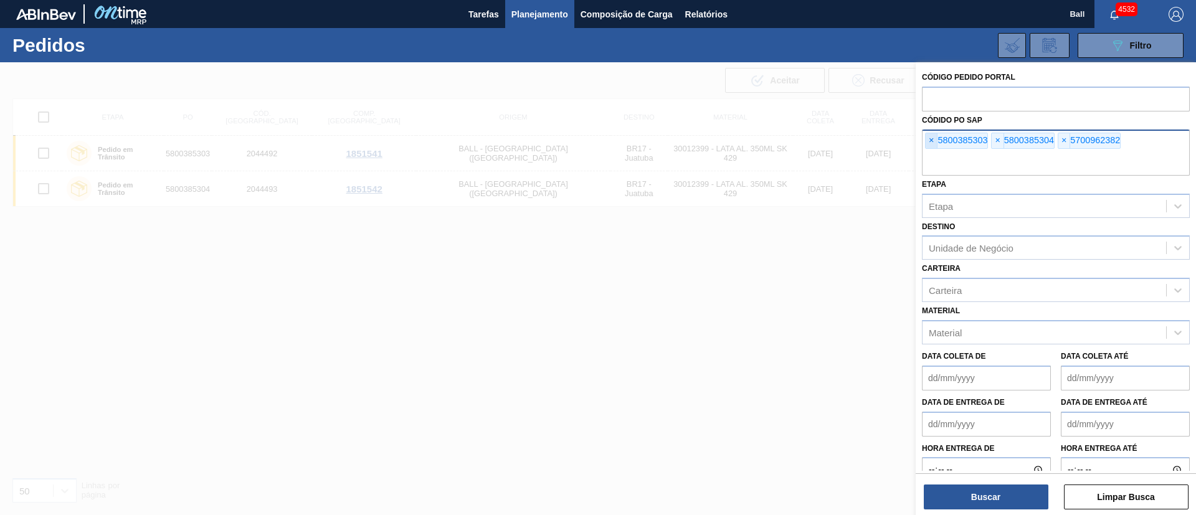
click at [929, 137] on span "×" at bounding box center [932, 140] width 12 height 15
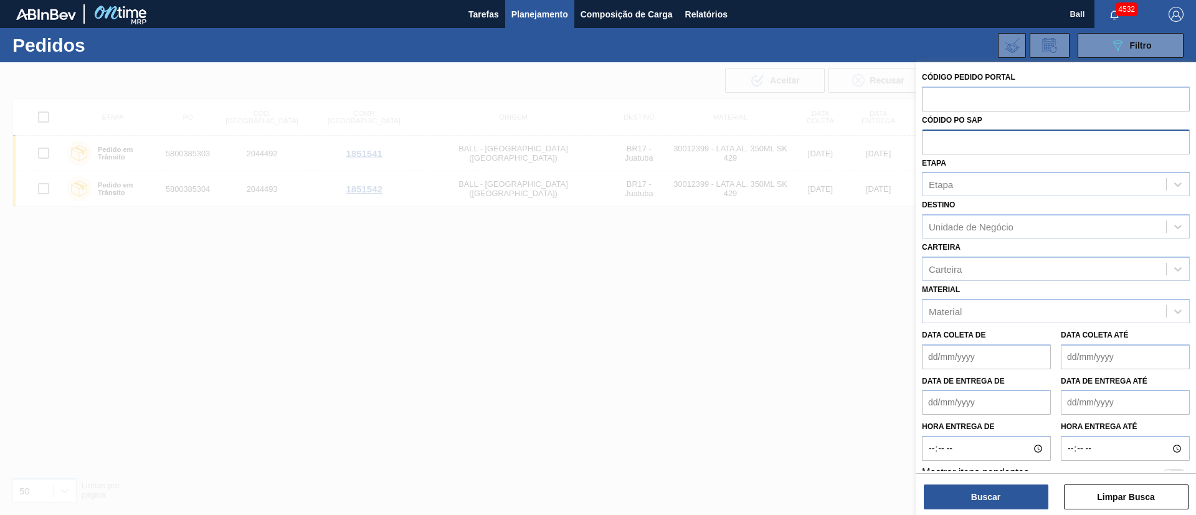
click at [929, 137] on input "text" at bounding box center [1056, 142] width 268 height 24
paste input "5800386647"
type input "5800386647"
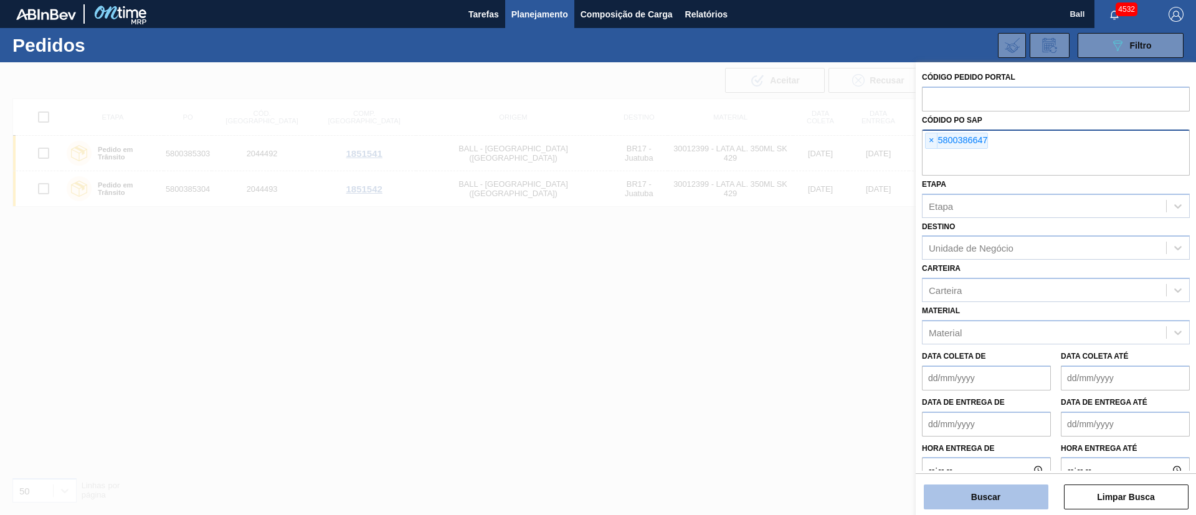
click at [994, 497] on button "Buscar" at bounding box center [986, 497] width 125 height 25
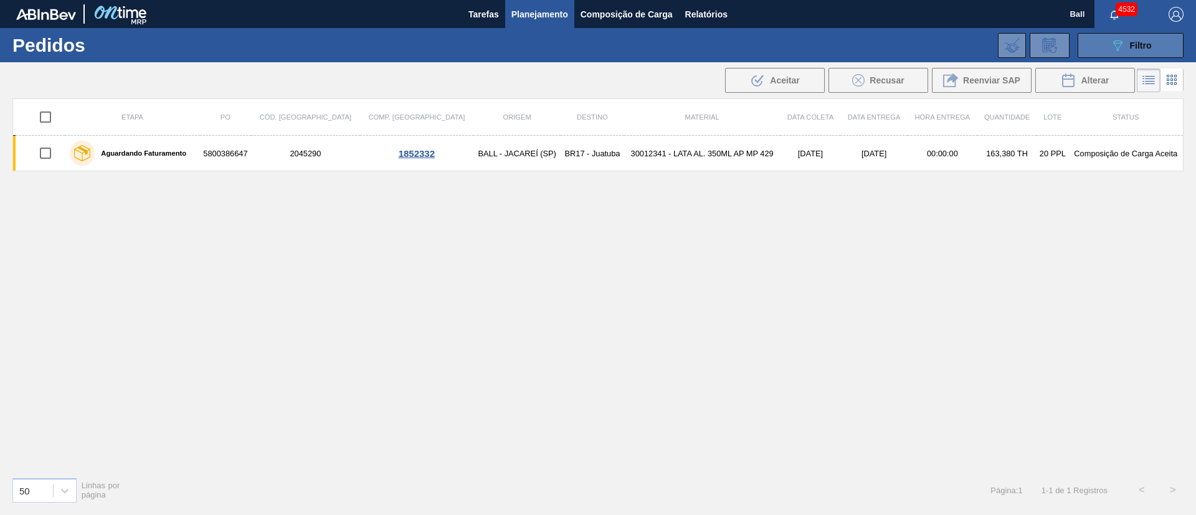
click at [1145, 34] on button "089F7B8B-B2A5-4AFE-B5C0-19BA573D28AC Filtro" at bounding box center [1131, 45] width 106 height 25
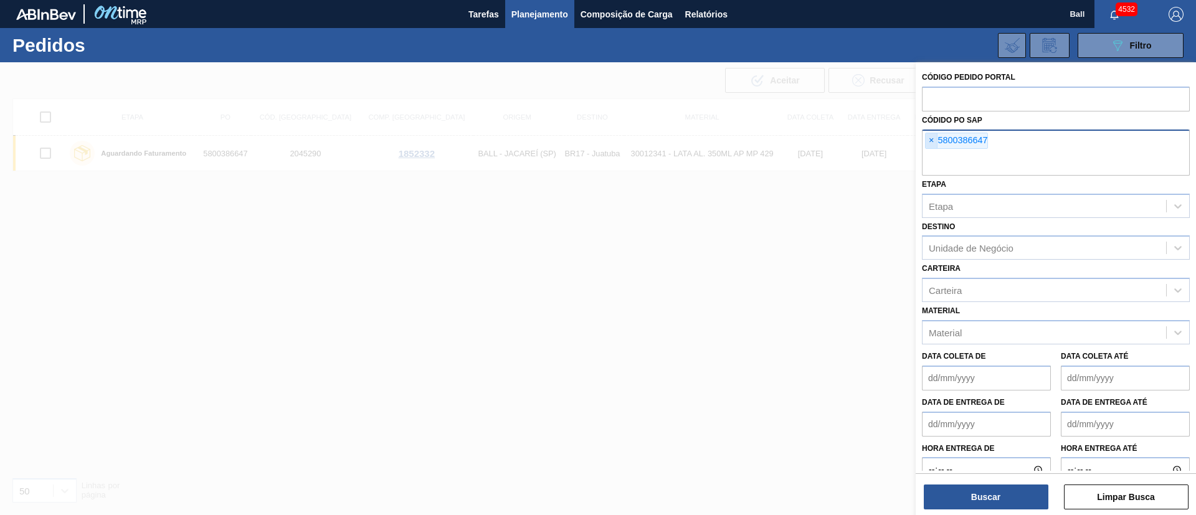
click at [929, 140] on span "×" at bounding box center [932, 140] width 12 height 15
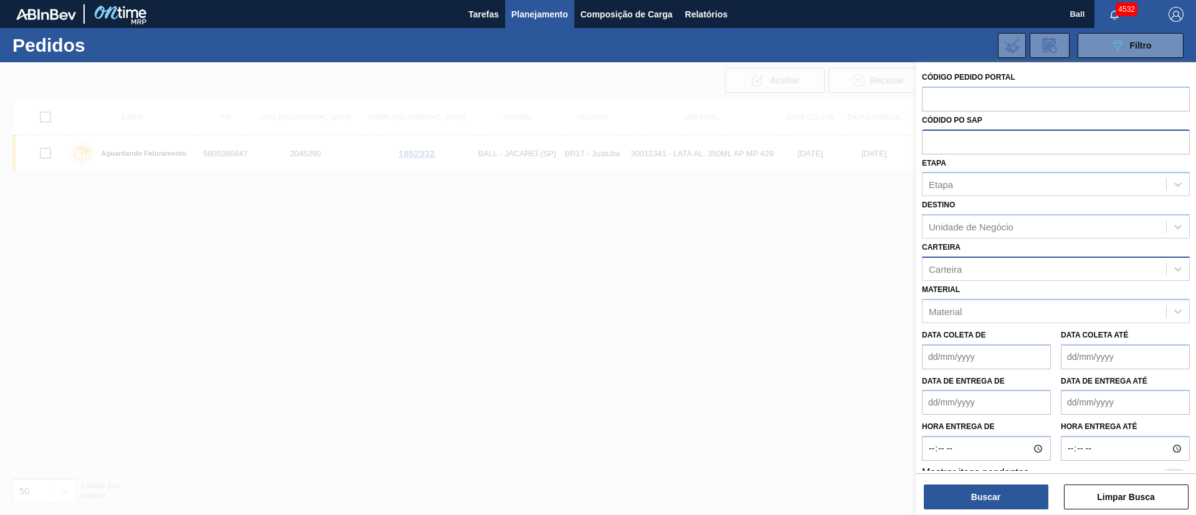
paste input "5800386653"
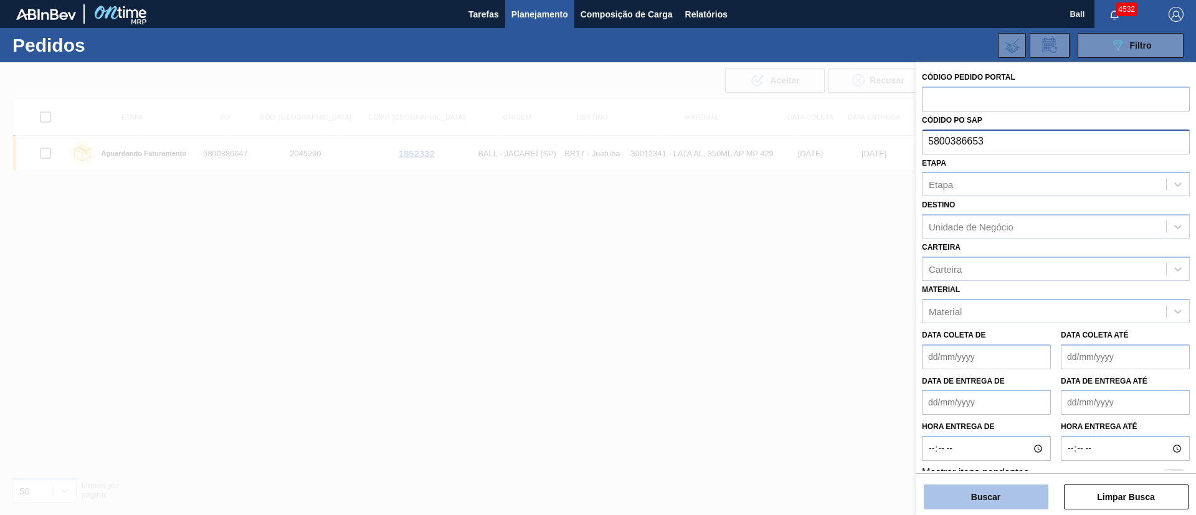
type input "5800386653"
click at [1010, 497] on button "Buscar" at bounding box center [986, 497] width 125 height 25
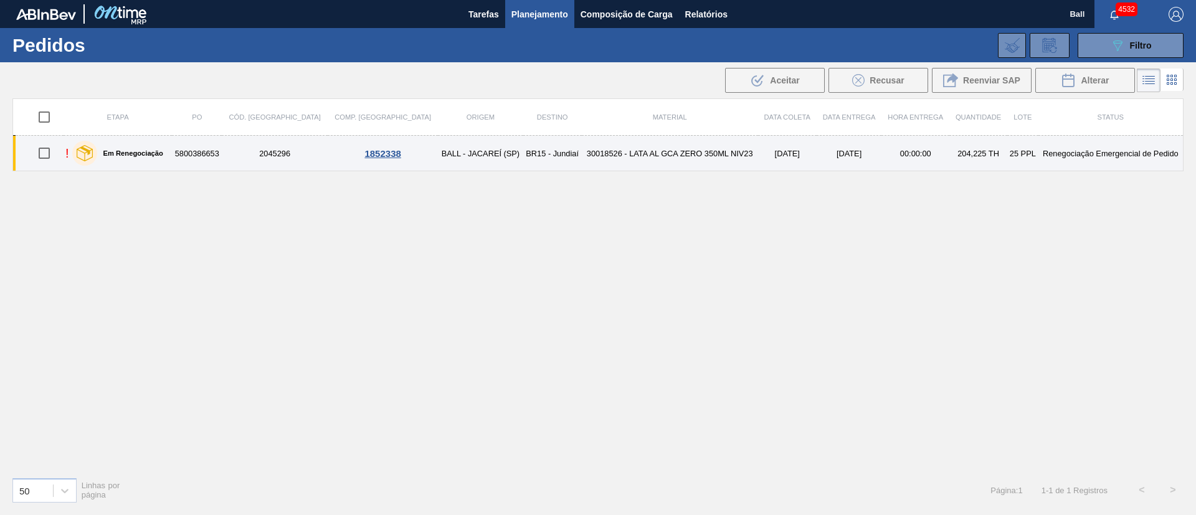
click at [817, 158] on td "04/10/2025" at bounding box center [849, 154] width 65 height 36
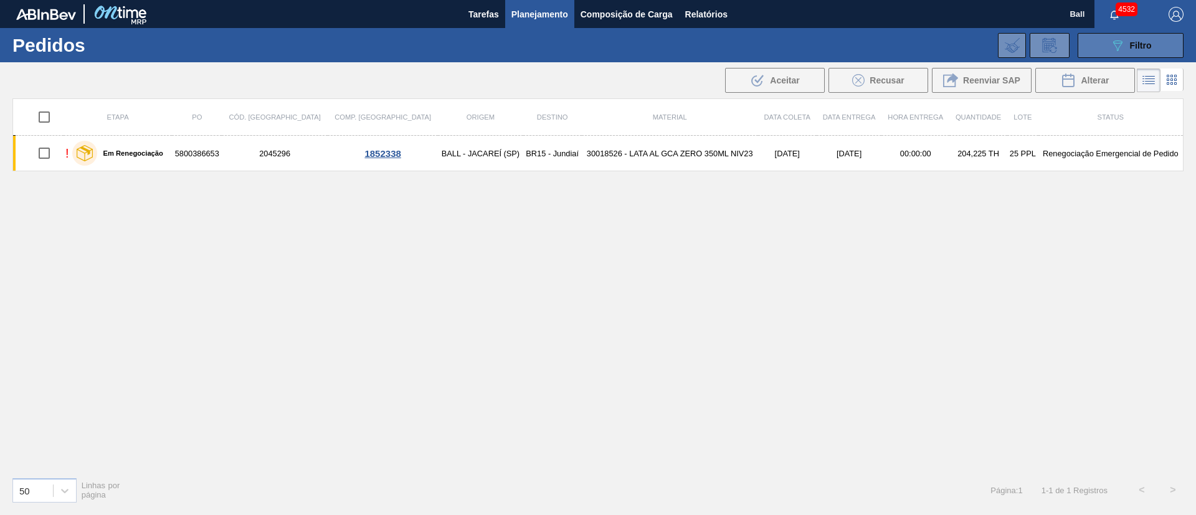
click at [1130, 51] on div "089F7B8B-B2A5-4AFE-B5C0-19BA573D28AC Filtro" at bounding box center [1131, 45] width 42 height 15
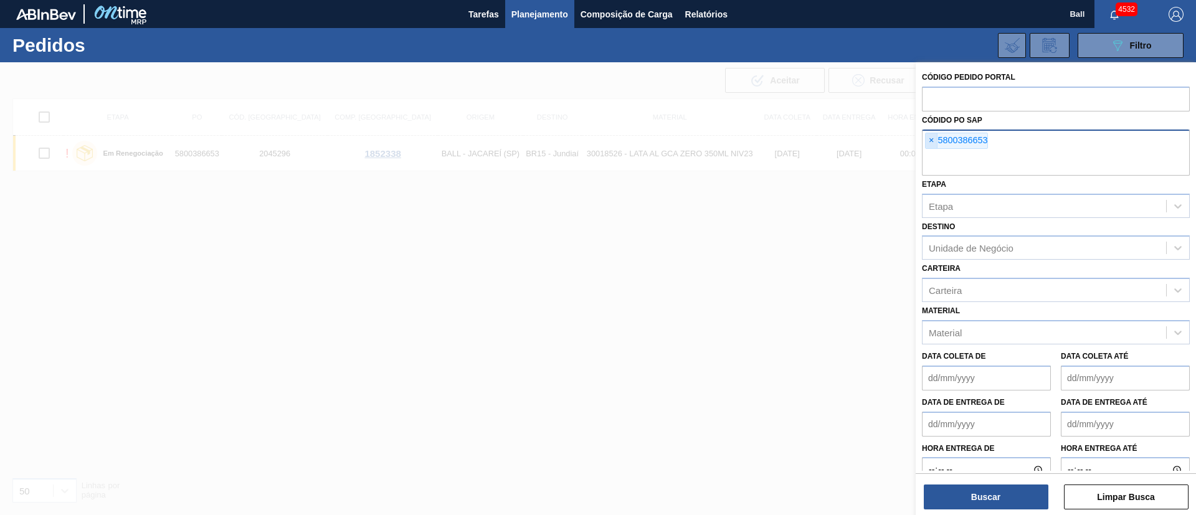
click at [933, 145] on span "×" at bounding box center [932, 140] width 12 height 15
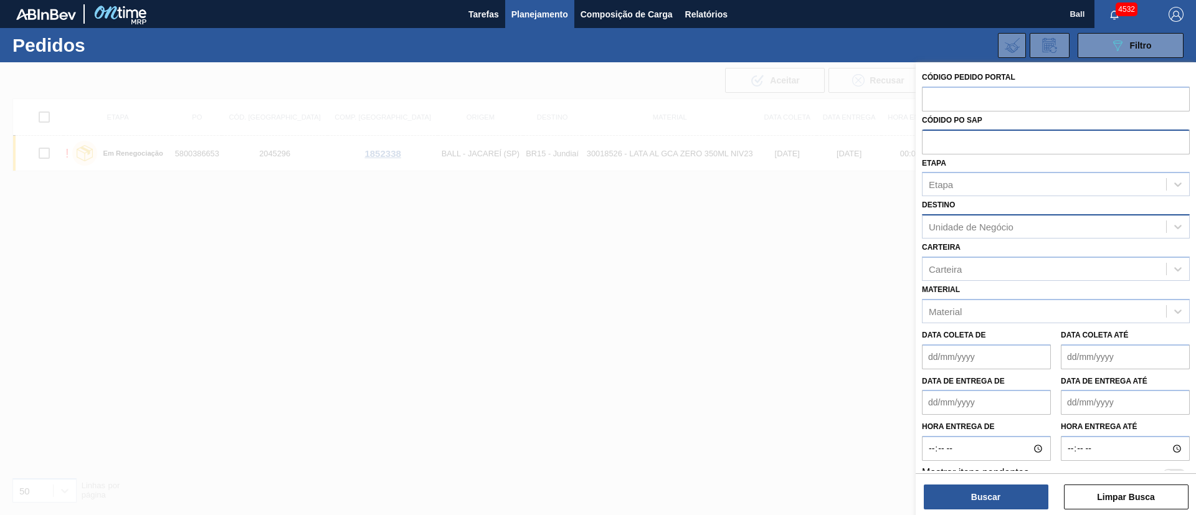
paste input "text"
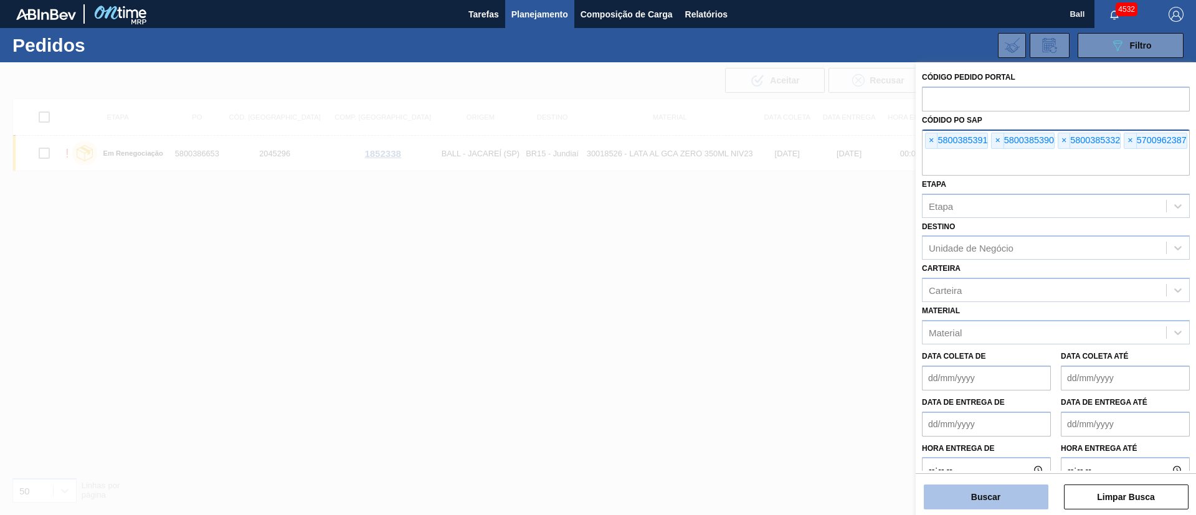
click at [981, 509] on button "Buscar" at bounding box center [986, 497] width 125 height 25
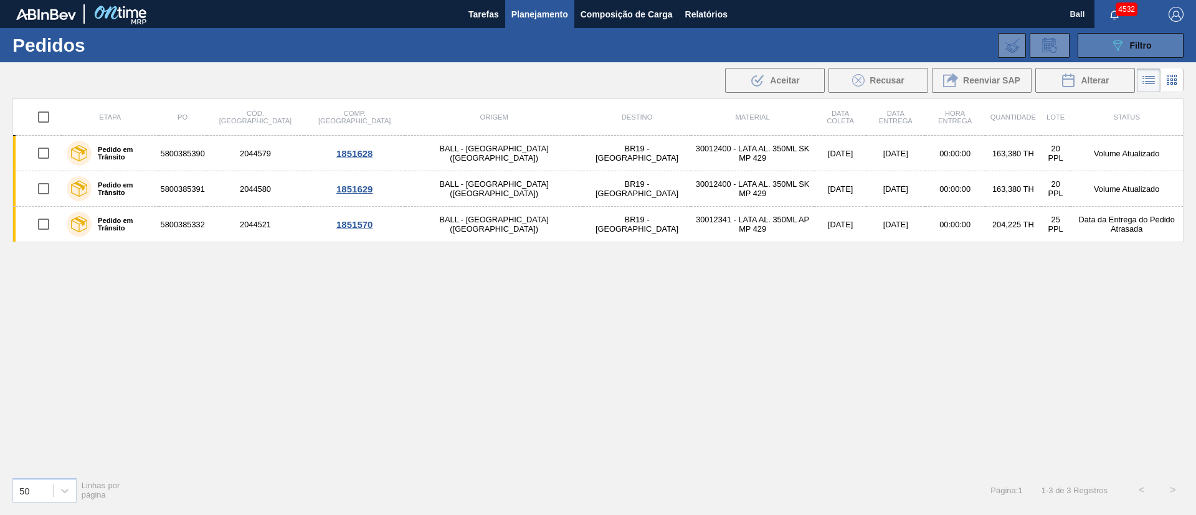
click at [1100, 55] on button "089F7B8B-B2A5-4AFE-B5C0-19BA573D28AC Filtro" at bounding box center [1131, 45] width 106 height 25
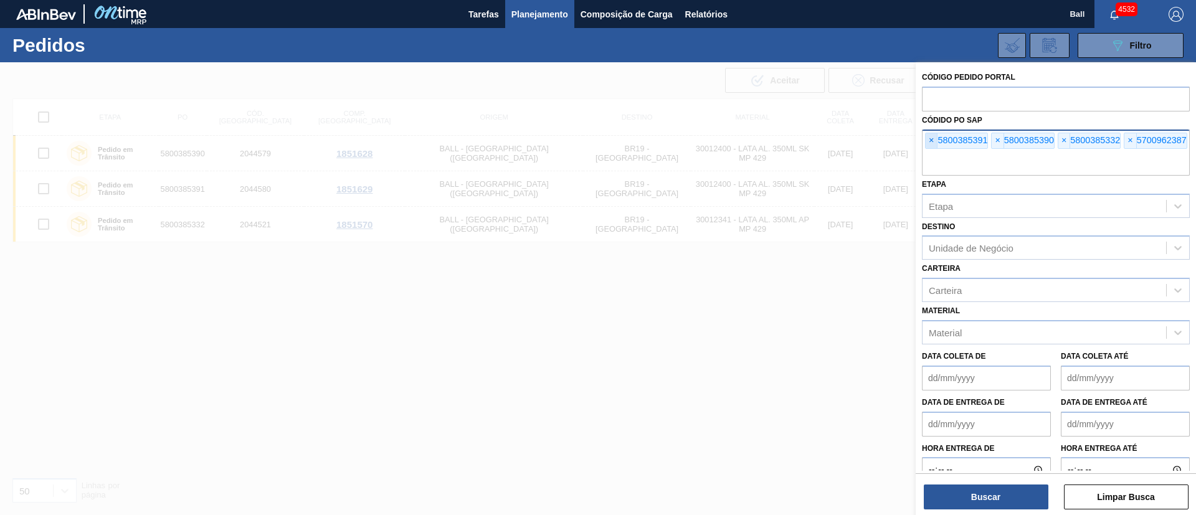
click at [934, 141] on span "×" at bounding box center [932, 140] width 12 height 15
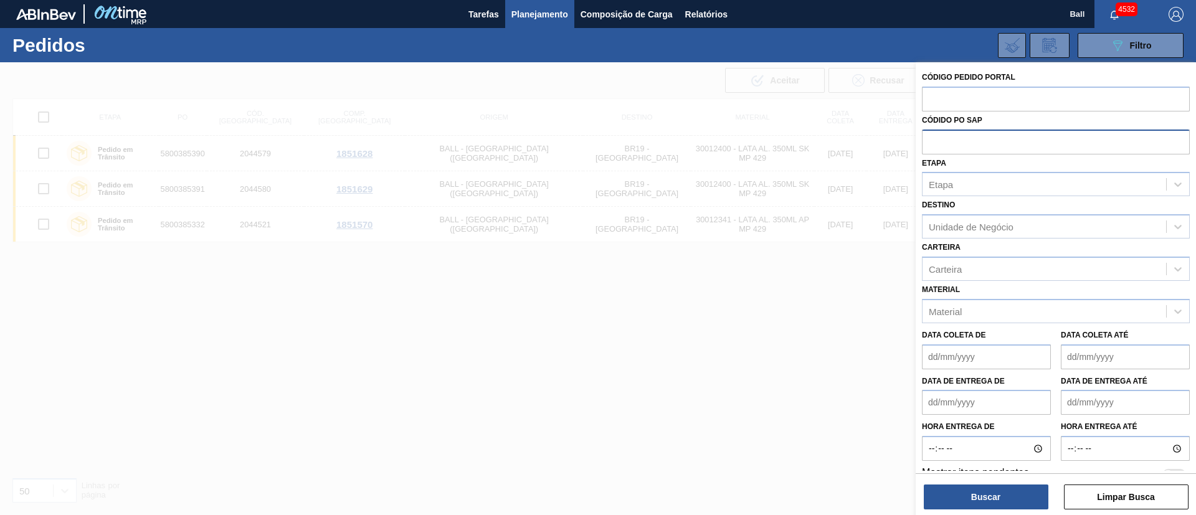
click at [934, 141] on input "text" at bounding box center [1056, 142] width 268 height 24
paste input "5800381307"
type input "5800381307"
click at [972, 499] on button "Buscar" at bounding box center [986, 497] width 125 height 25
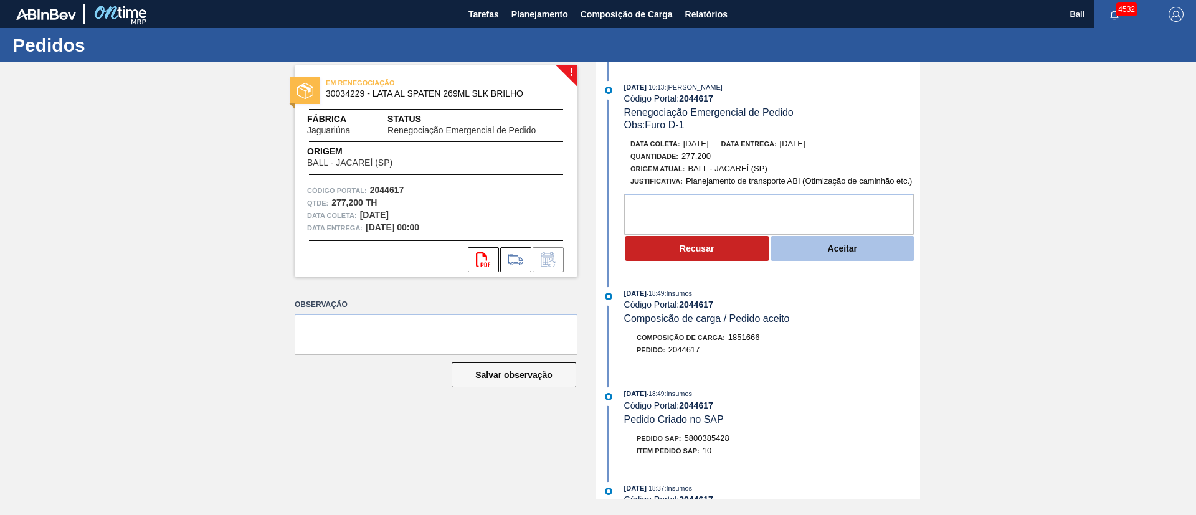
click at [830, 246] on button "Aceitar" at bounding box center [842, 248] width 143 height 25
click at [837, 242] on button "Aceitar" at bounding box center [842, 248] width 143 height 25
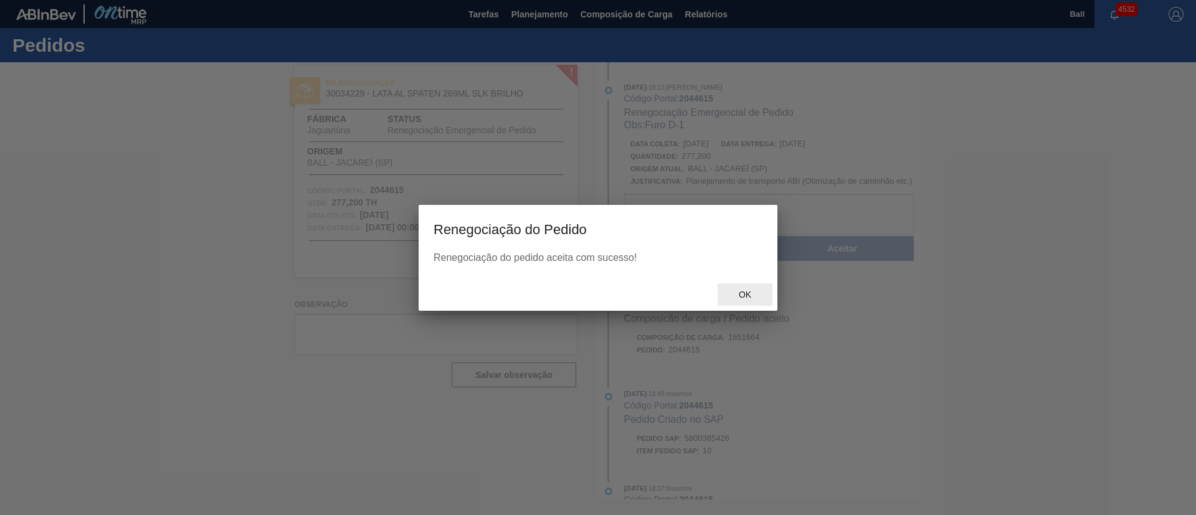
click at [752, 288] on div "Ok" at bounding box center [745, 295] width 55 height 23
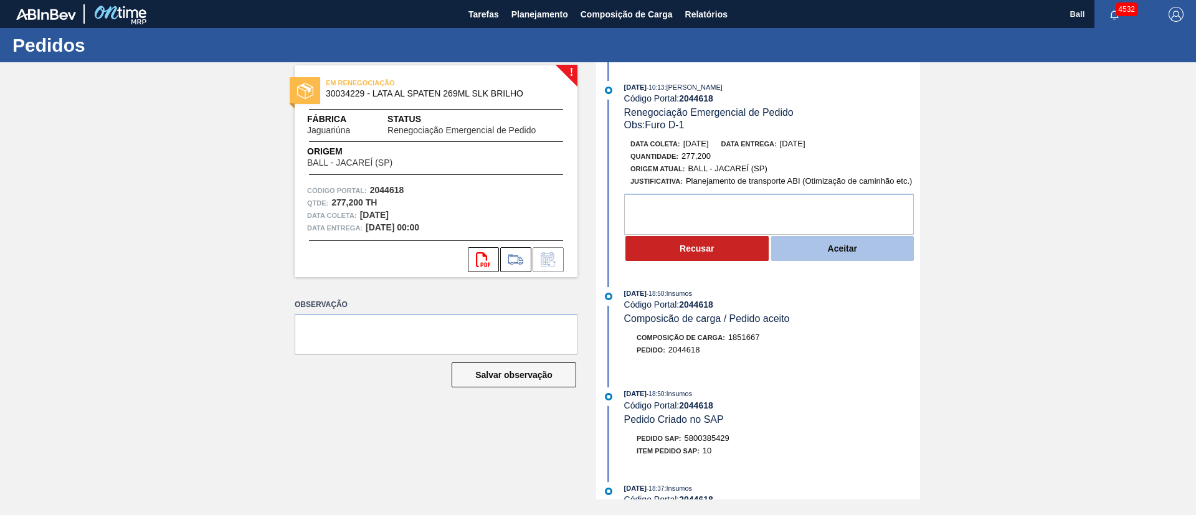
click at [852, 251] on button "Aceitar" at bounding box center [842, 248] width 143 height 25
click at [815, 245] on button "Aceitar" at bounding box center [842, 248] width 143 height 25
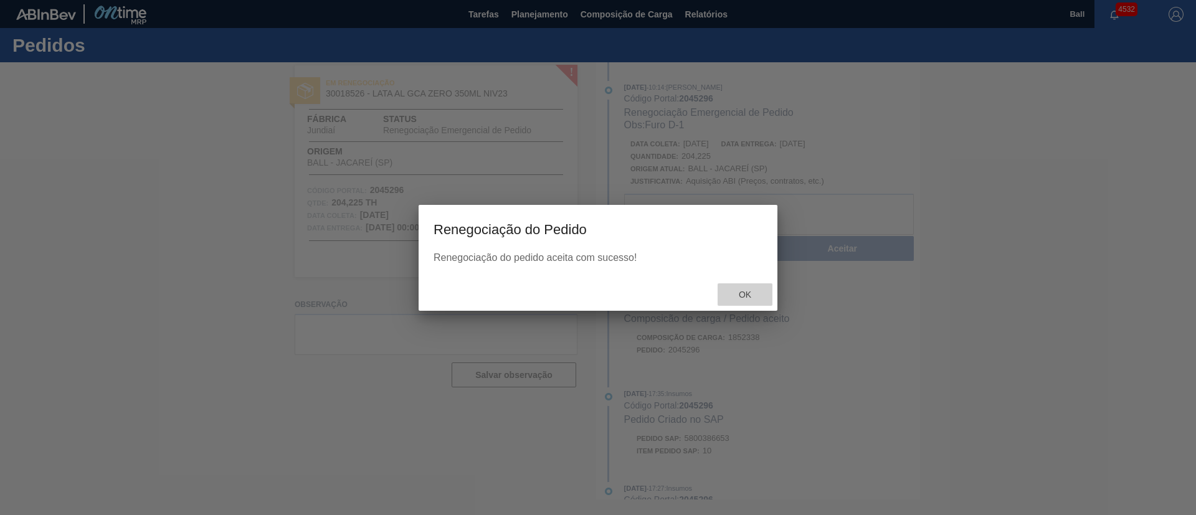
click at [743, 293] on span "Ok" at bounding box center [745, 295] width 32 height 10
